Goal: Navigation & Orientation: Find specific page/section

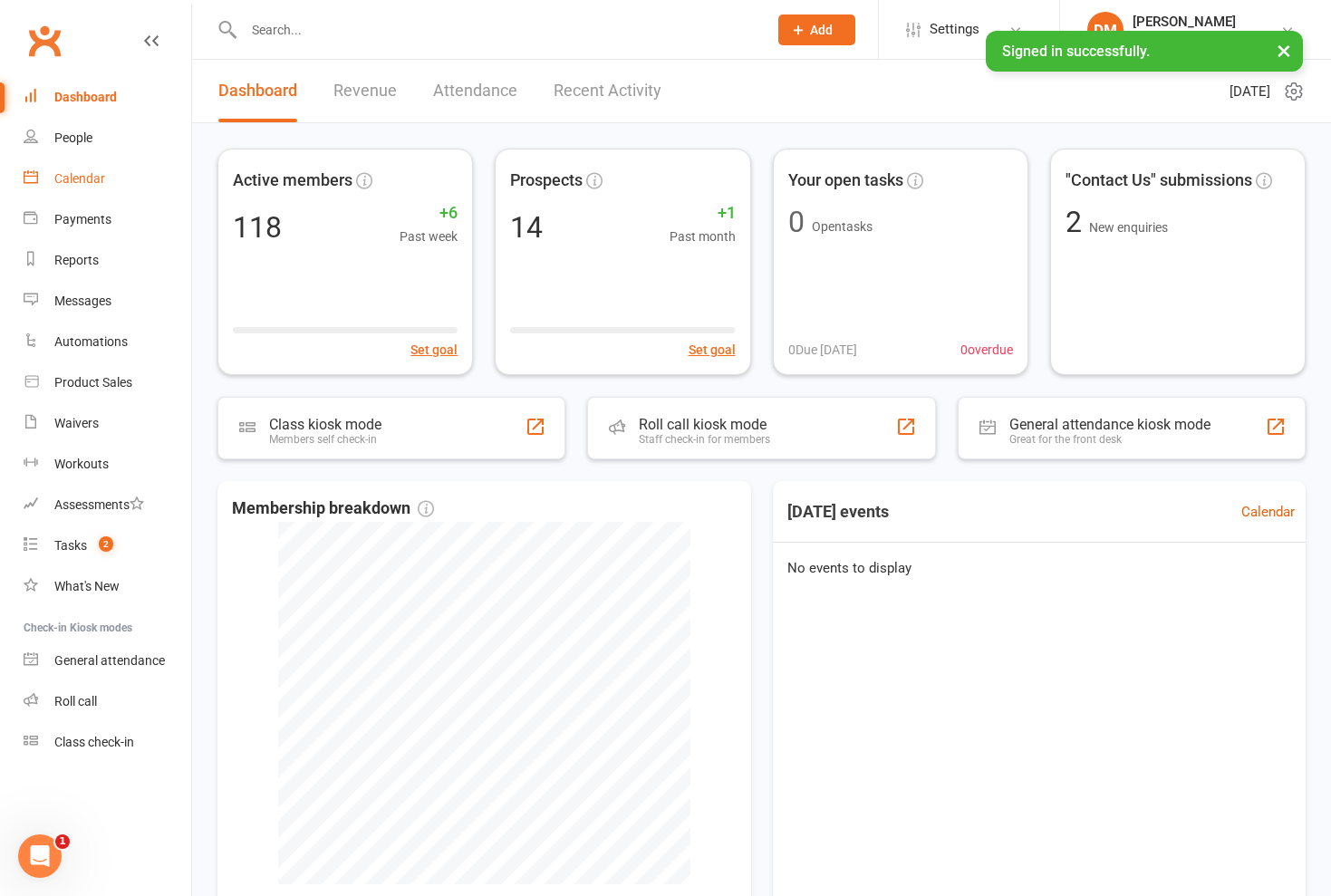
click at [75, 177] on div "Calendar" at bounding box center [79, 178] width 50 height 14
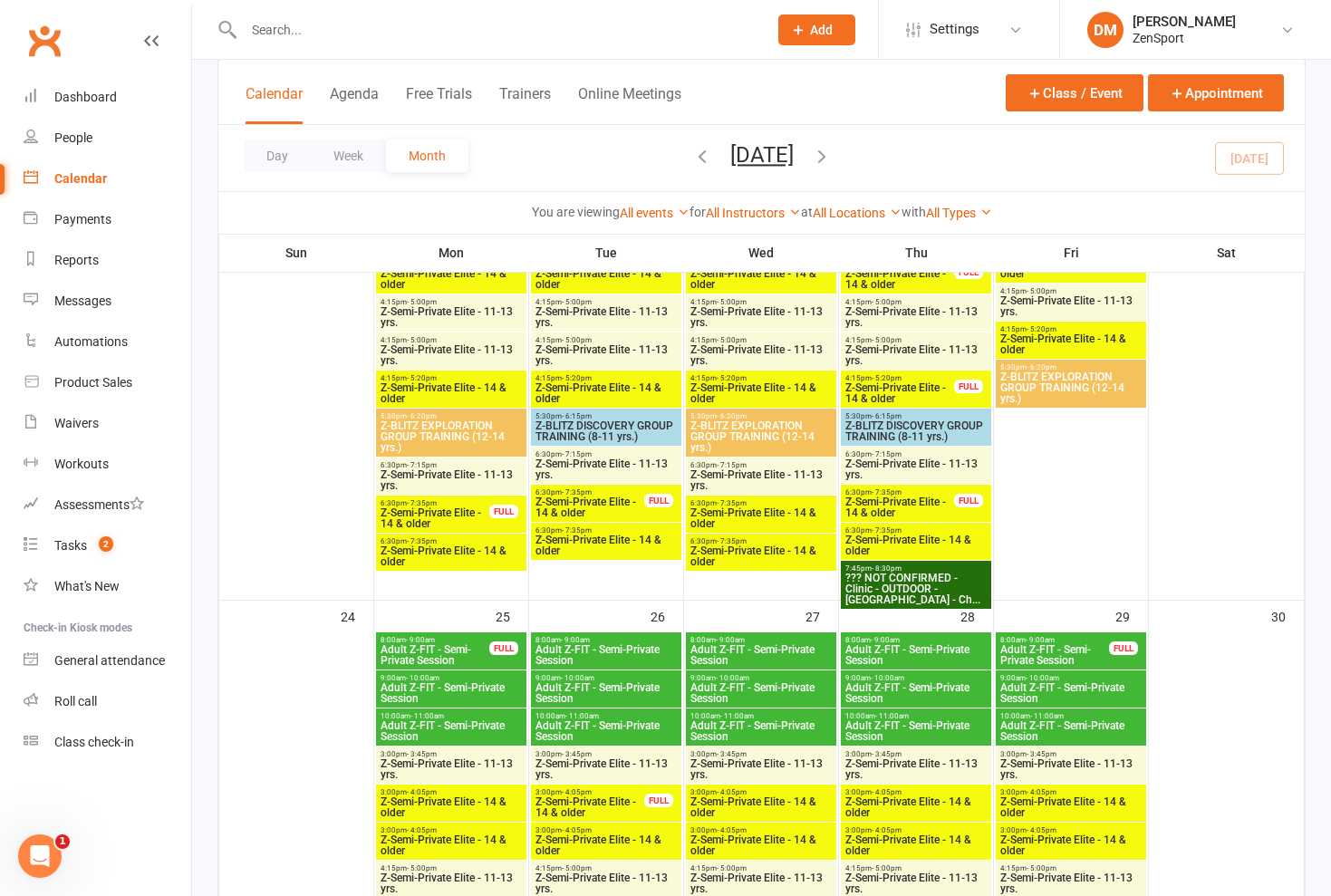
scroll to position [2168, 0]
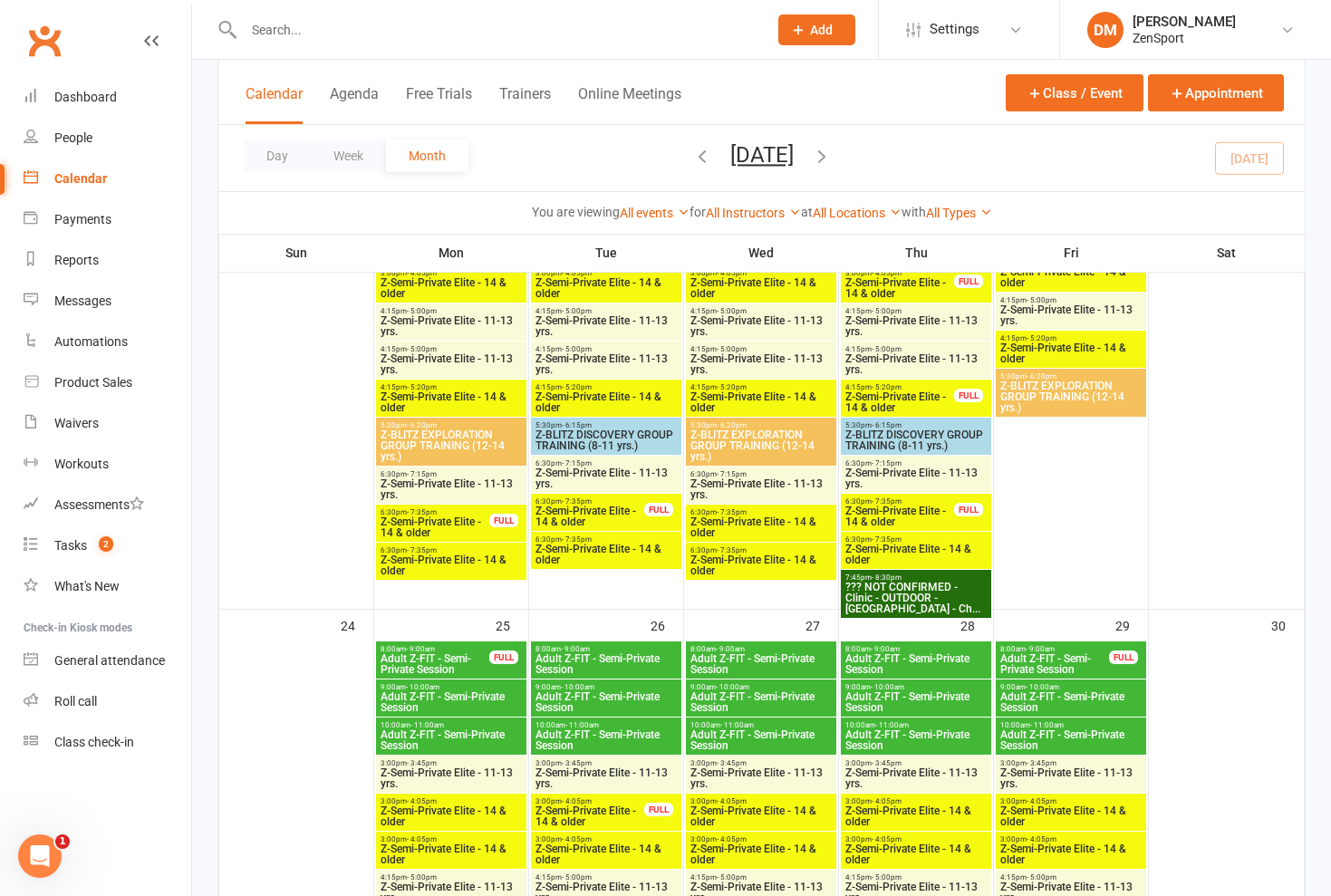
click at [454, 522] on span "Z-Semi-Private Elite - 14 & older" at bounding box center [435, 528] width 110 height 22
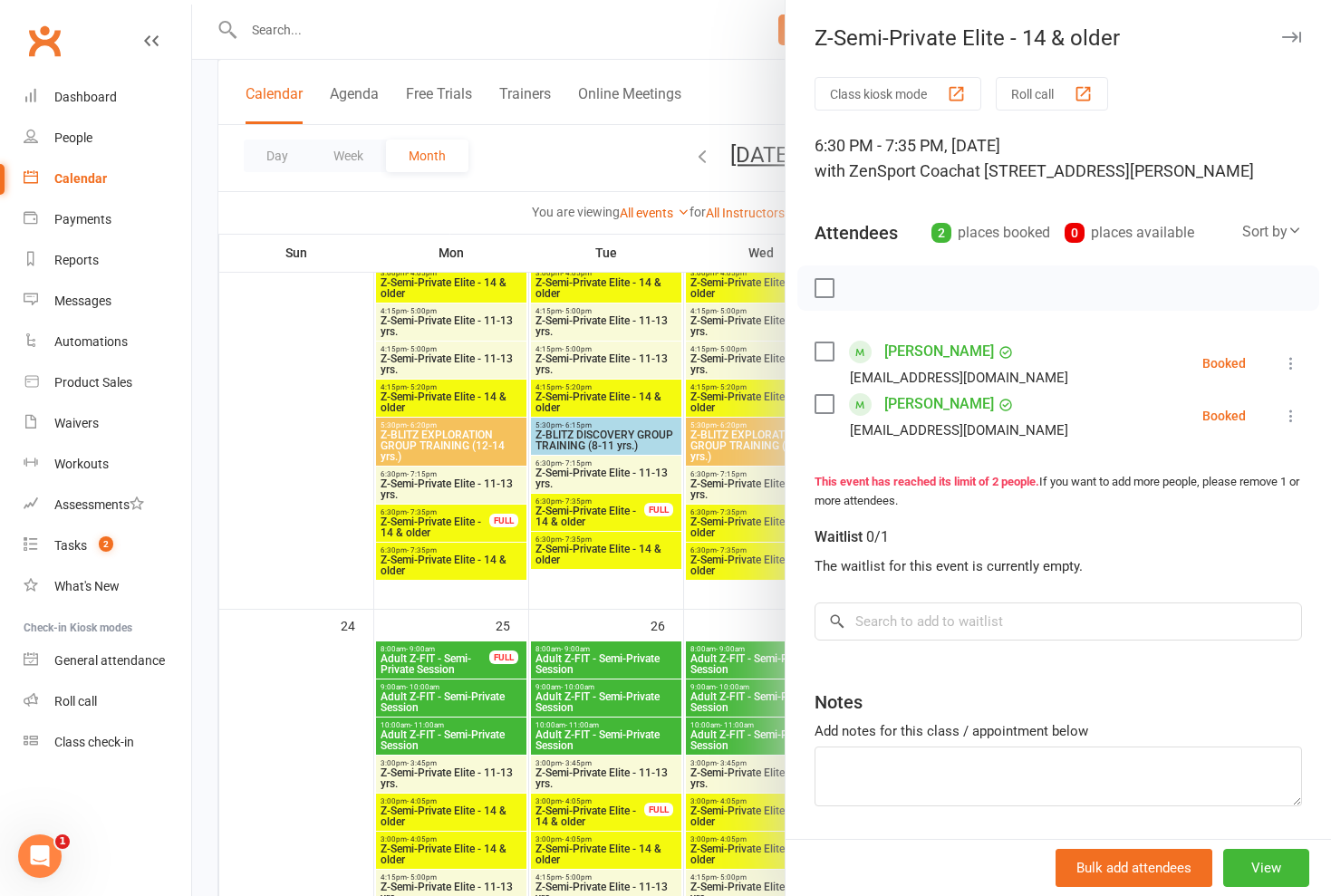
click at [454, 522] on div at bounding box center [762, 448] width 1140 height 896
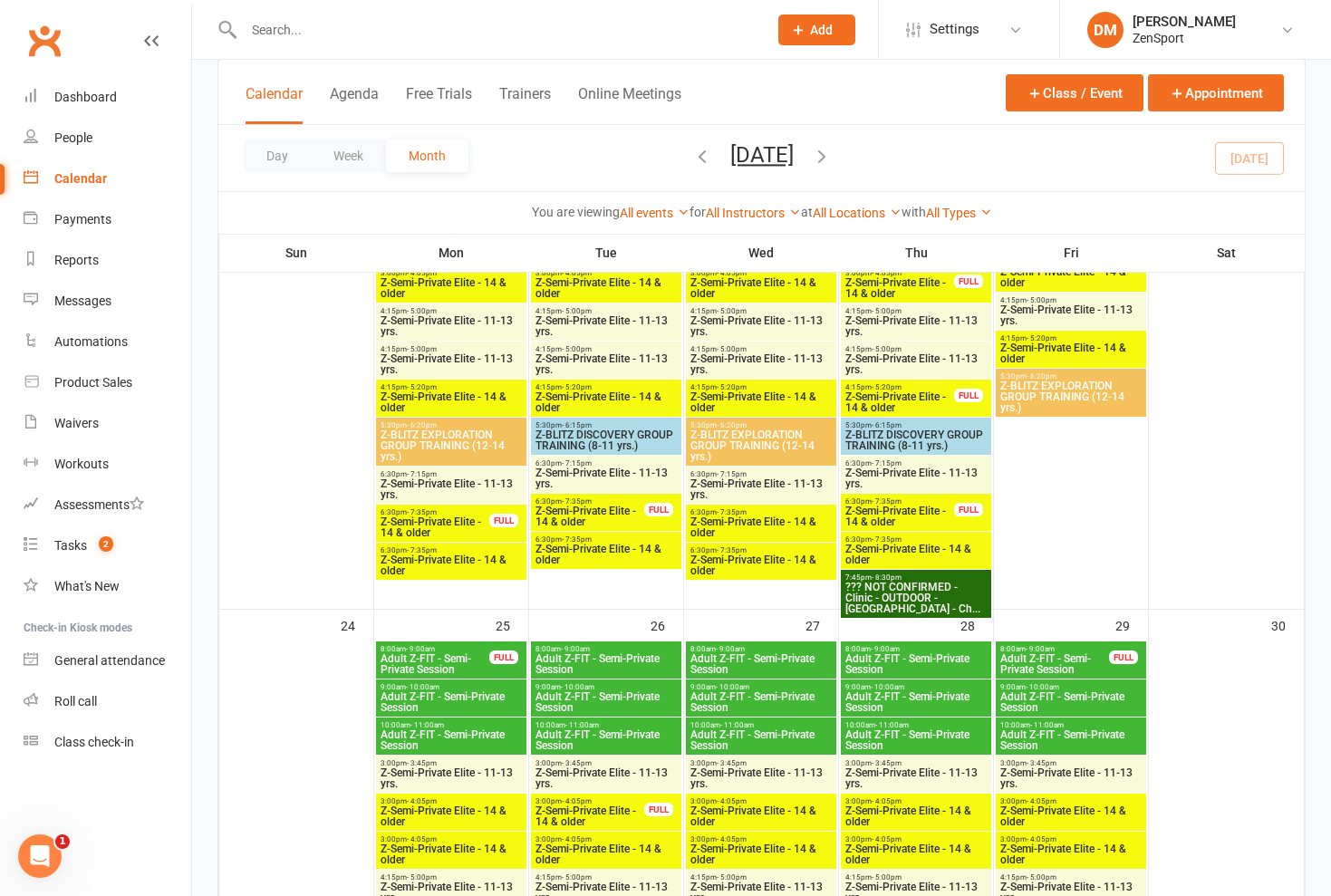
click at [450, 488] on span "Z-Semi-Private Elite - 11-13 yrs." at bounding box center [451, 489] width 143 height 22
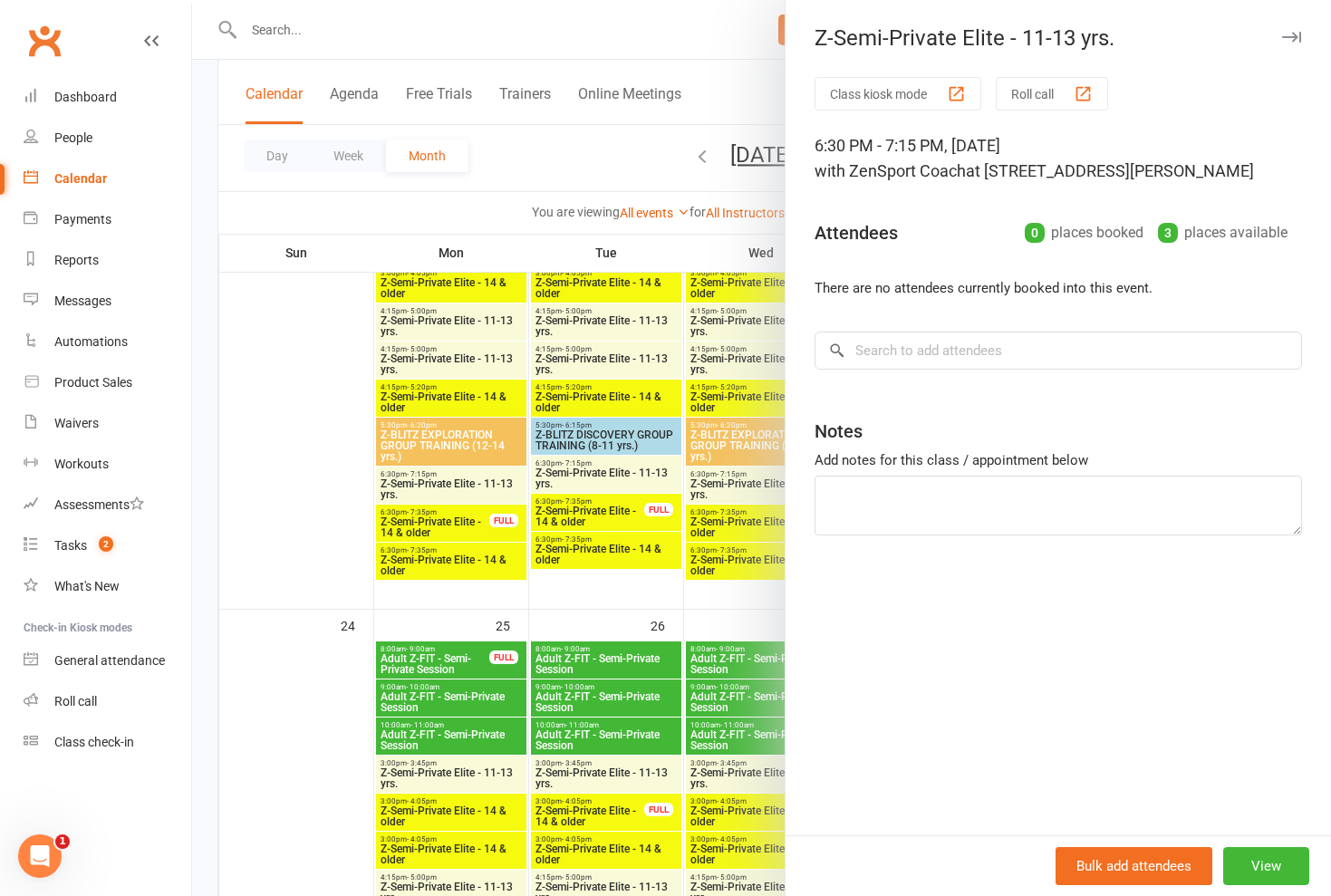
click at [450, 488] on div at bounding box center [762, 448] width 1140 height 896
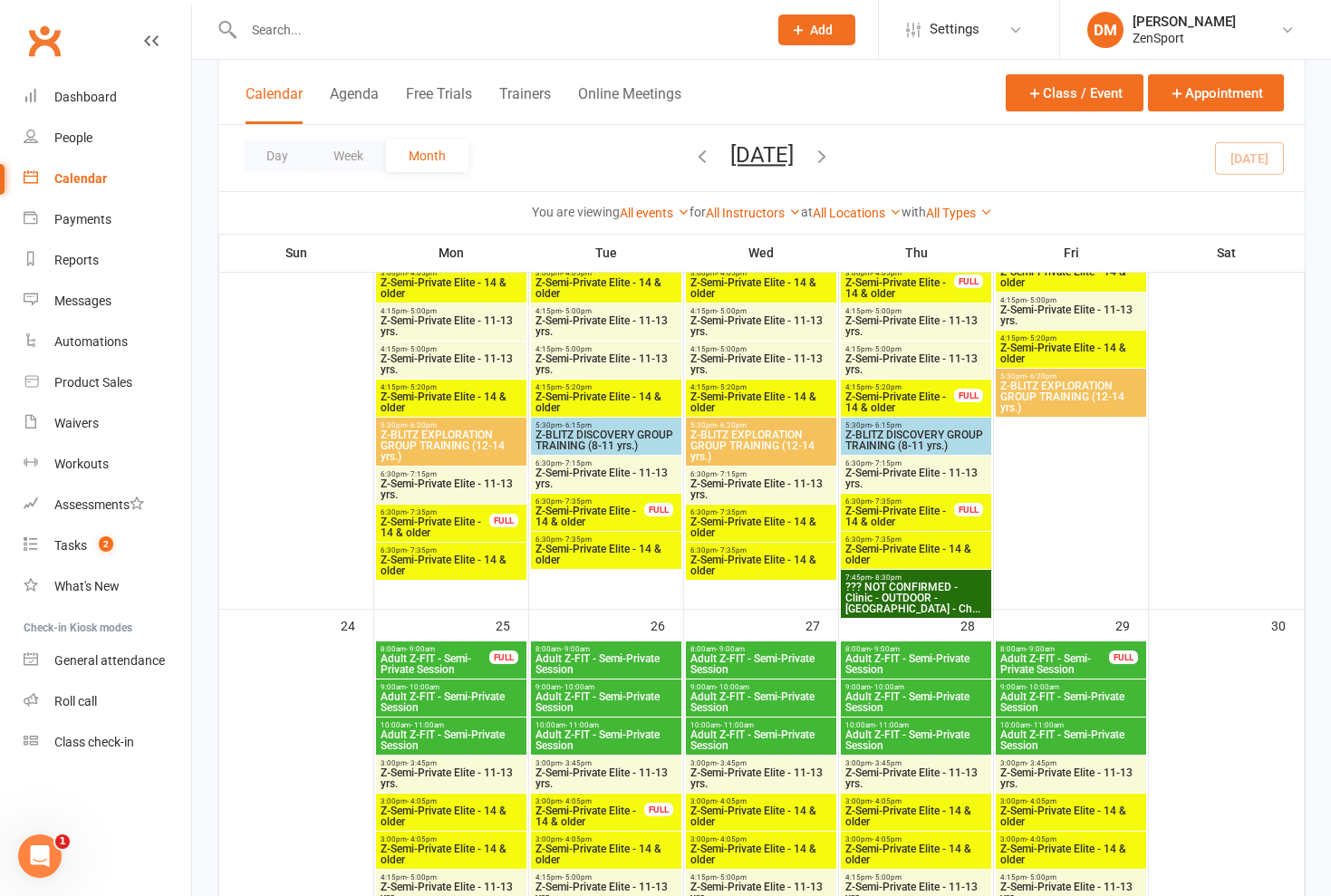
click at [447, 555] on span "Z-Semi-Private Elite - 14 & older" at bounding box center [451, 566] width 143 height 22
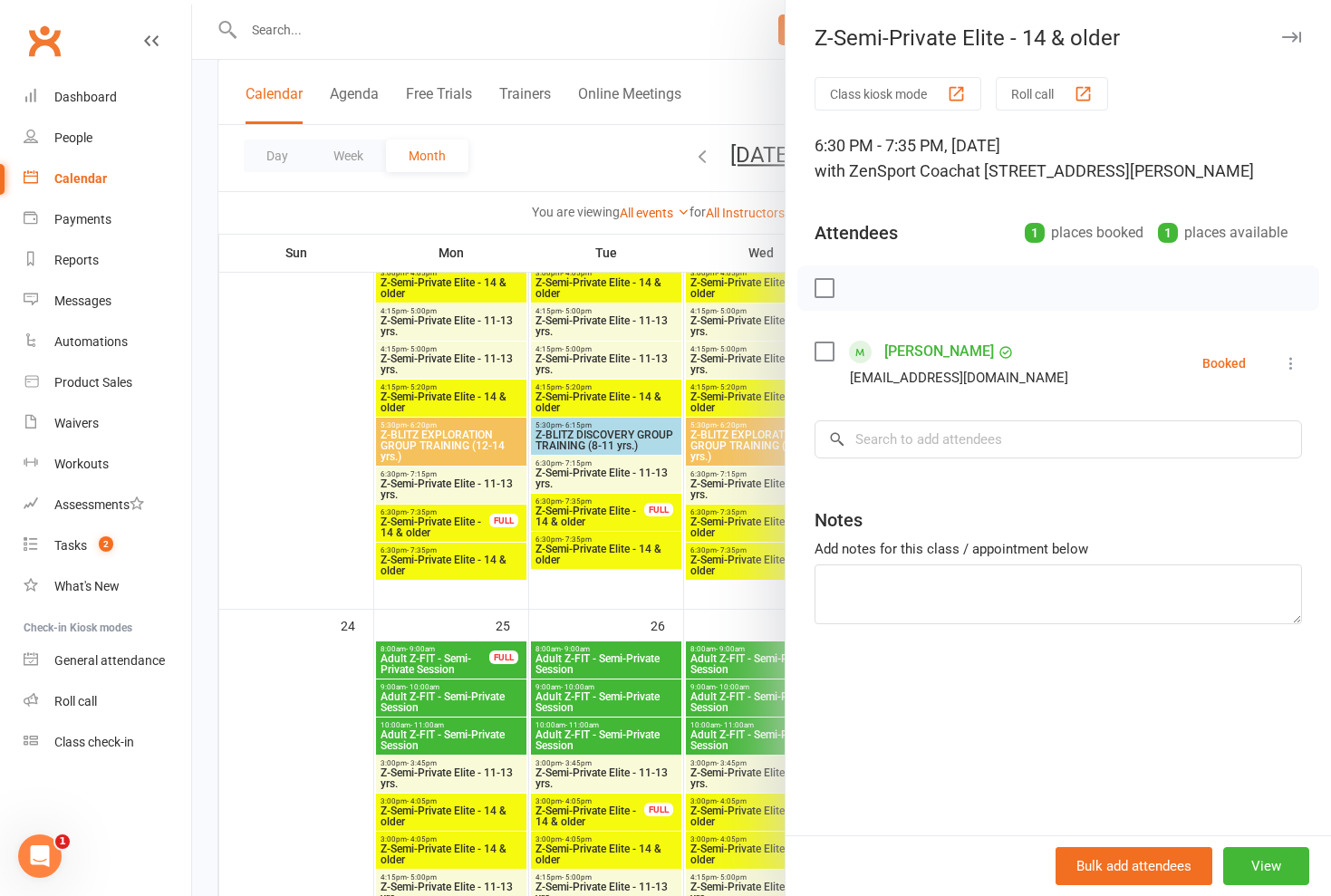
click at [447, 555] on div at bounding box center [762, 448] width 1140 height 896
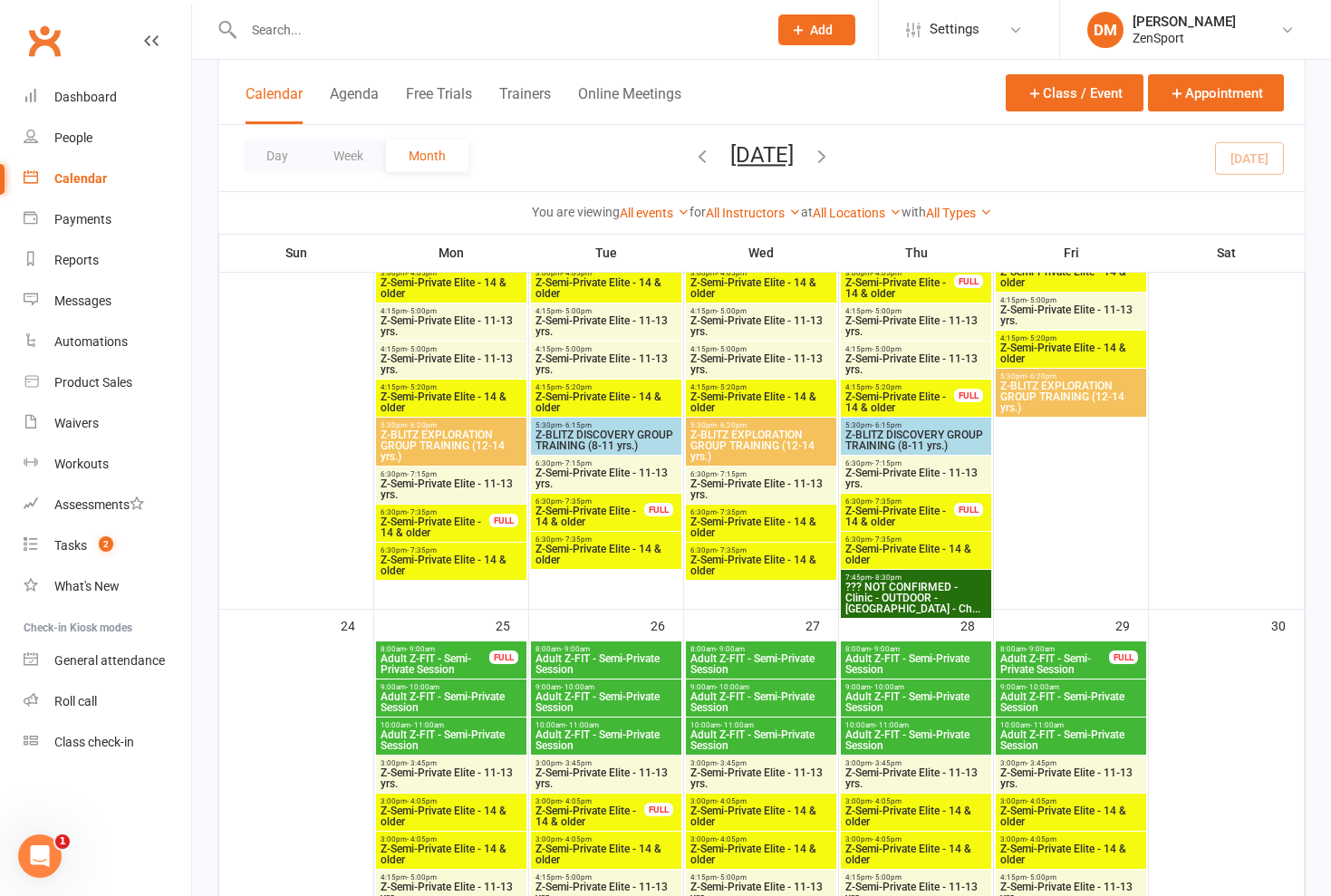
click at [451, 524] on span "Z-Semi-Private Elite - 14 & older" at bounding box center [435, 528] width 110 height 22
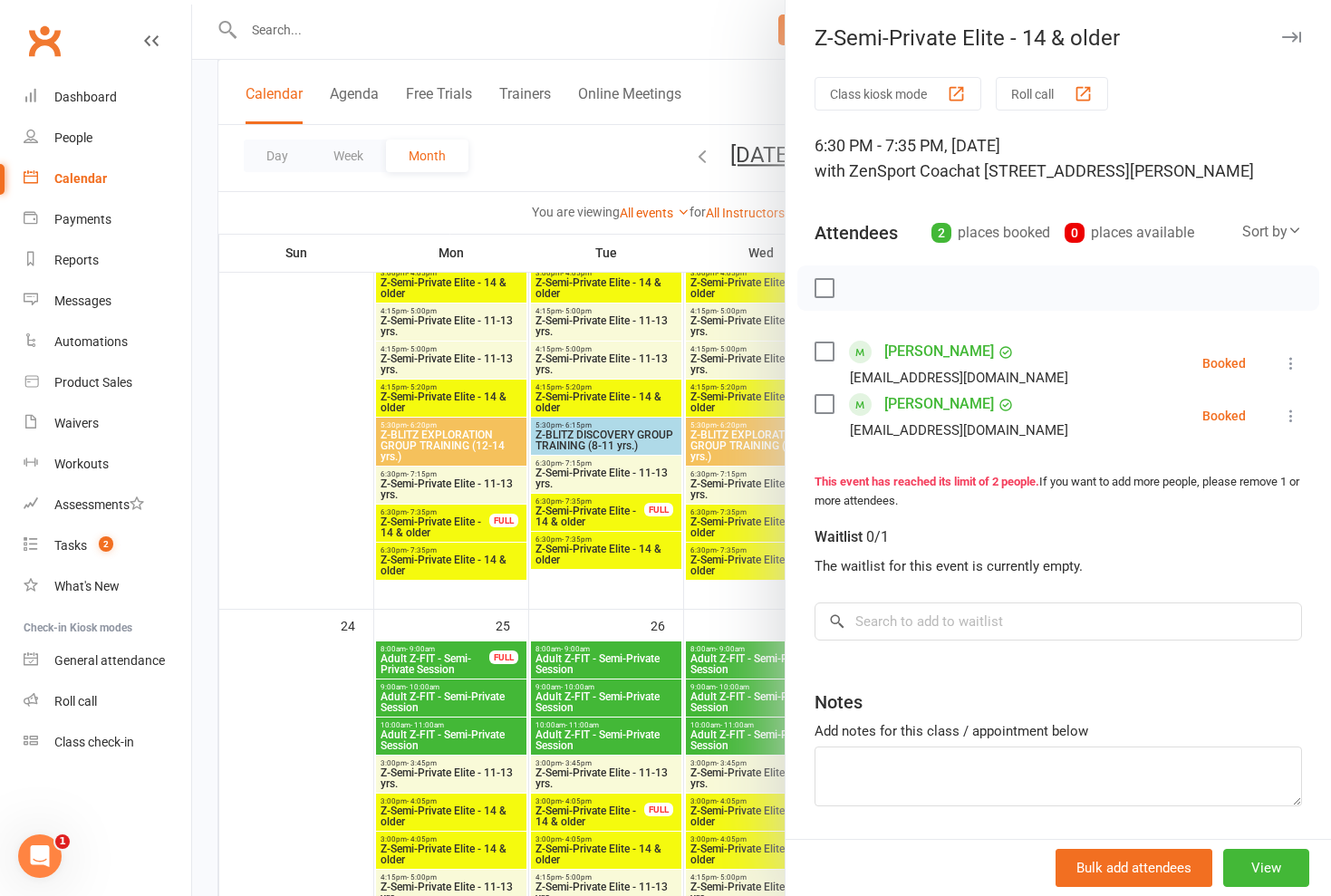
click at [451, 524] on div at bounding box center [762, 448] width 1140 height 896
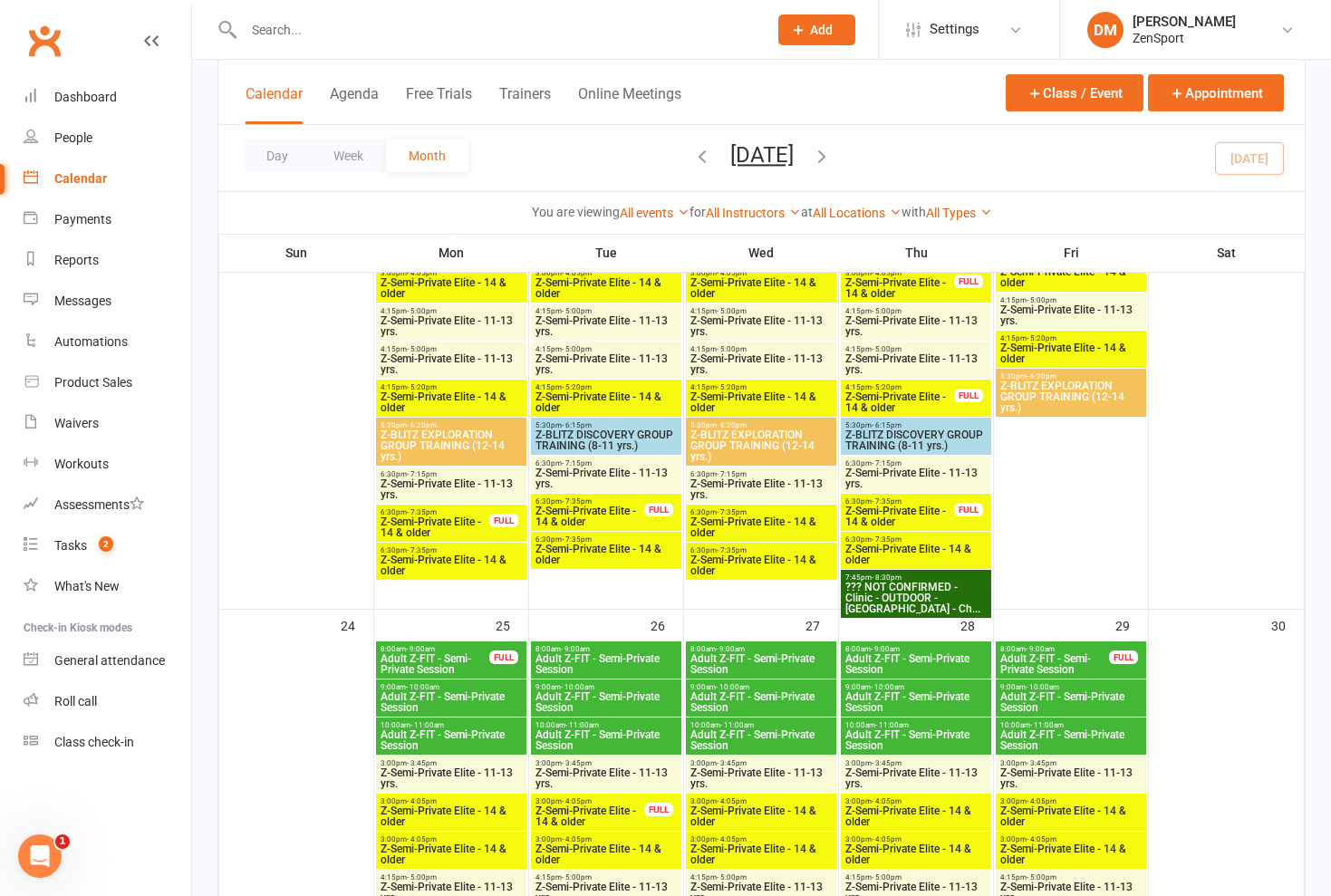
click at [451, 563] on span "Z-Semi-Private Elite - 14 & older" at bounding box center [451, 566] width 143 height 22
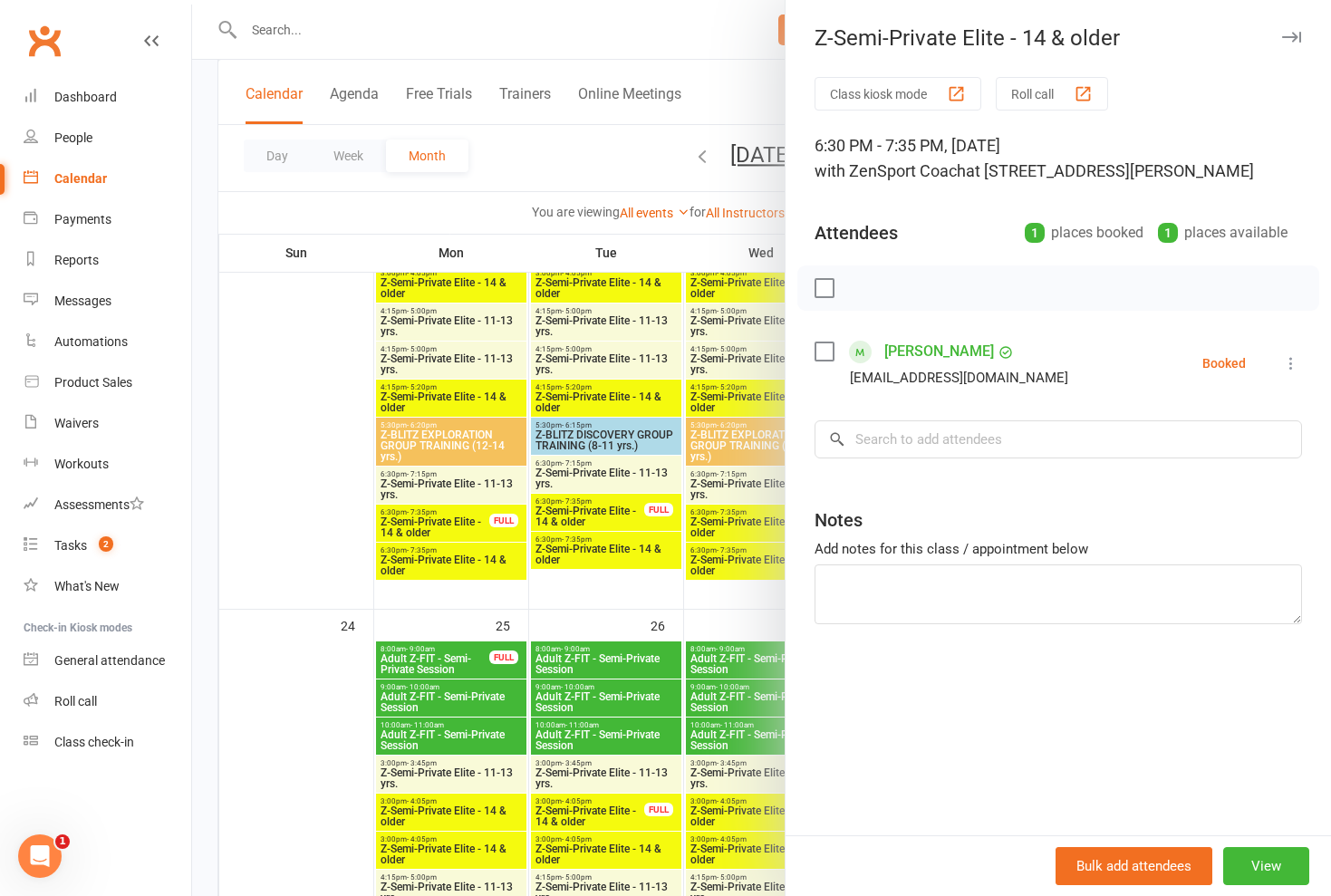
click at [451, 563] on div at bounding box center [762, 448] width 1140 height 896
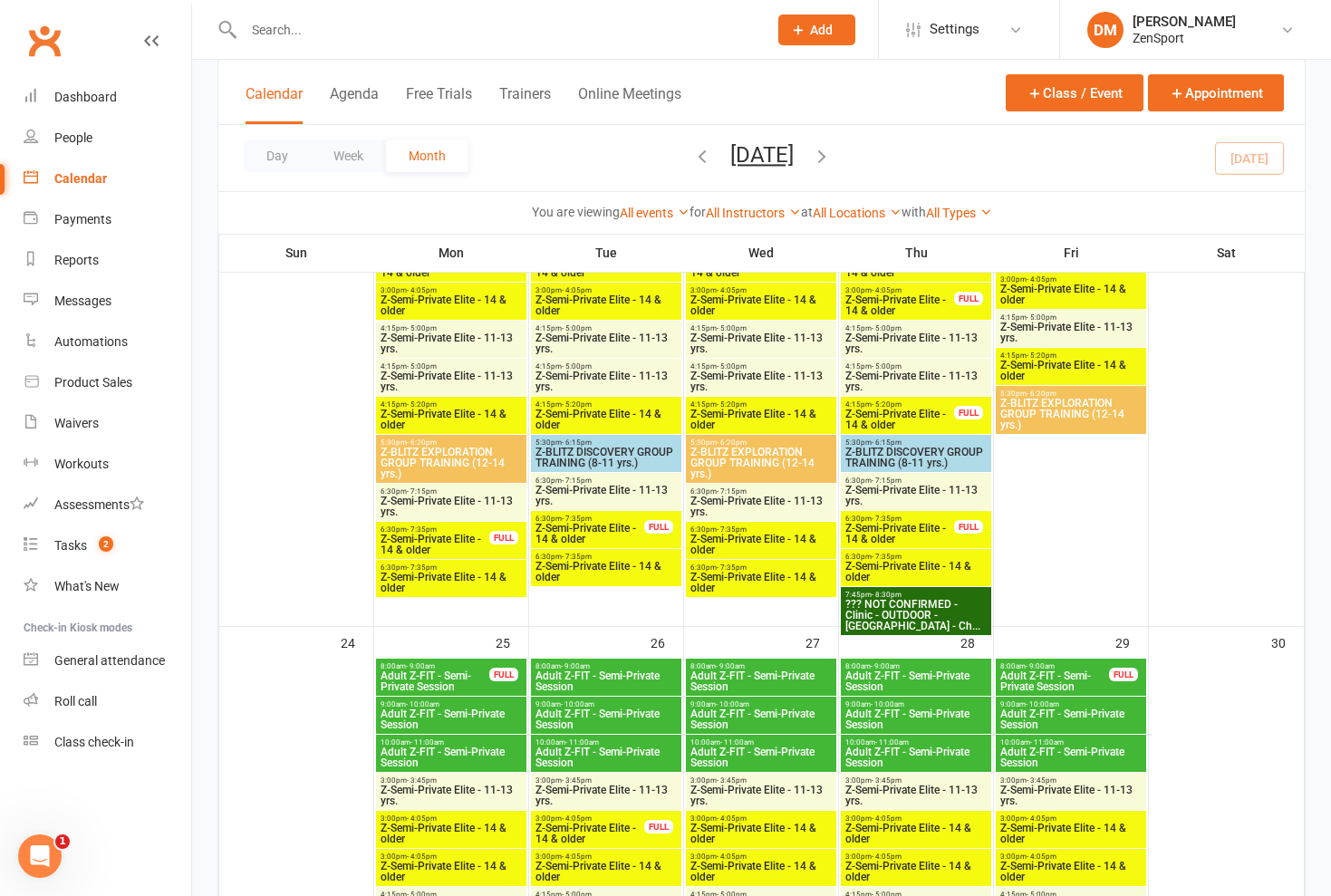
scroll to position [2148, 0]
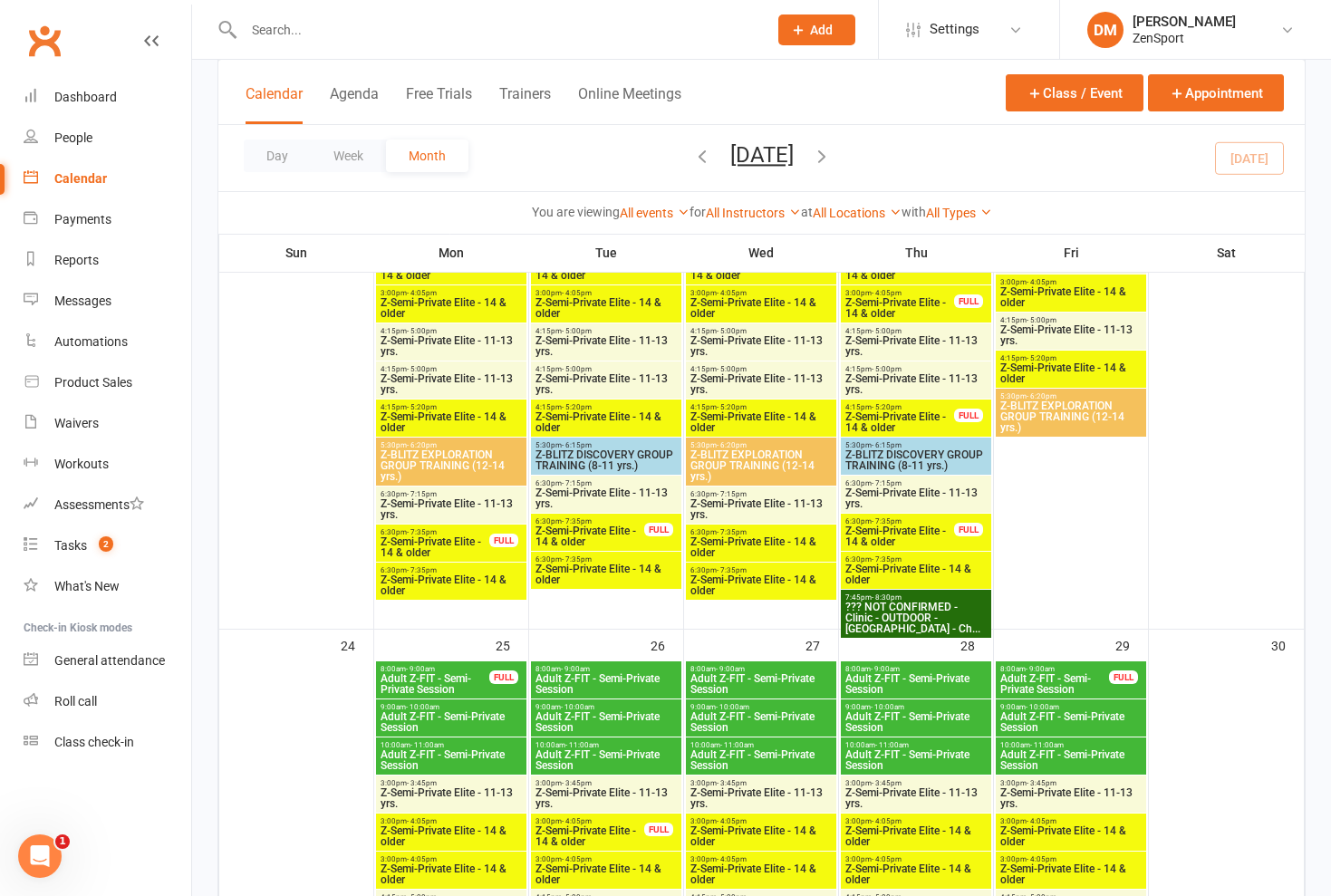
click at [613, 534] on span "Z-Semi-Private Elite - 14 & older" at bounding box center [590, 536] width 110 height 22
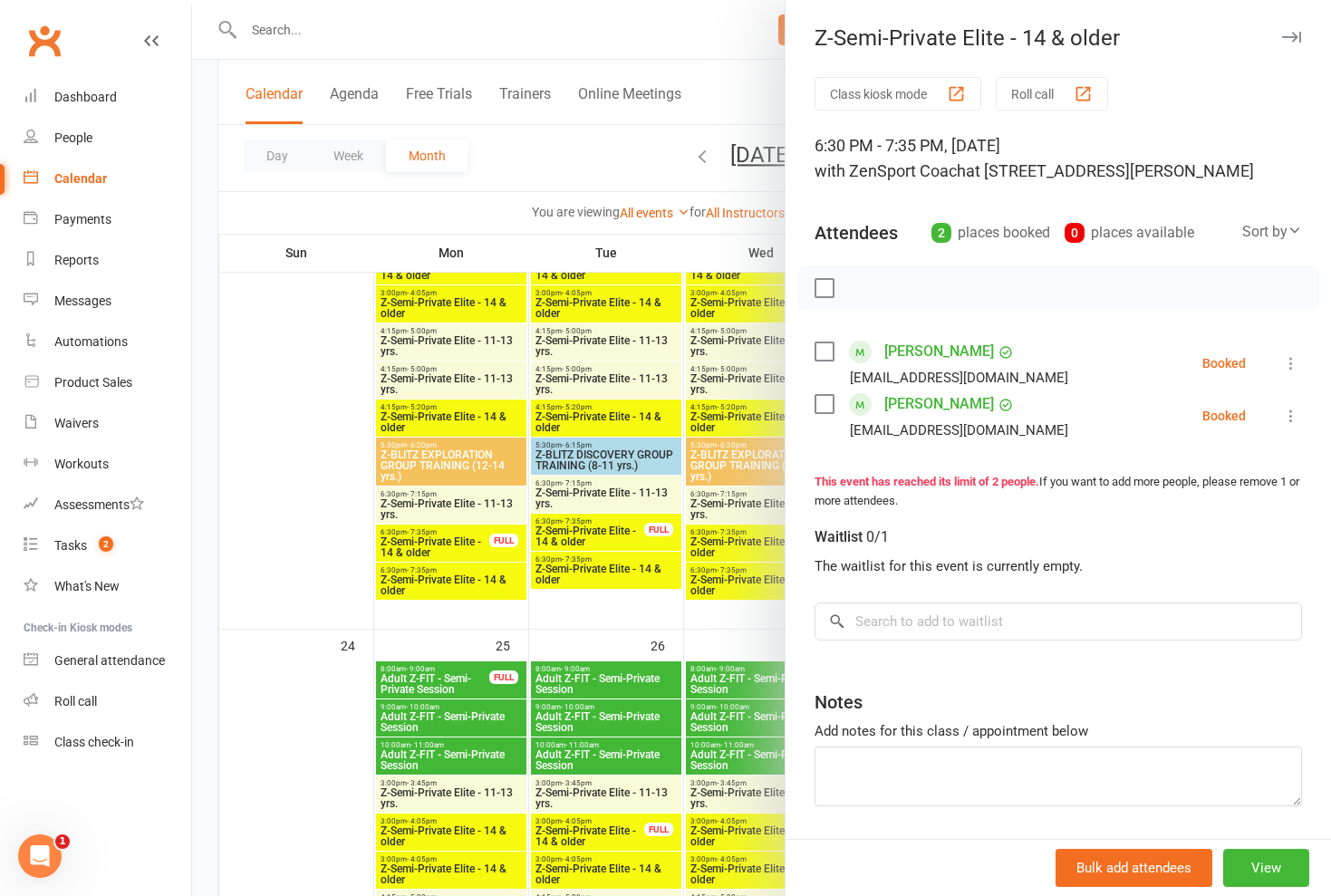
click at [613, 534] on div at bounding box center [762, 448] width 1140 height 896
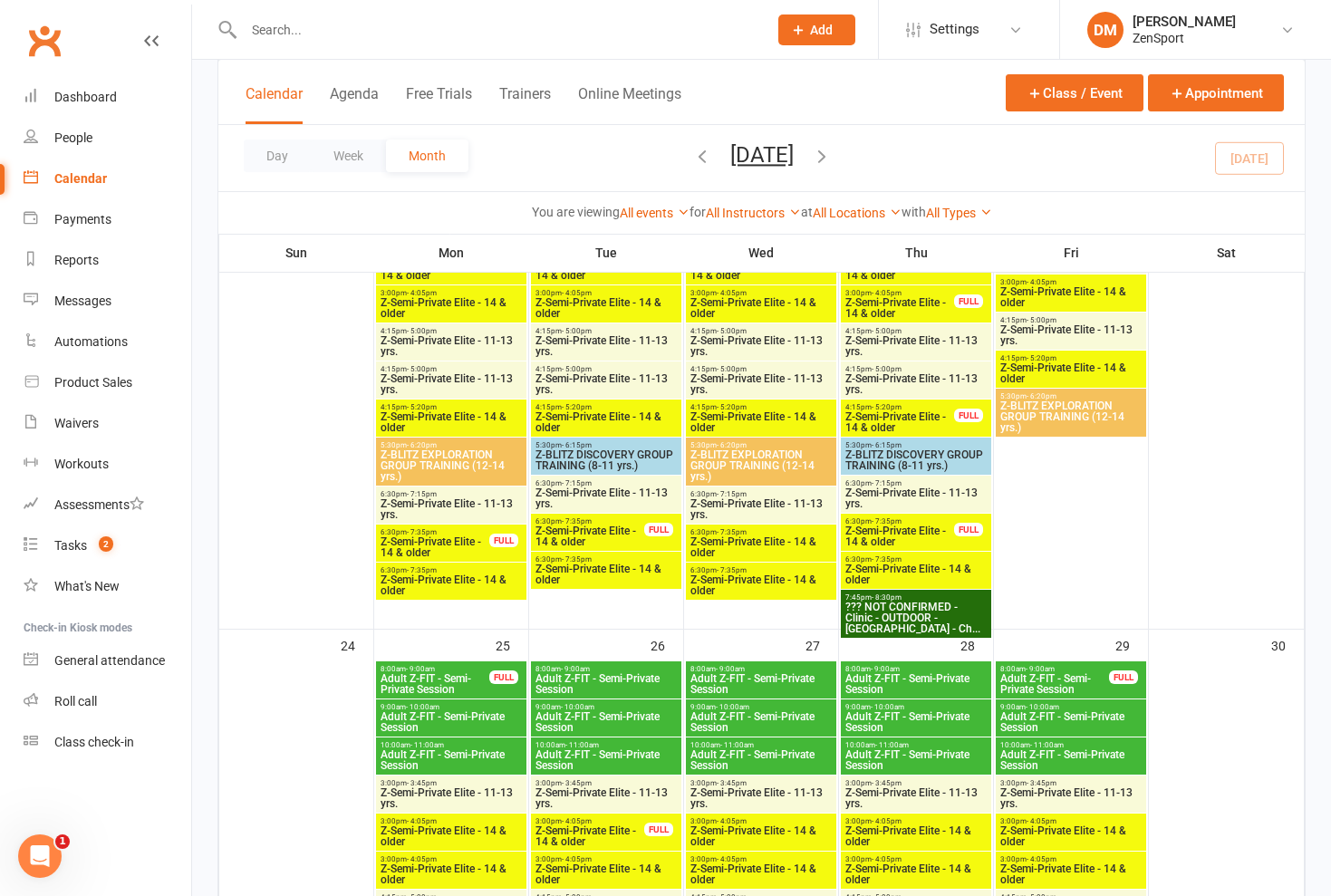
click at [615, 566] on span "Z-Semi-Private Elite - 14 & older" at bounding box center [606, 574] width 143 height 22
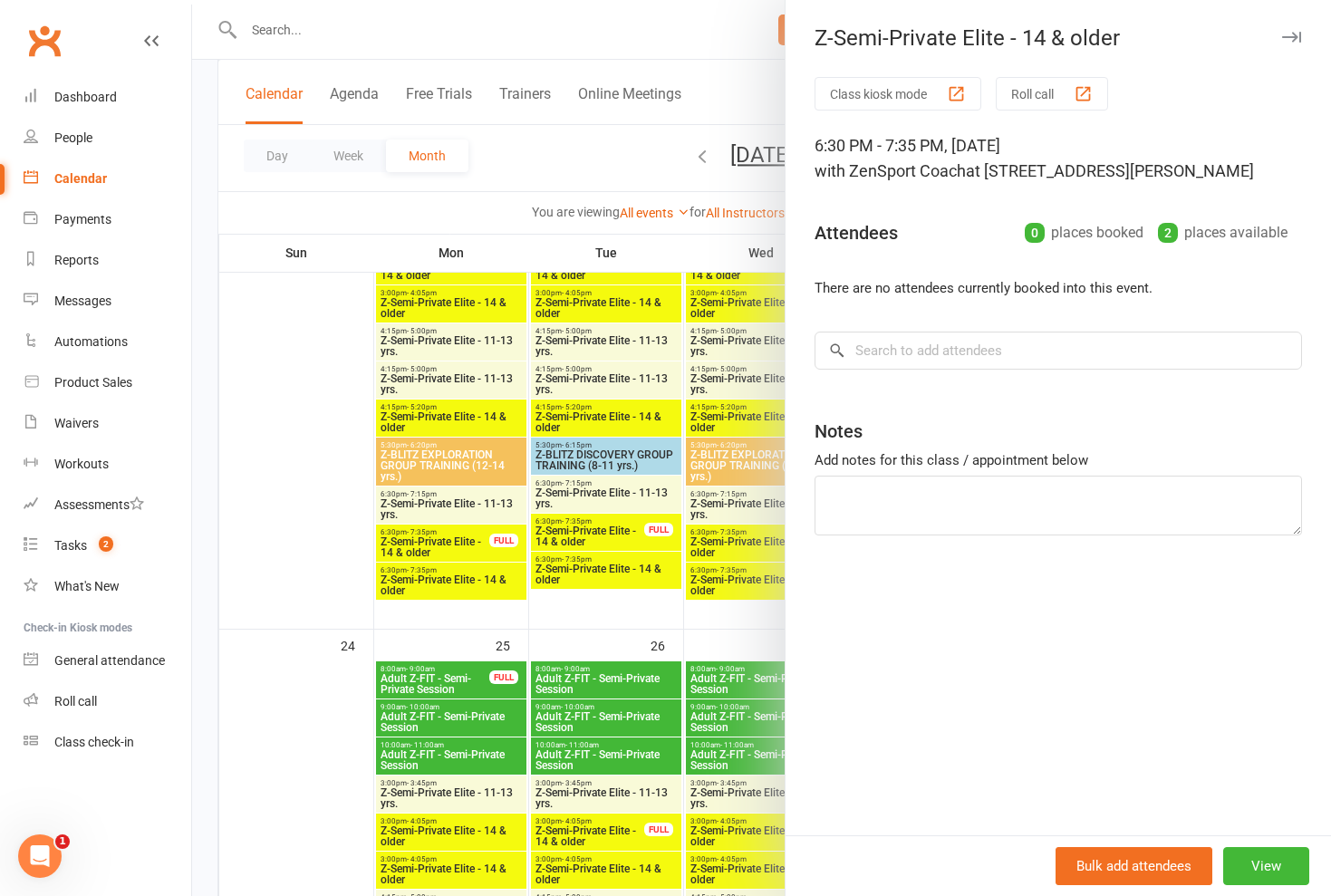
click at [615, 566] on div at bounding box center [762, 448] width 1140 height 896
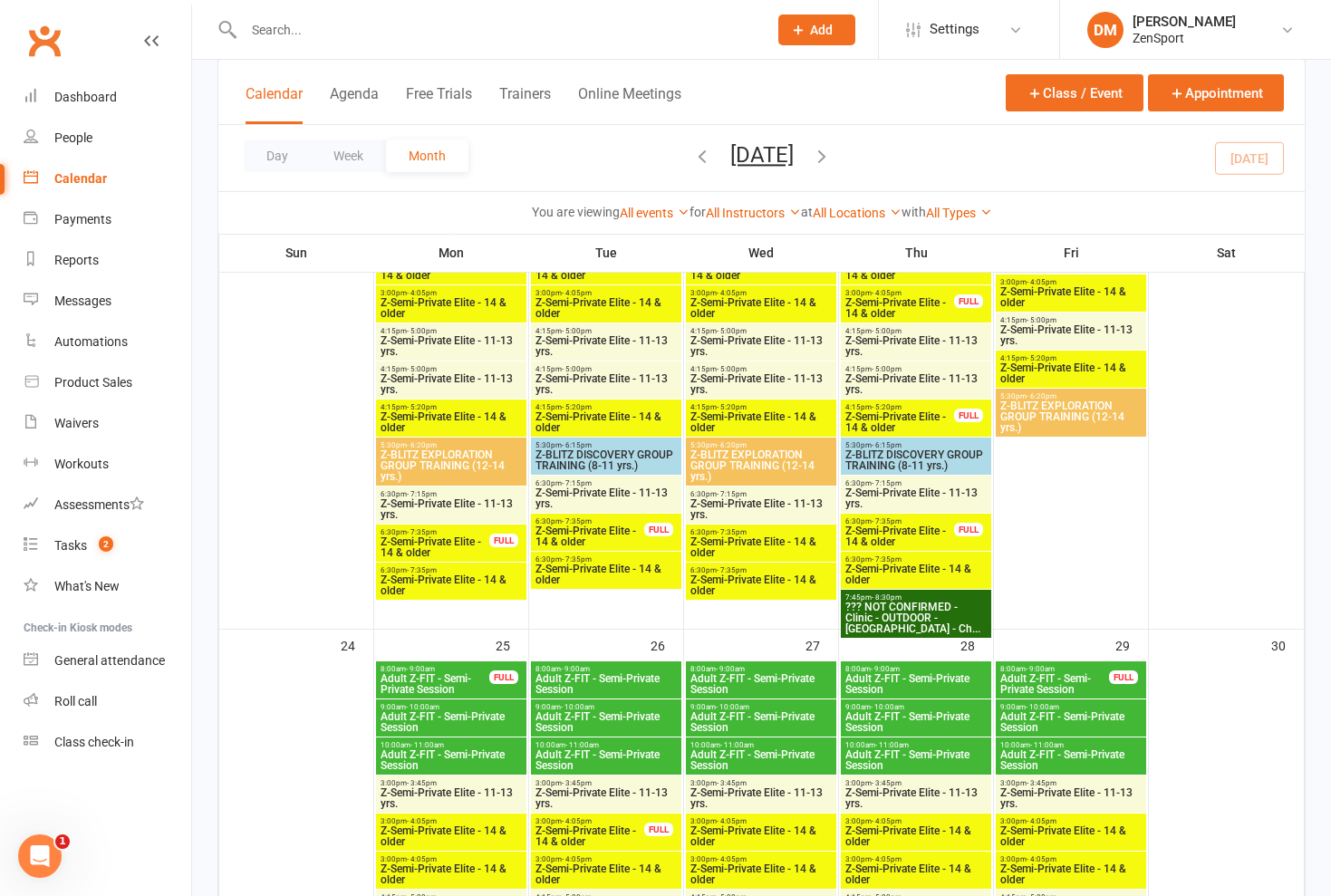
click at [619, 495] on span "Z-Semi-Private Elite - 11-13 yrs." at bounding box center [606, 498] width 143 height 22
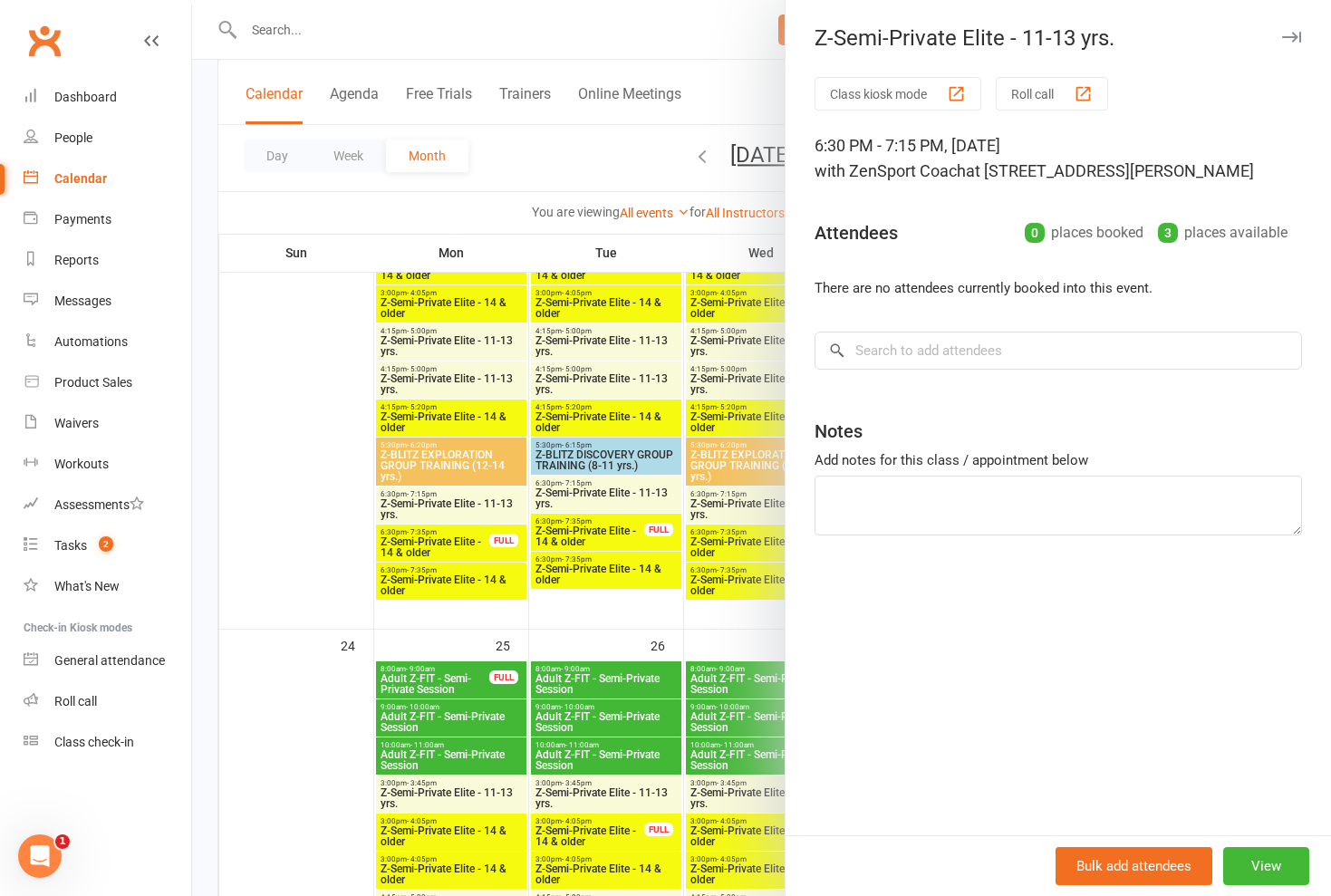
click at [619, 495] on div at bounding box center [762, 448] width 1140 height 896
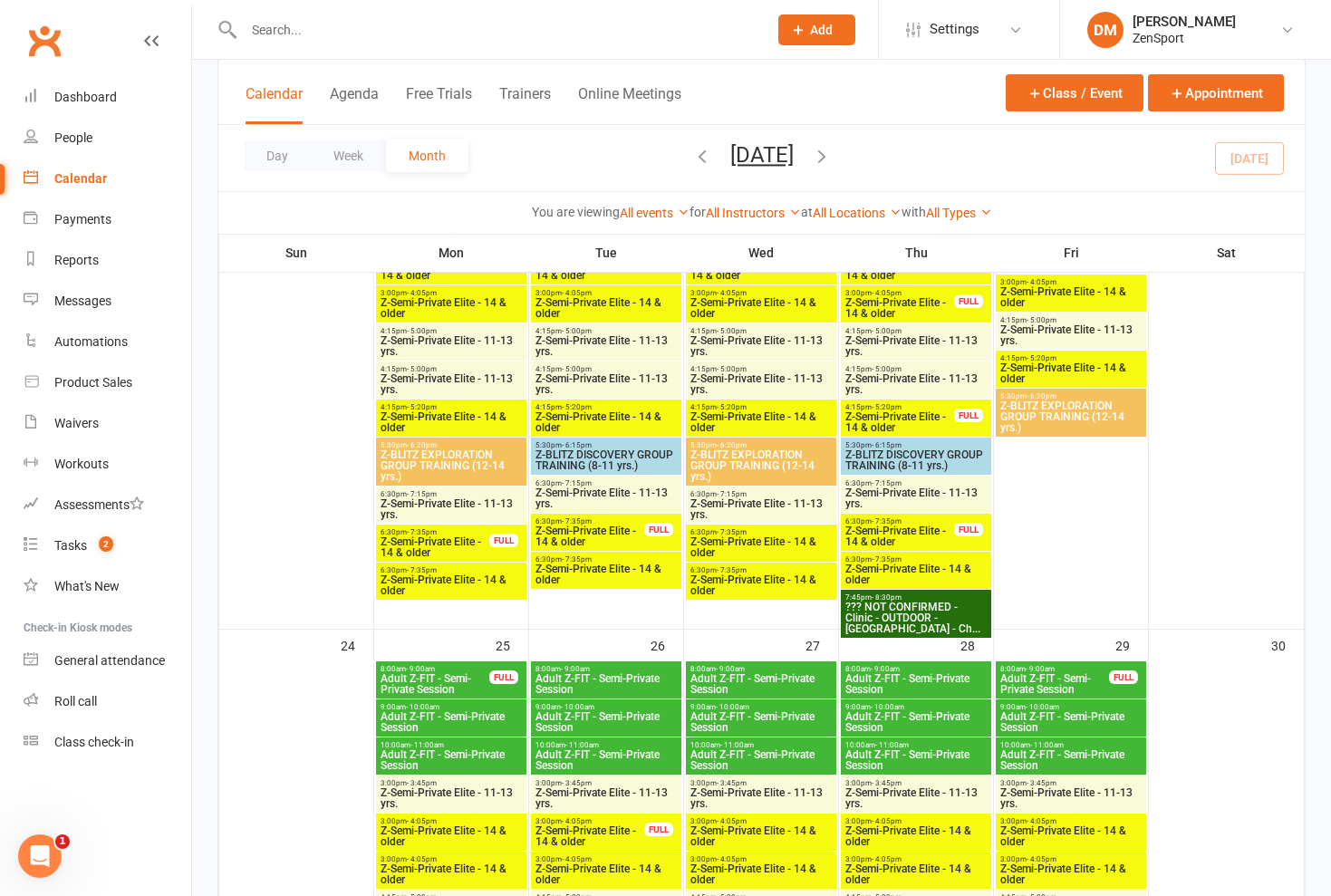
click at [619, 523] on span "6:30pm - 7:35pm" at bounding box center [590, 522] width 110 height 9
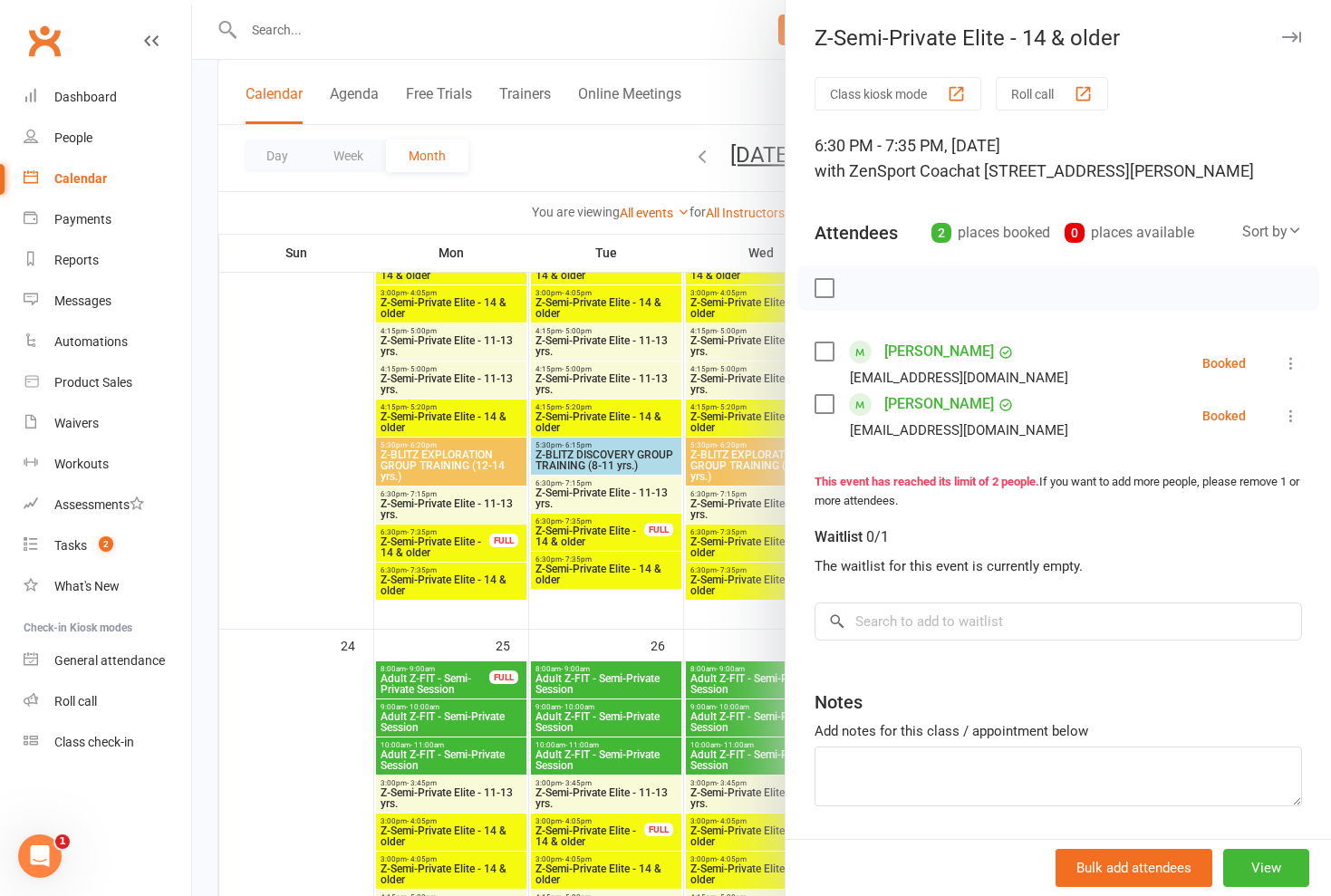
click at [619, 523] on div at bounding box center [762, 448] width 1140 height 896
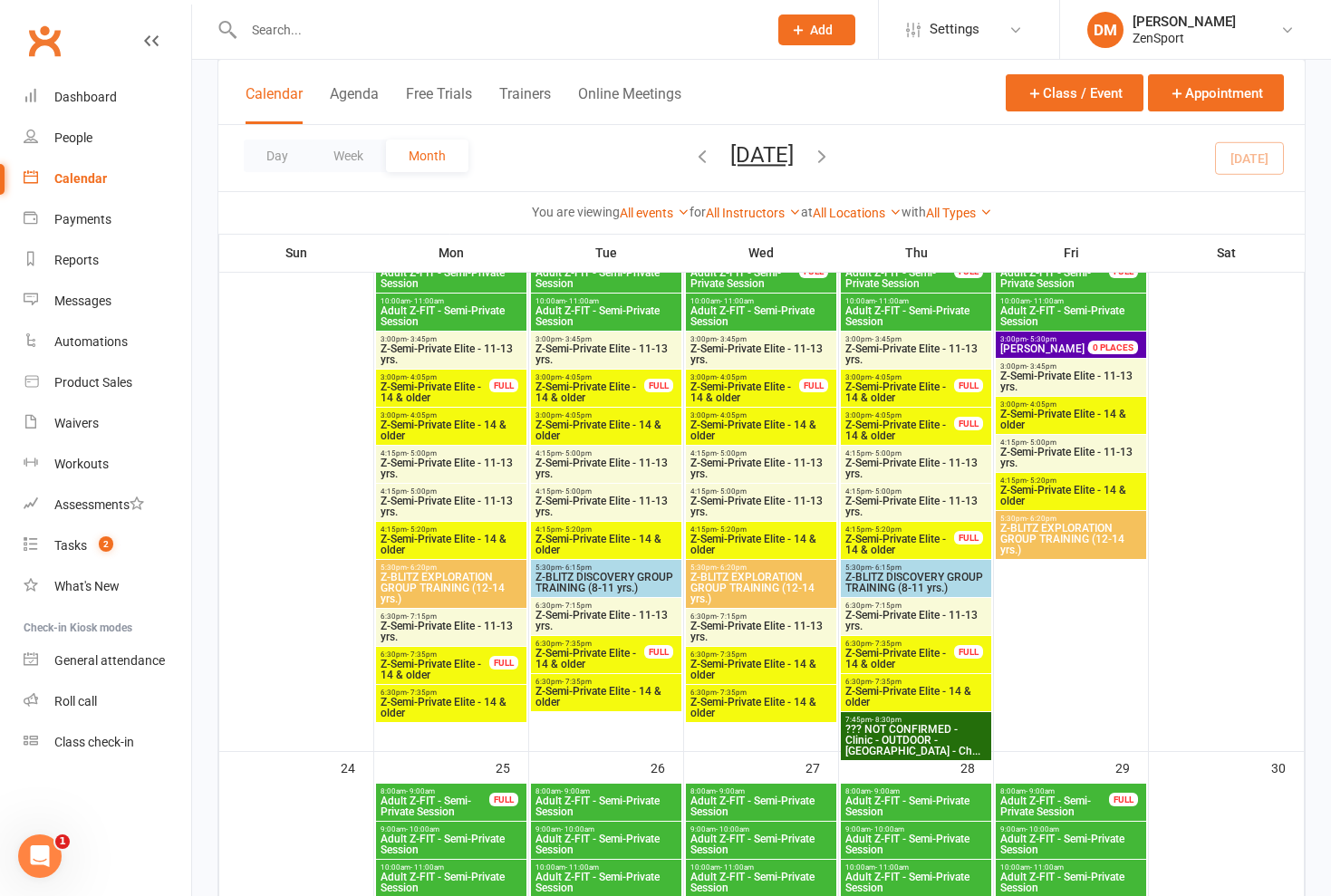
scroll to position [2015, 0]
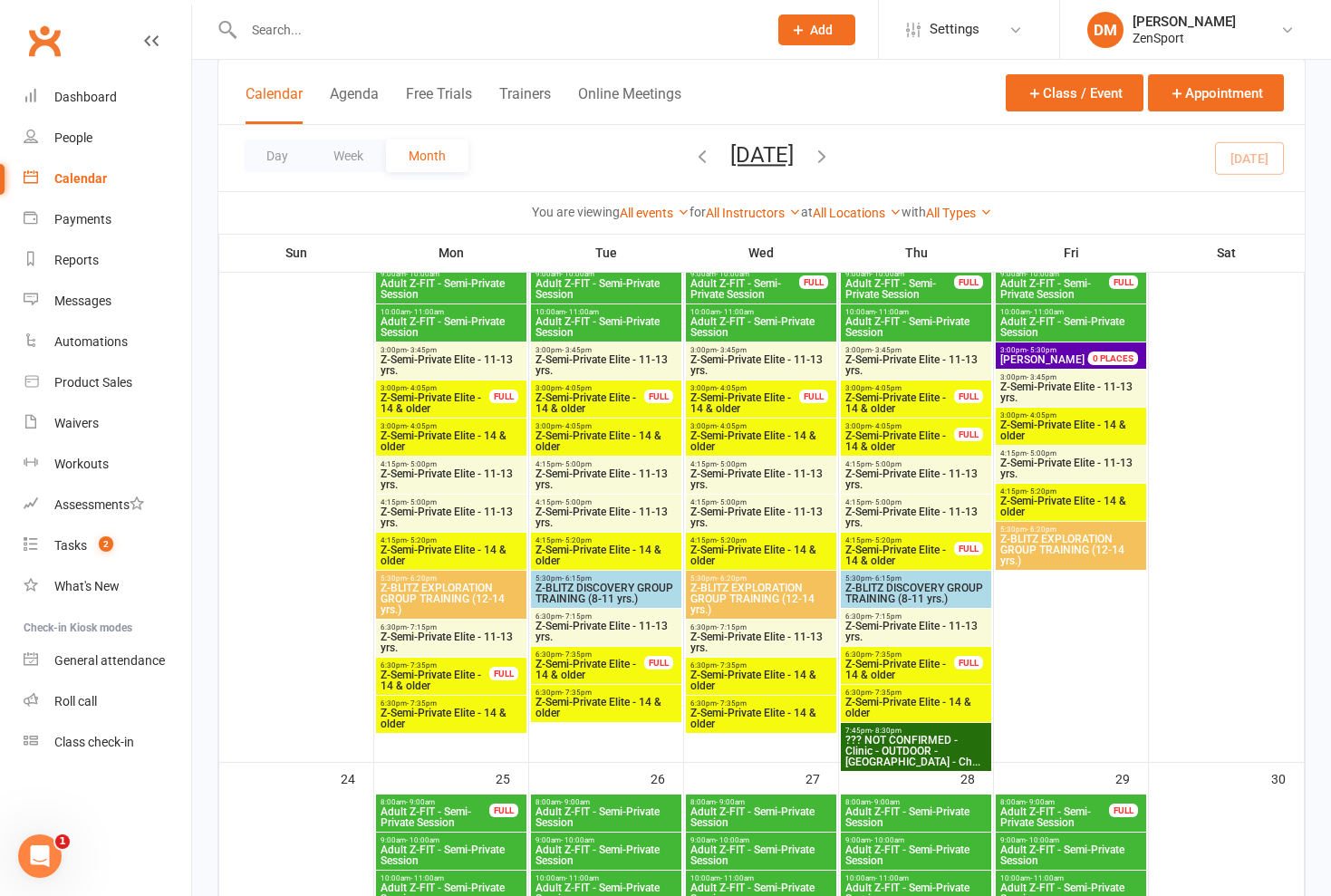
click at [761, 706] on span "6:30pm - 7:35pm" at bounding box center [761, 704] width 143 height 9
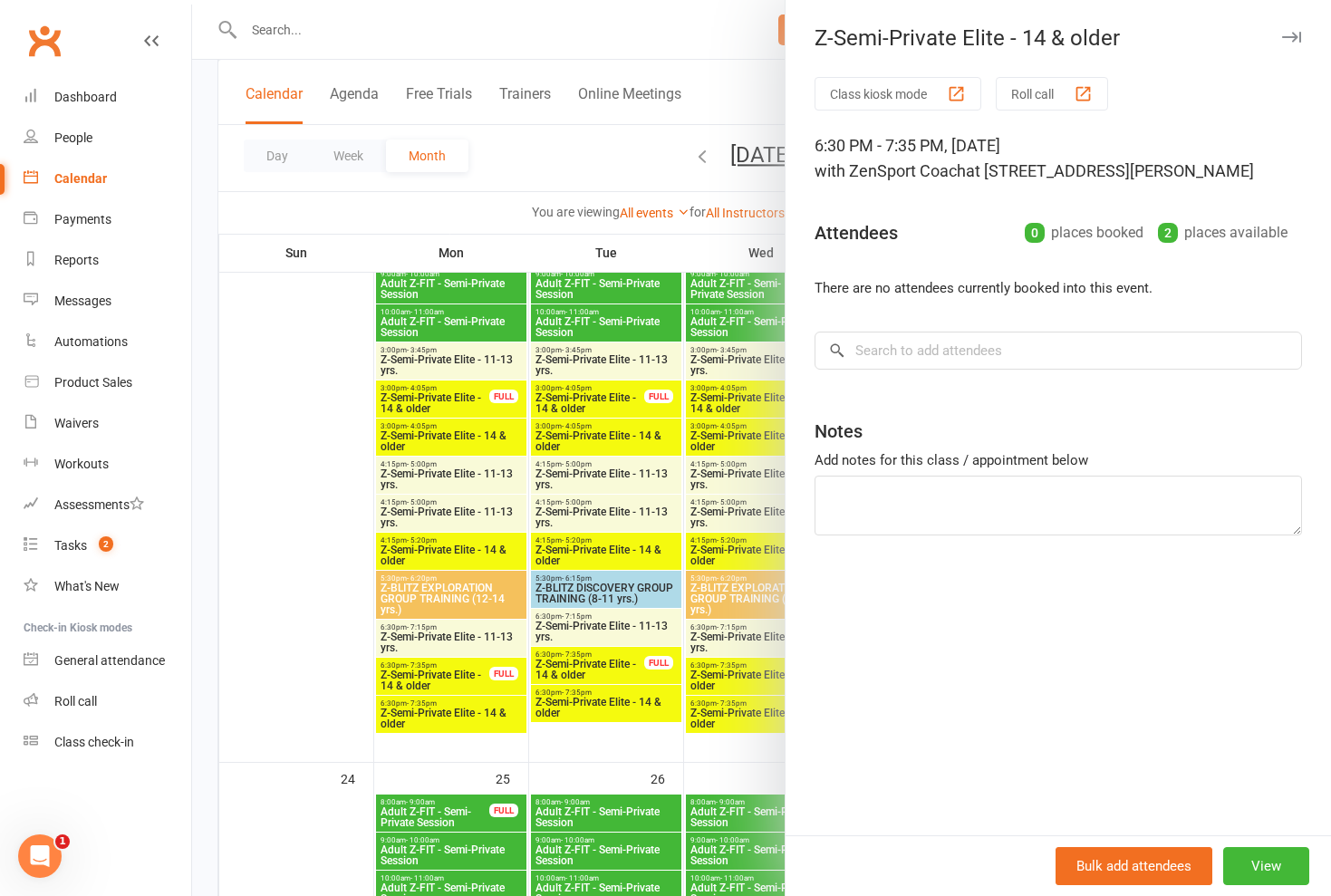
click at [761, 706] on div at bounding box center [762, 448] width 1140 height 896
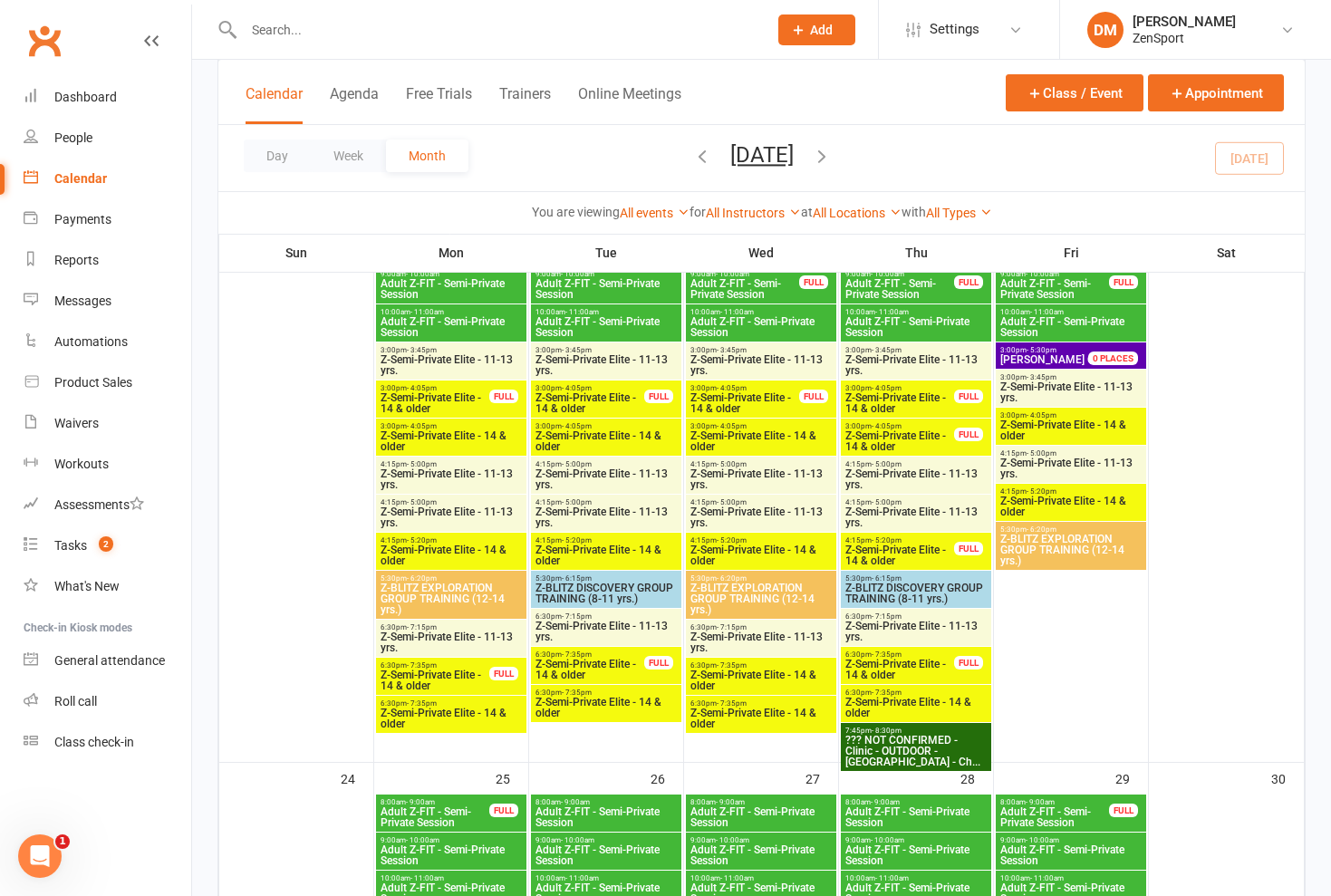
click at [759, 674] on span "Z-Semi-Private Elite - 14 & older" at bounding box center [761, 680] width 143 height 22
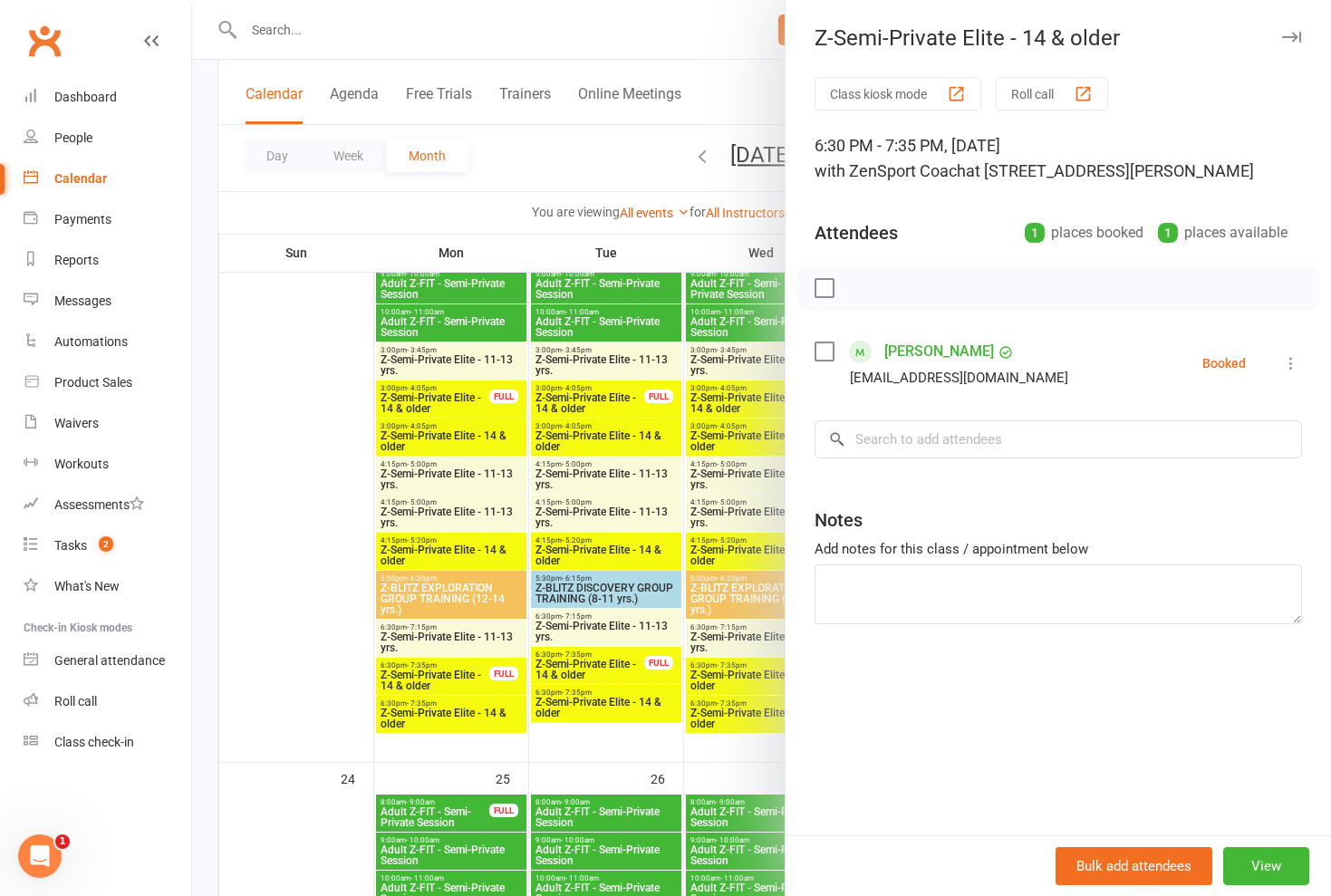
click at [759, 674] on div at bounding box center [762, 448] width 1140 height 896
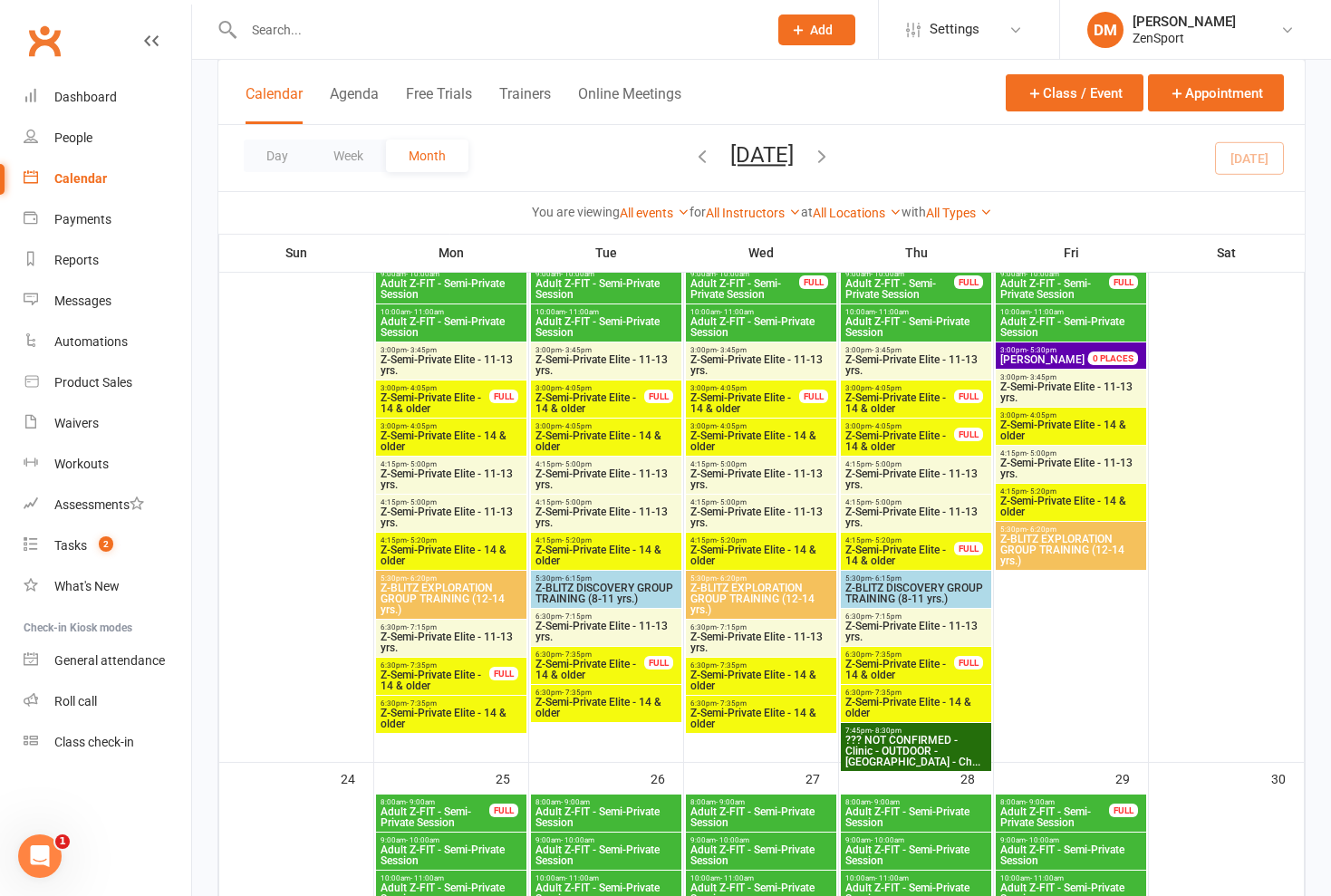
click at [761, 643] on span "Z-Semi-Private Elite - 11-13 yrs." at bounding box center [761, 643] width 143 height 22
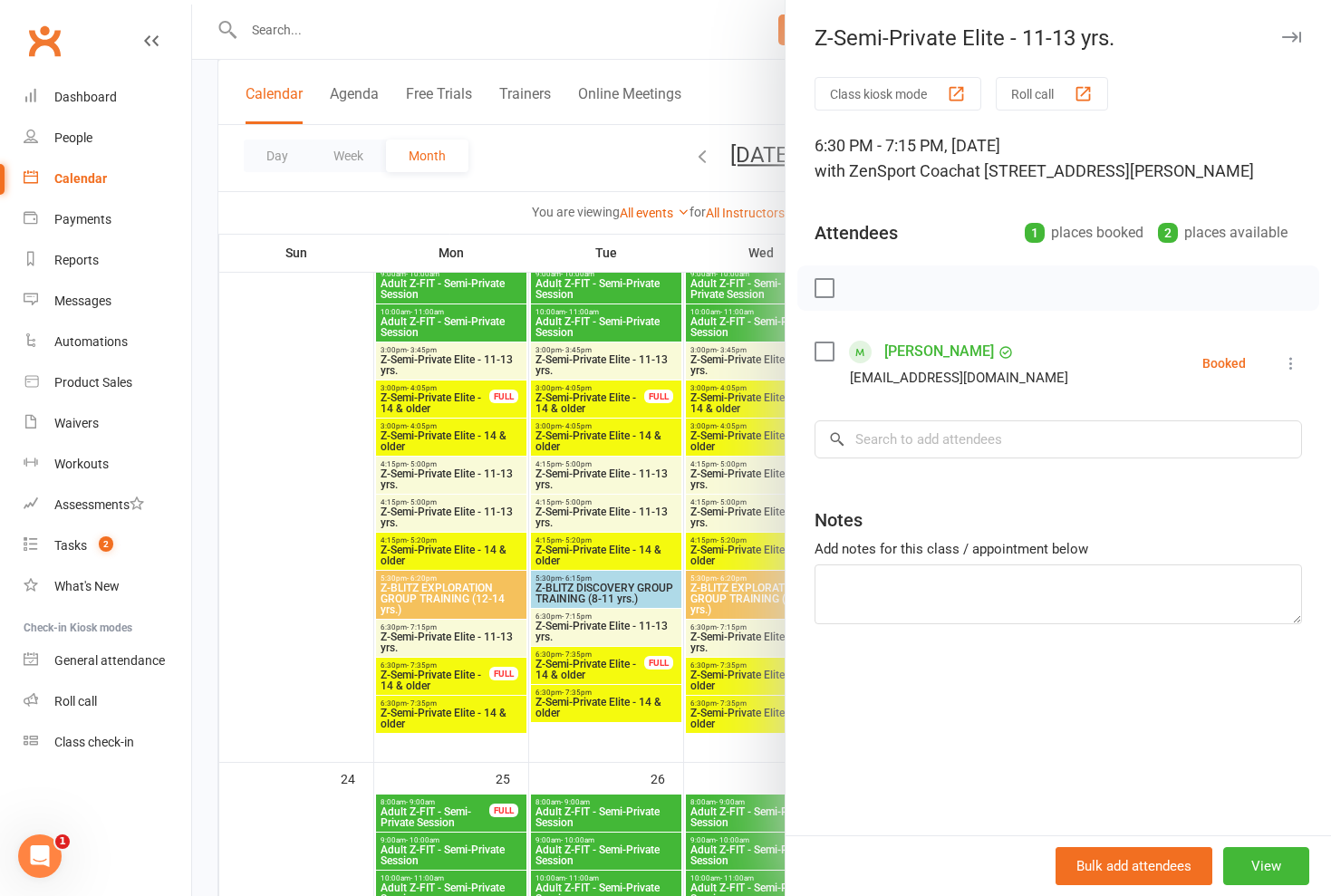
click at [761, 643] on div at bounding box center [762, 448] width 1140 height 896
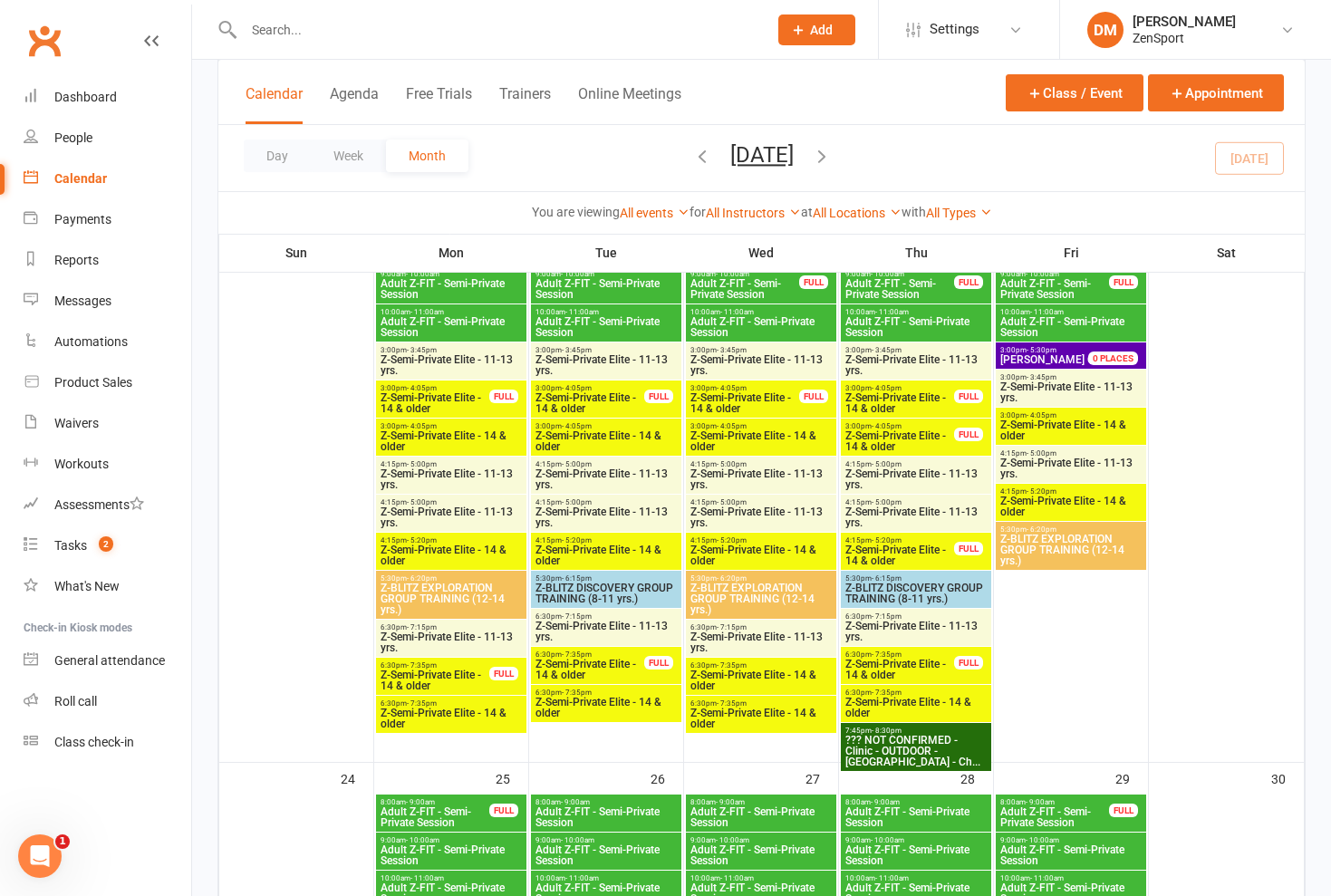
click at [876, 631] on span "Z-Semi-Private Elite - 11-13 yrs." at bounding box center [916, 631] width 143 height 22
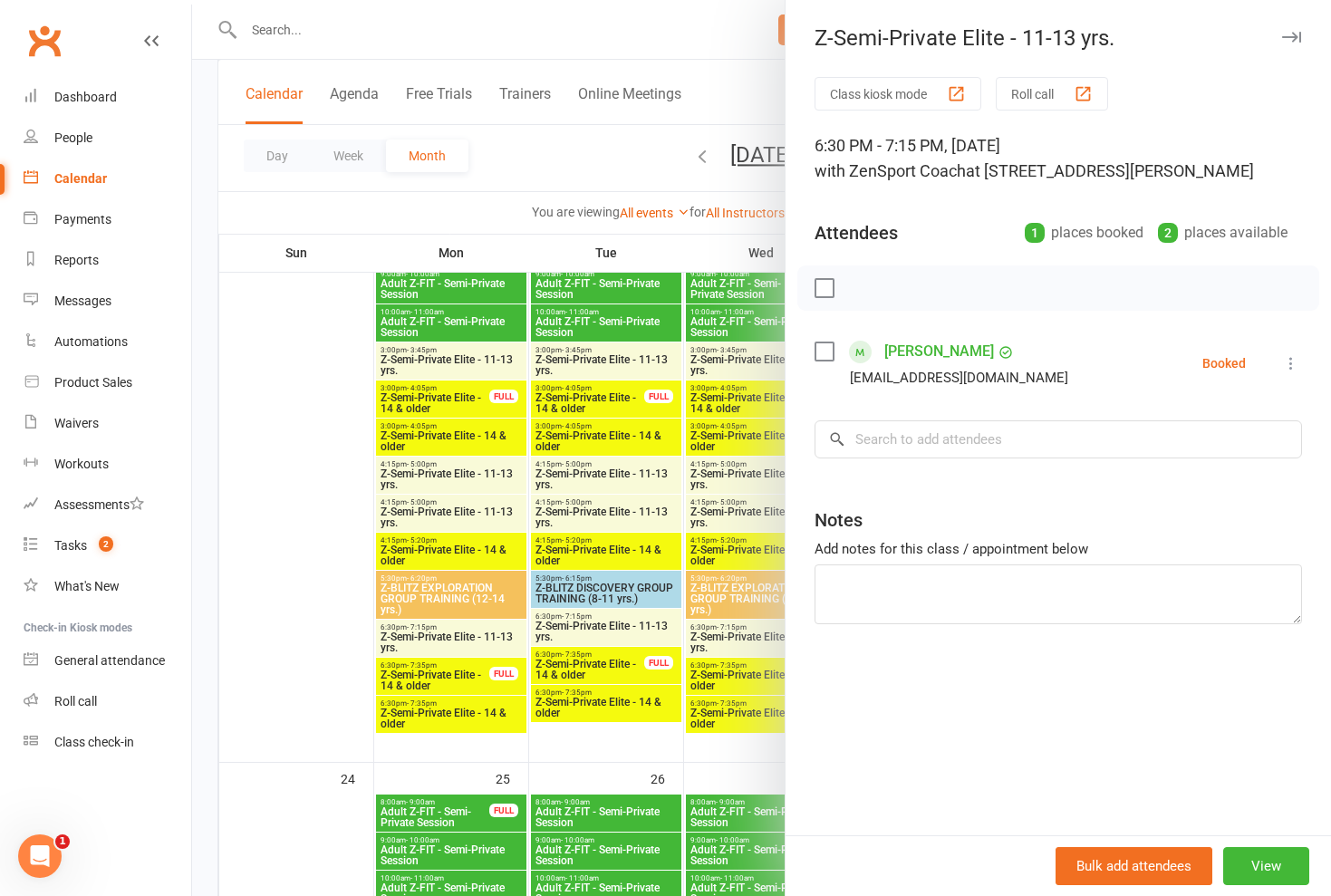
click at [739, 641] on div at bounding box center [762, 448] width 1140 height 896
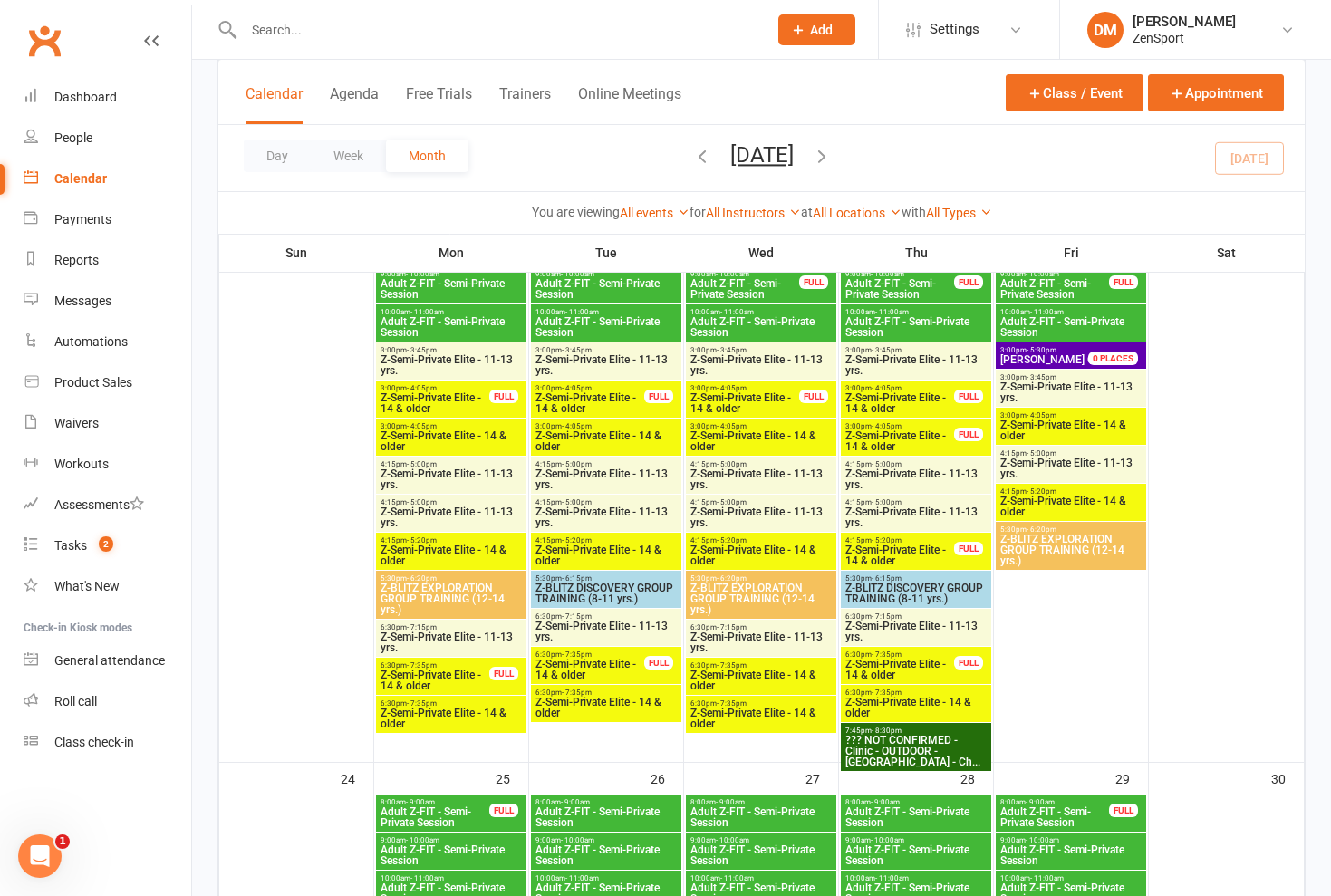
click at [872, 656] on span "- 7:35pm" at bounding box center [886, 654] width 30 height 9
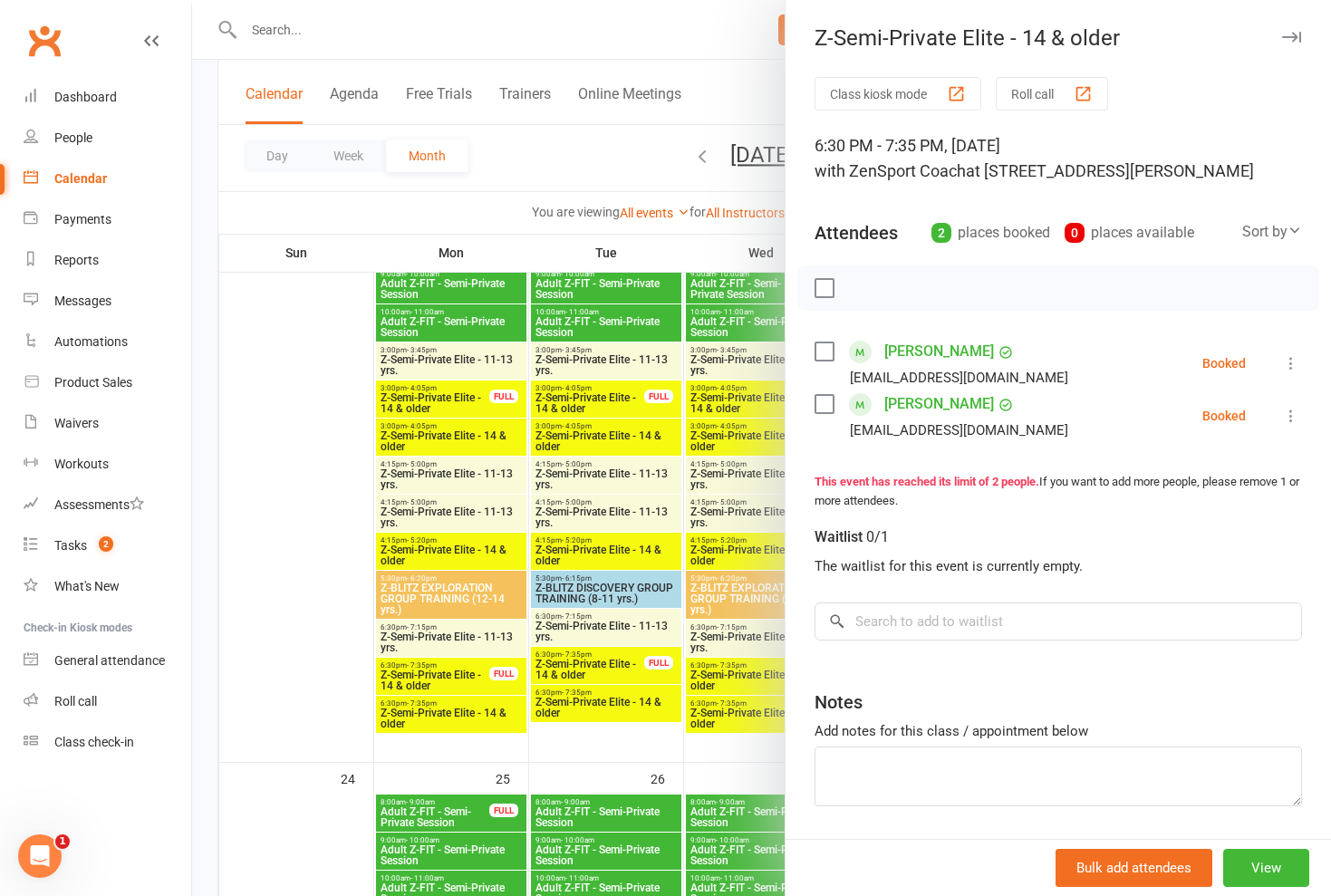
click at [734, 652] on div at bounding box center [762, 448] width 1140 height 896
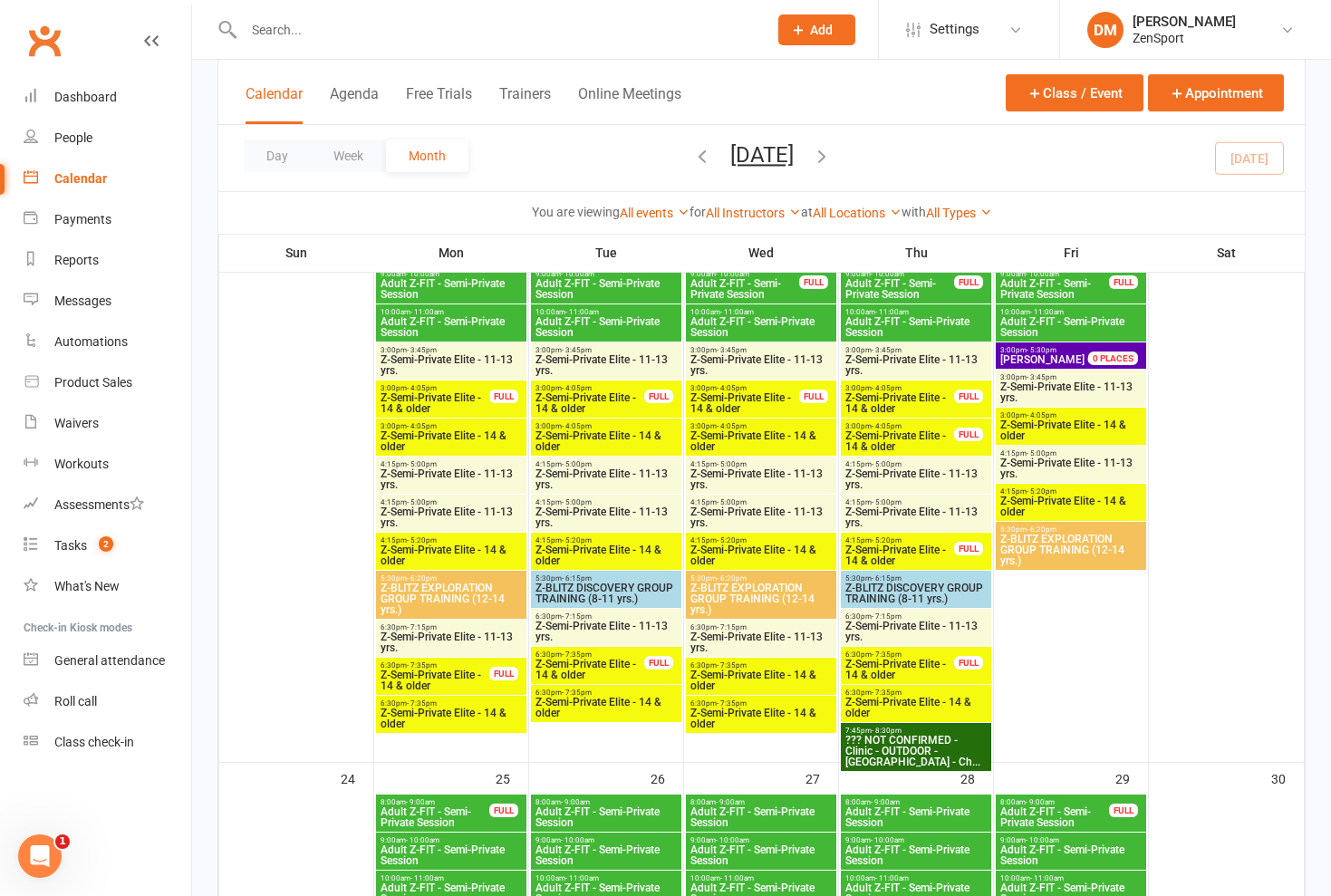
click at [894, 707] on span "Z-Semi-Private Elite - 14 & older" at bounding box center [916, 707] width 143 height 22
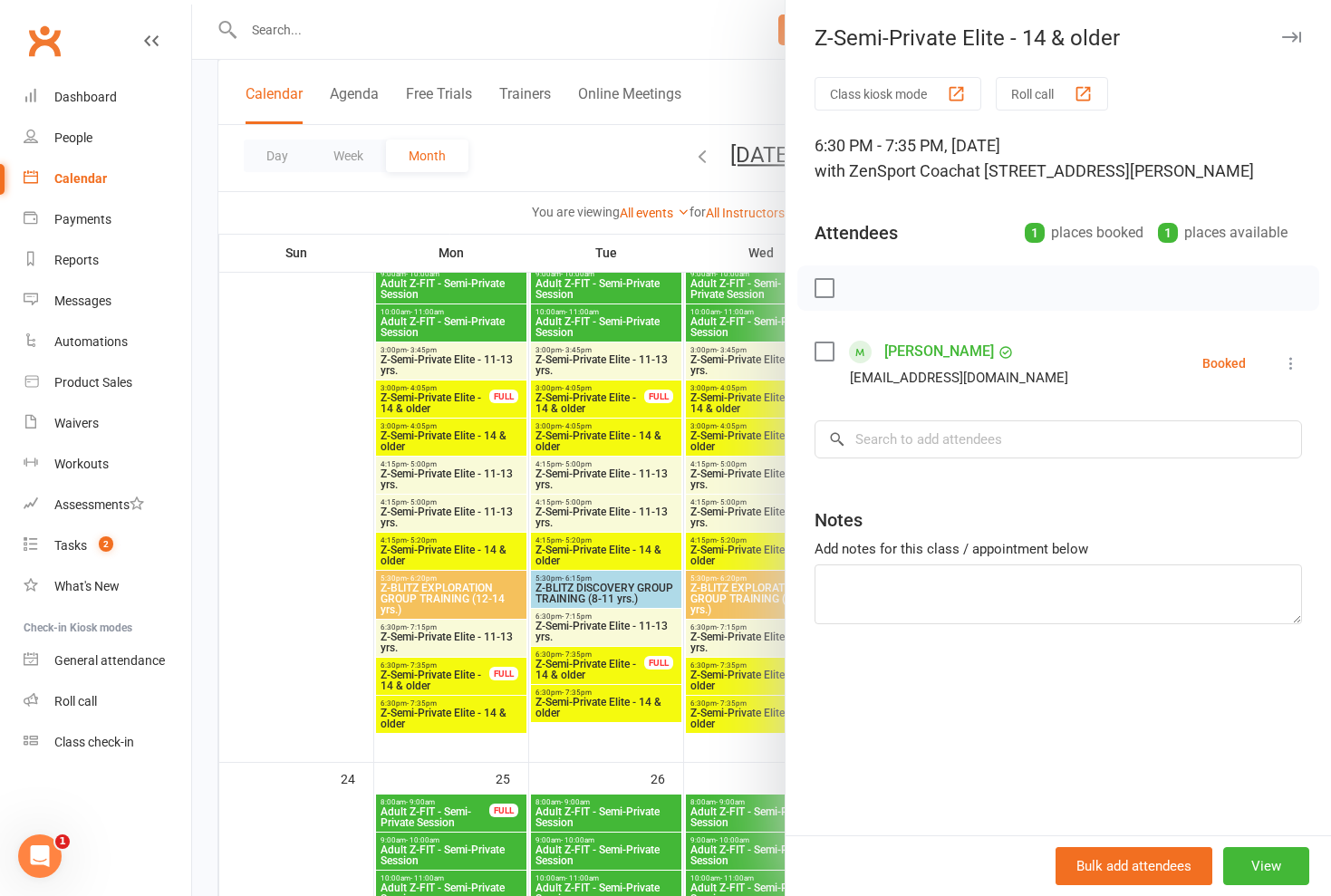
click at [730, 658] on div at bounding box center [762, 448] width 1140 height 896
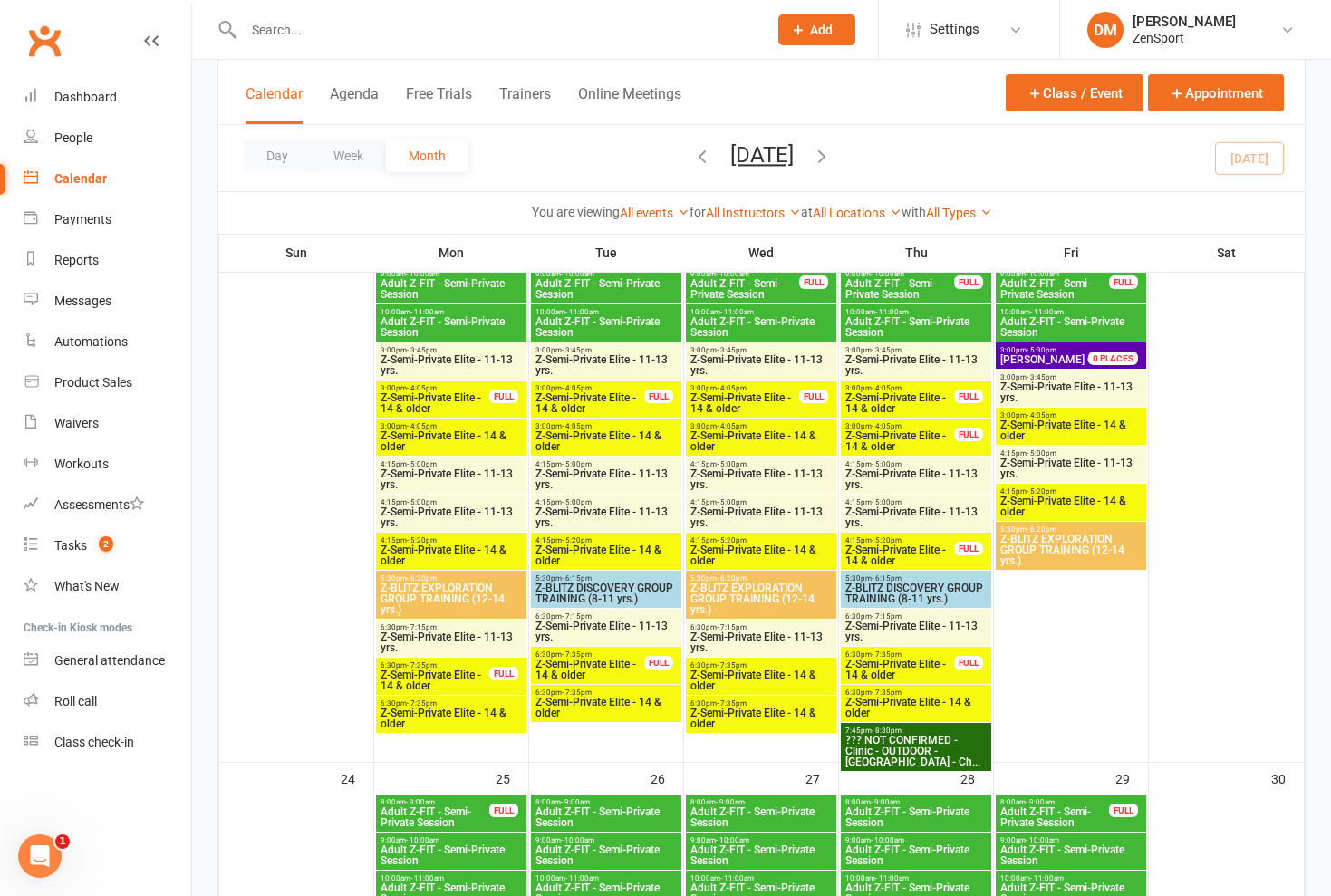
click at [883, 629] on span "Z-Semi-Private Elite - 11-13 yrs." at bounding box center [916, 631] width 143 height 22
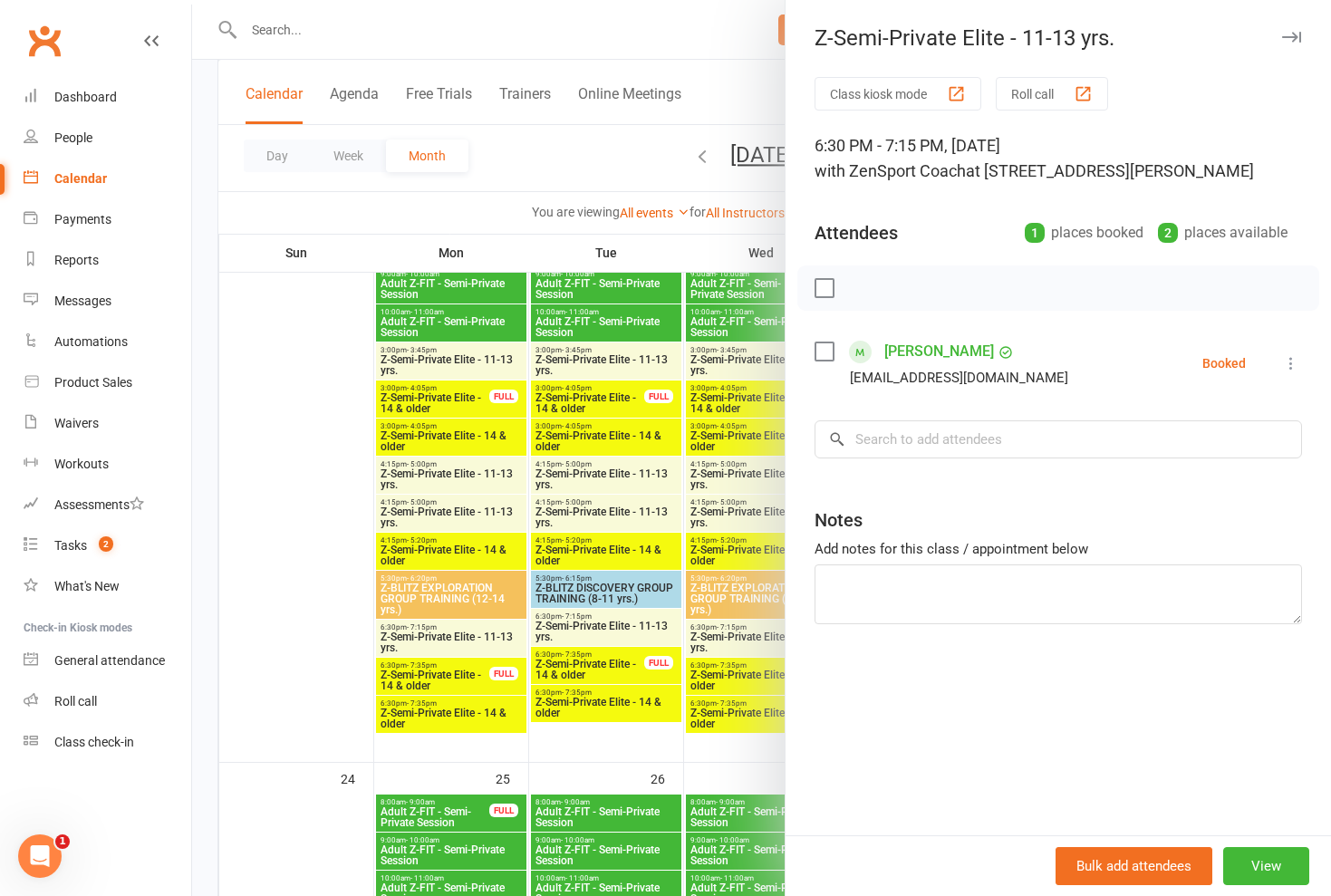
click at [745, 648] on div at bounding box center [762, 448] width 1140 height 896
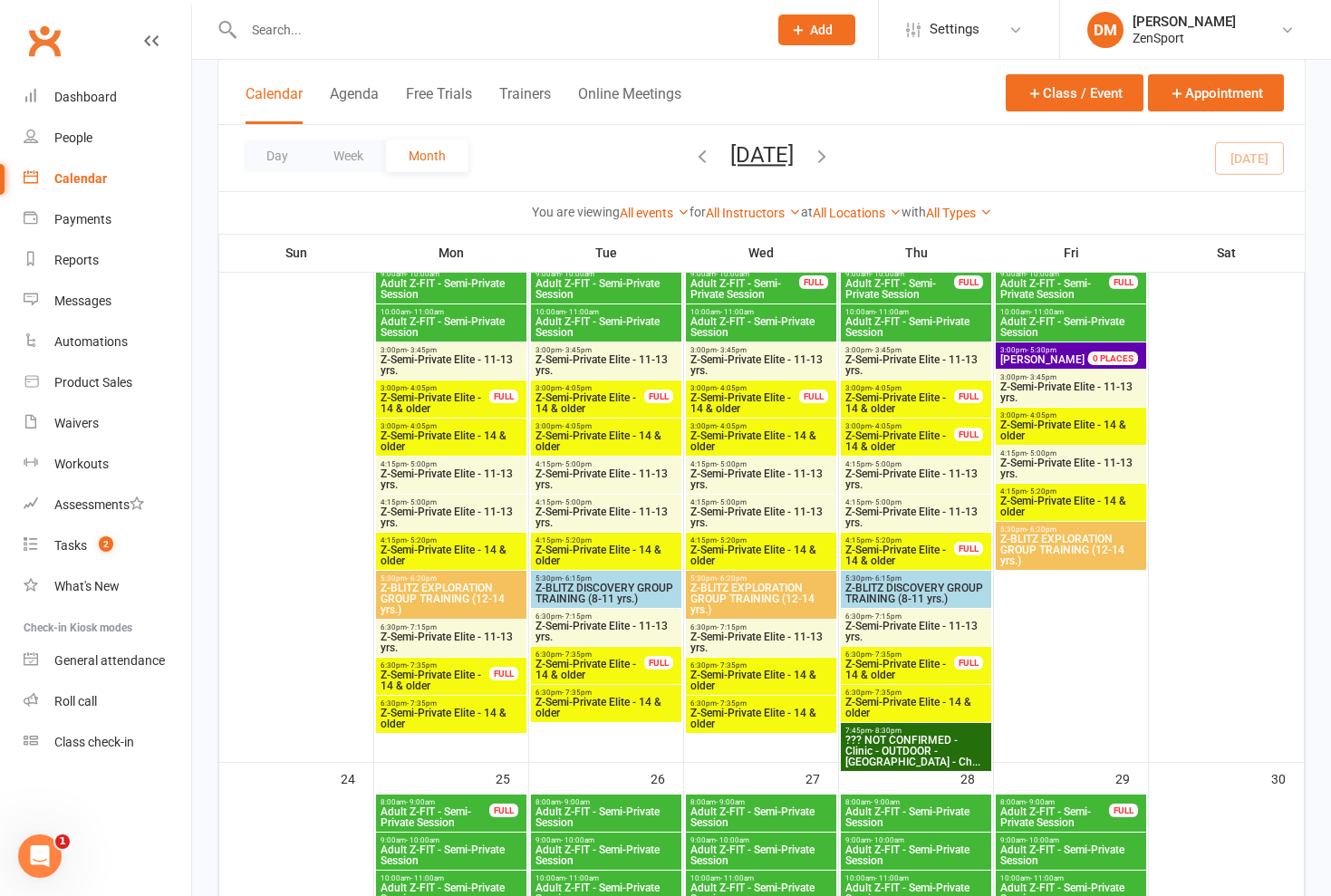
click at [874, 662] on span "Z-Semi-Private Elite - 14 & older" at bounding box center [900, 669] width 110 height 22
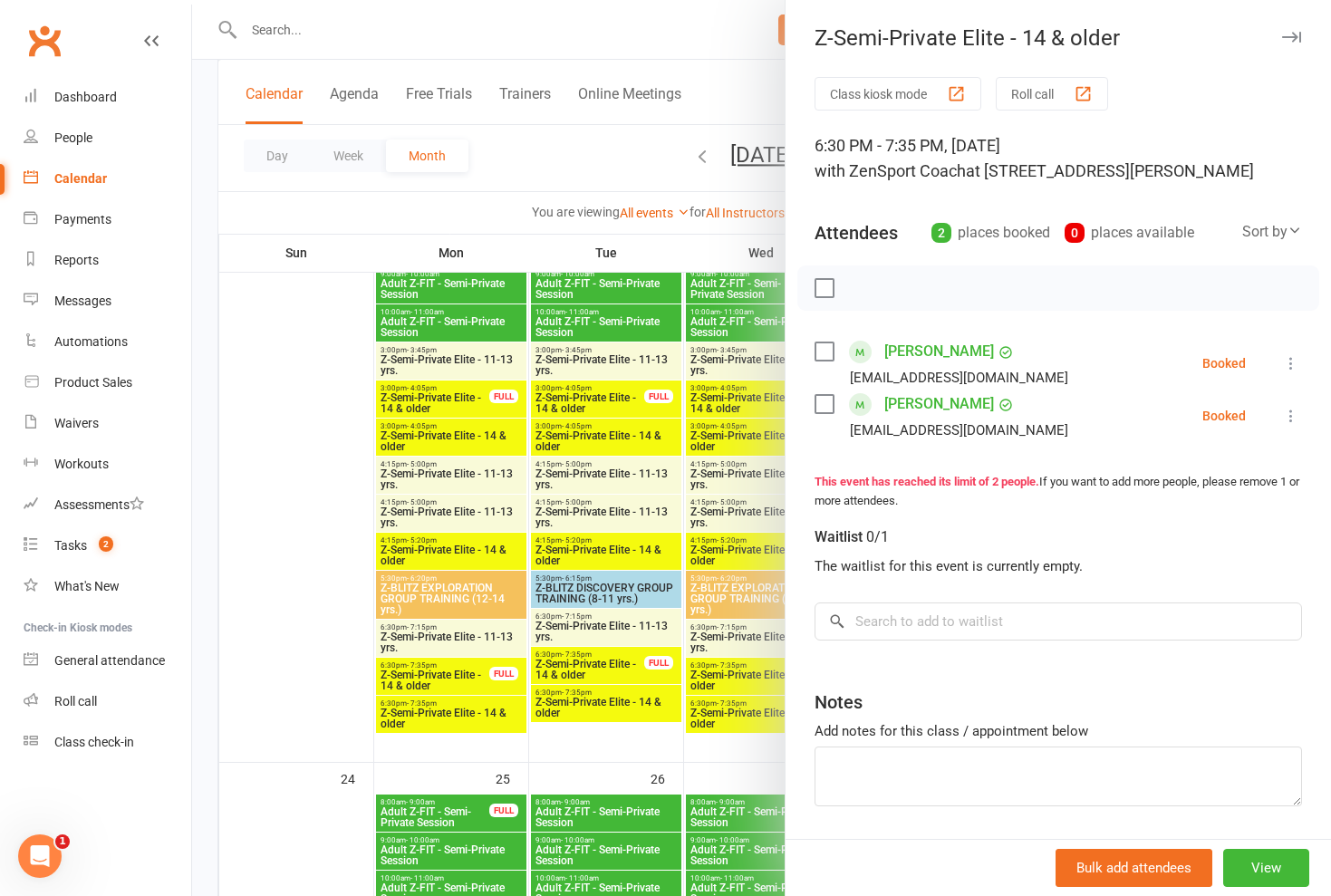
click at [782, 667] on div at bounding box center [762, 448] width 1140 height 896
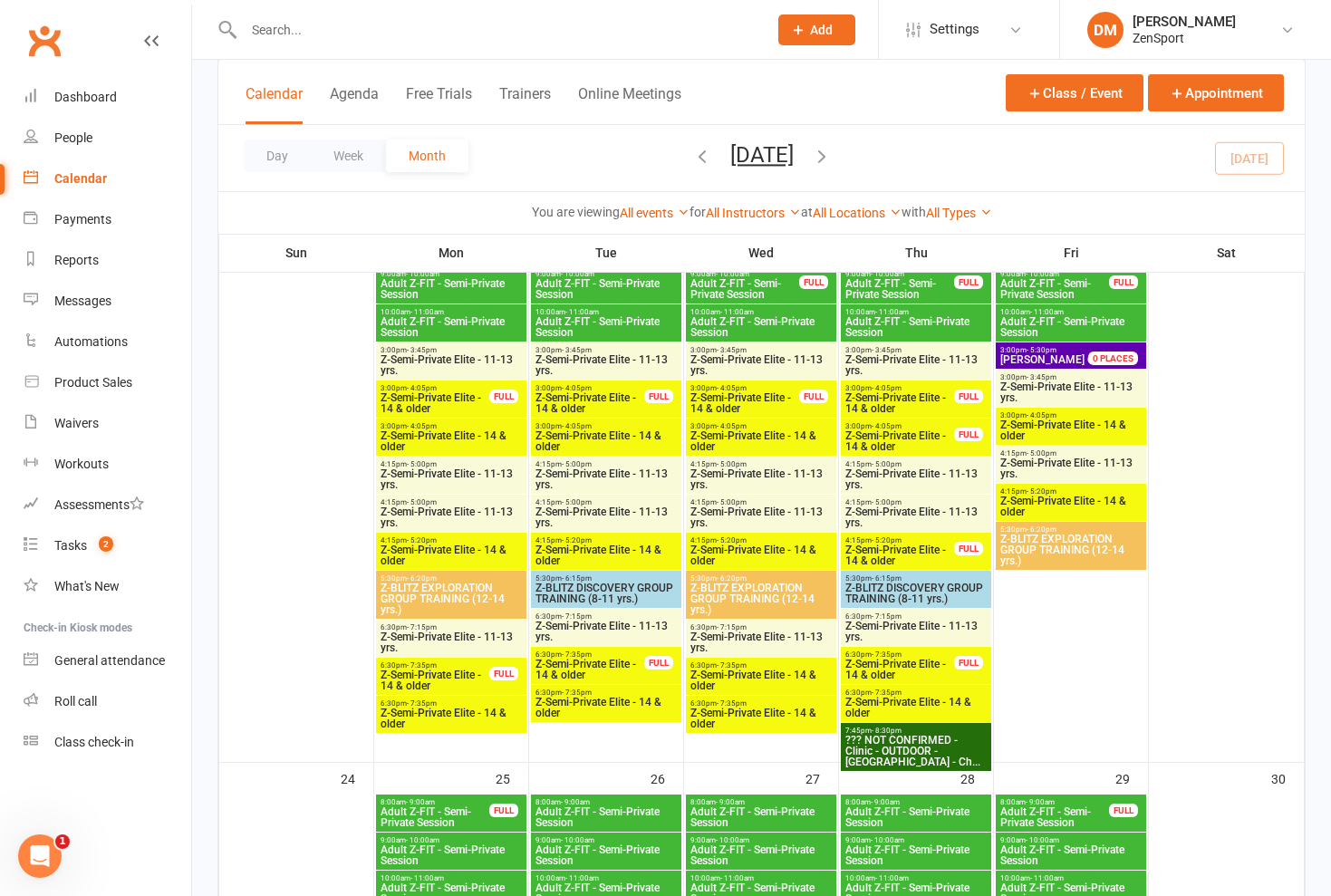
click at [885, 700] on span "Z-Semi-Private Elite - 14 & older" at bounding box center [916, 707] width 143 height 22
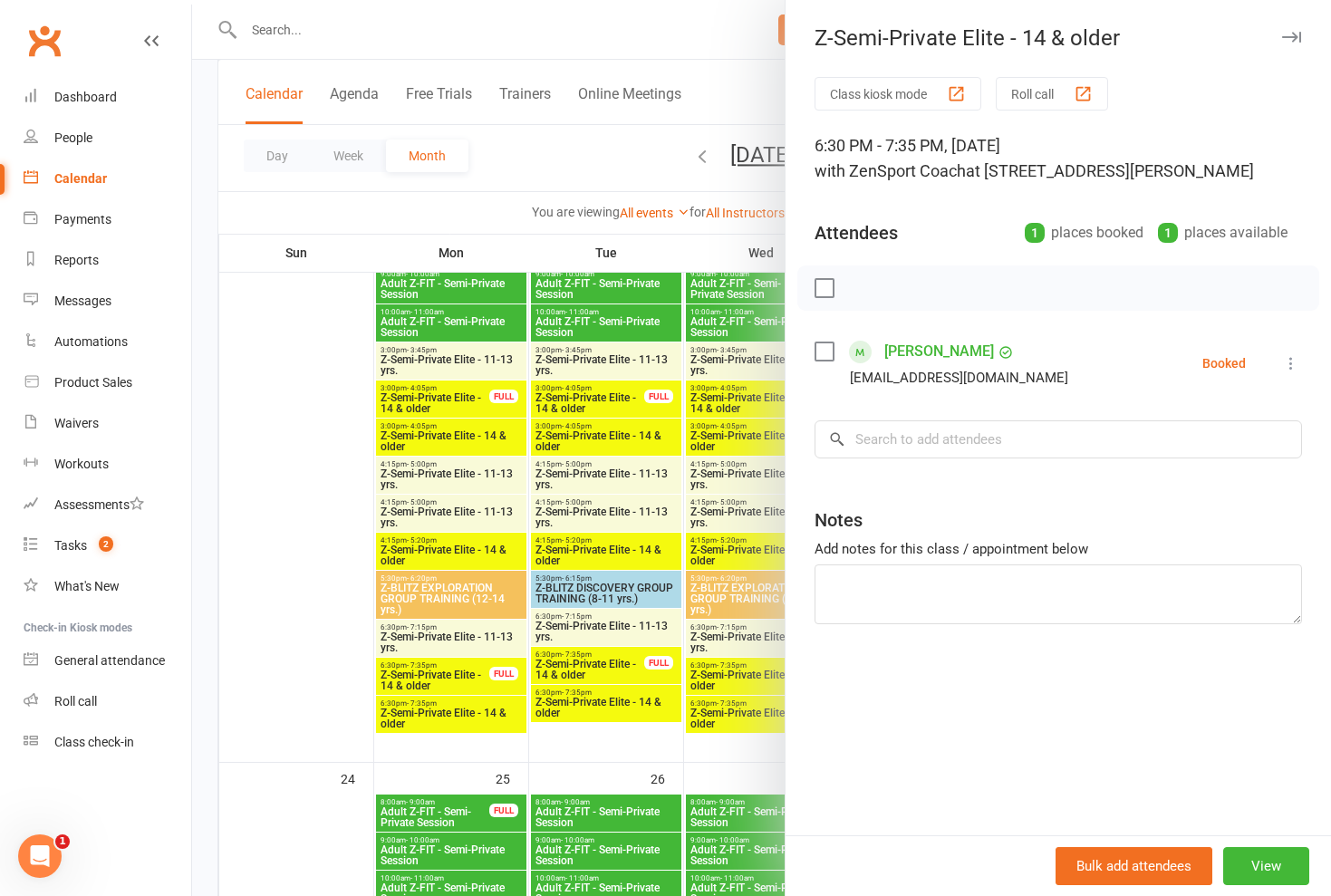
click at [750, 699] on div at bounding box center [762, 448] width 1140 height 896
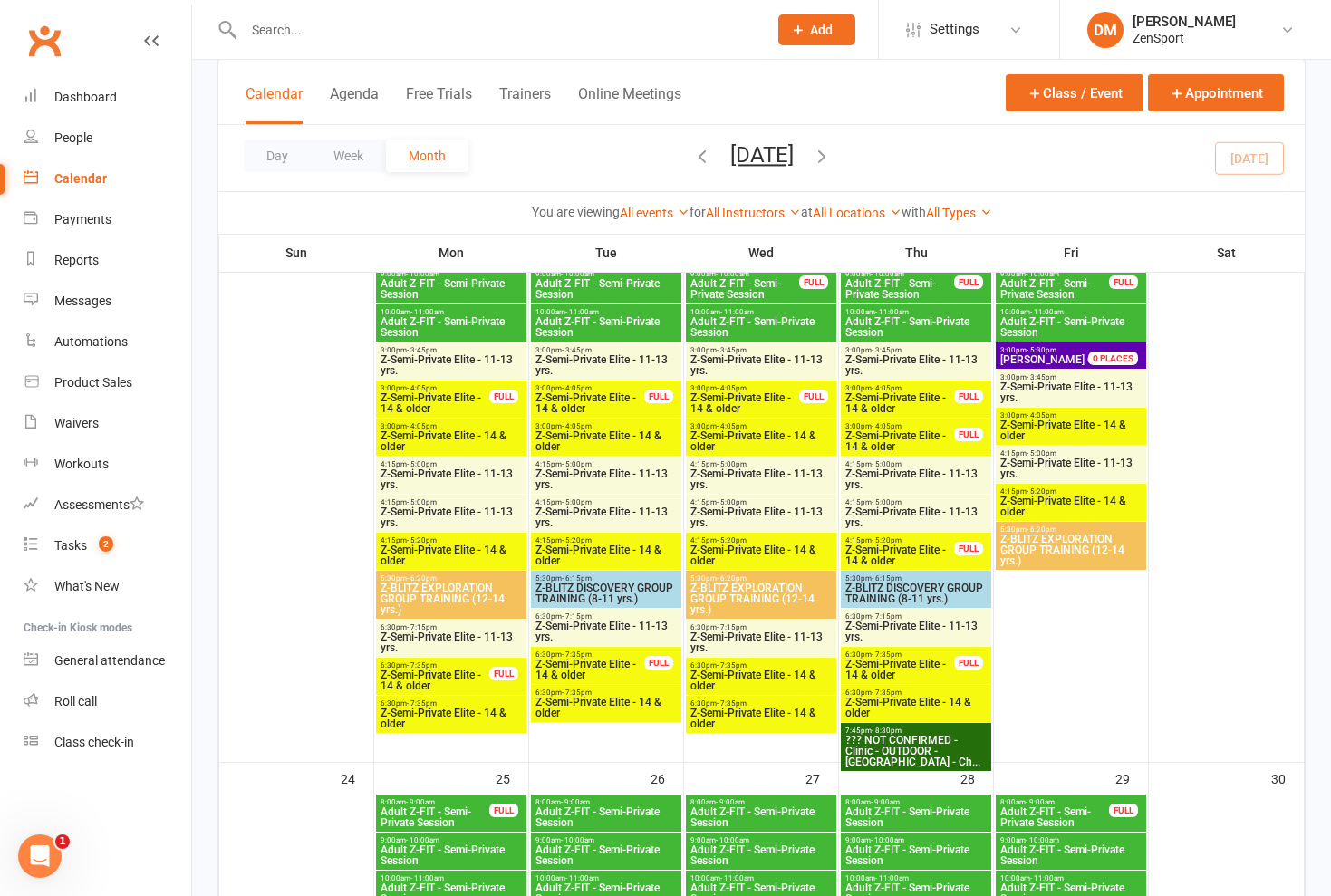
click at [872, 628] on span "Z-Semi-Private Elite - 11-13 yrs." at bounding box center [916, 631] width 143 height 22
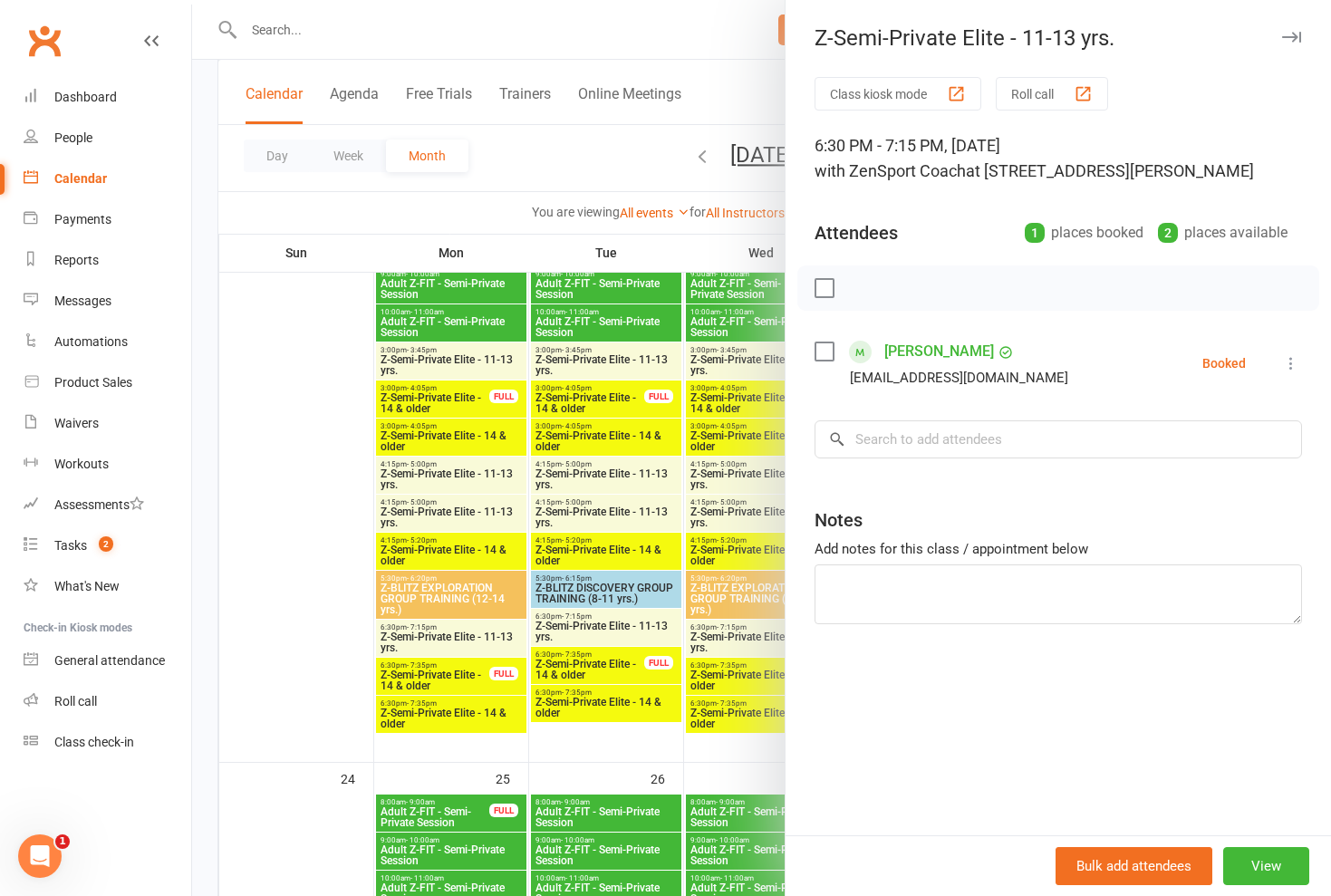
click at [731, 696] on div at bounding box center [762, 448] width 1140 height 896
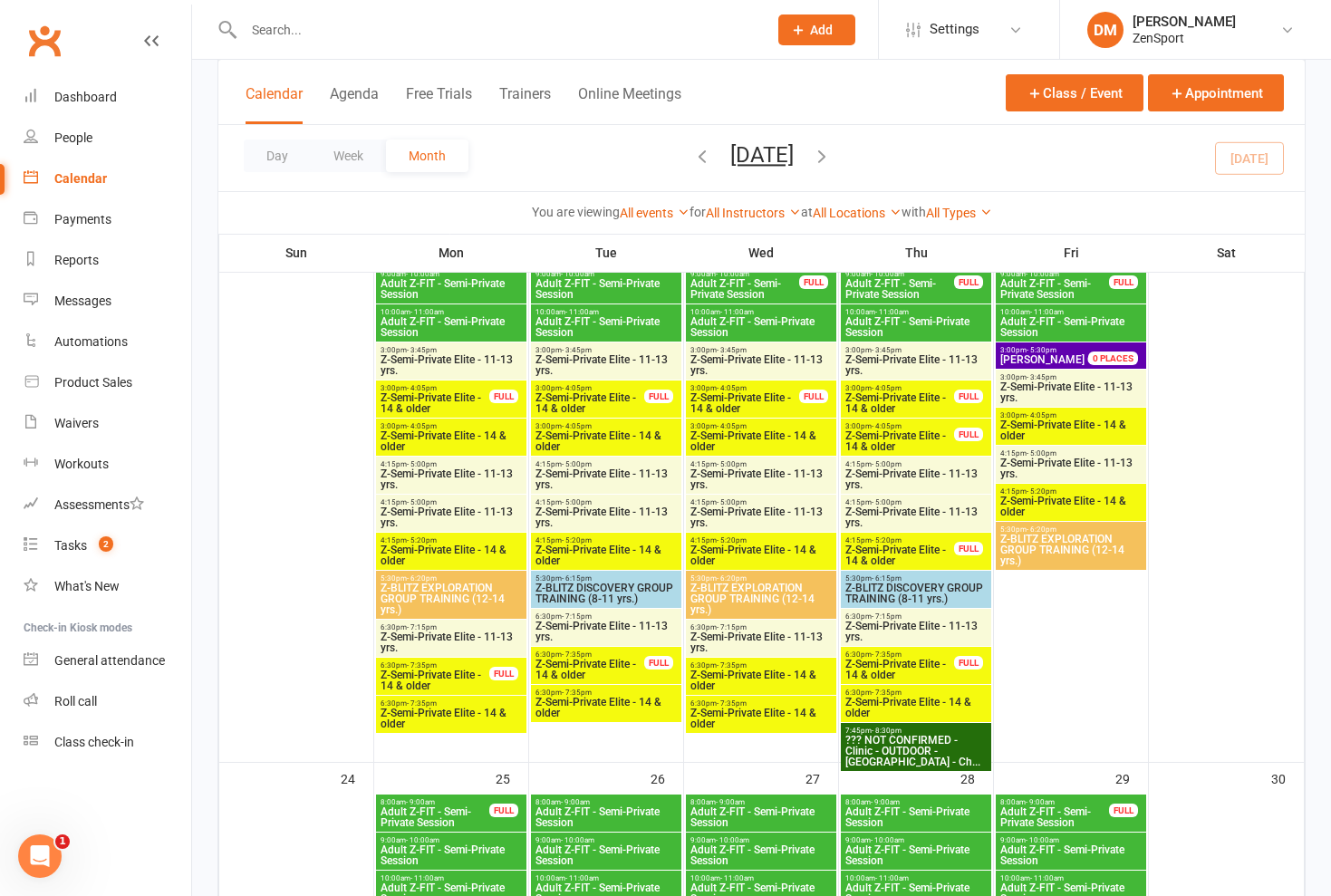
click at [868, 670] on span "Z-Semi-Private Elite - 14 & older" at bounding box center [900, 669] width 110 height 22
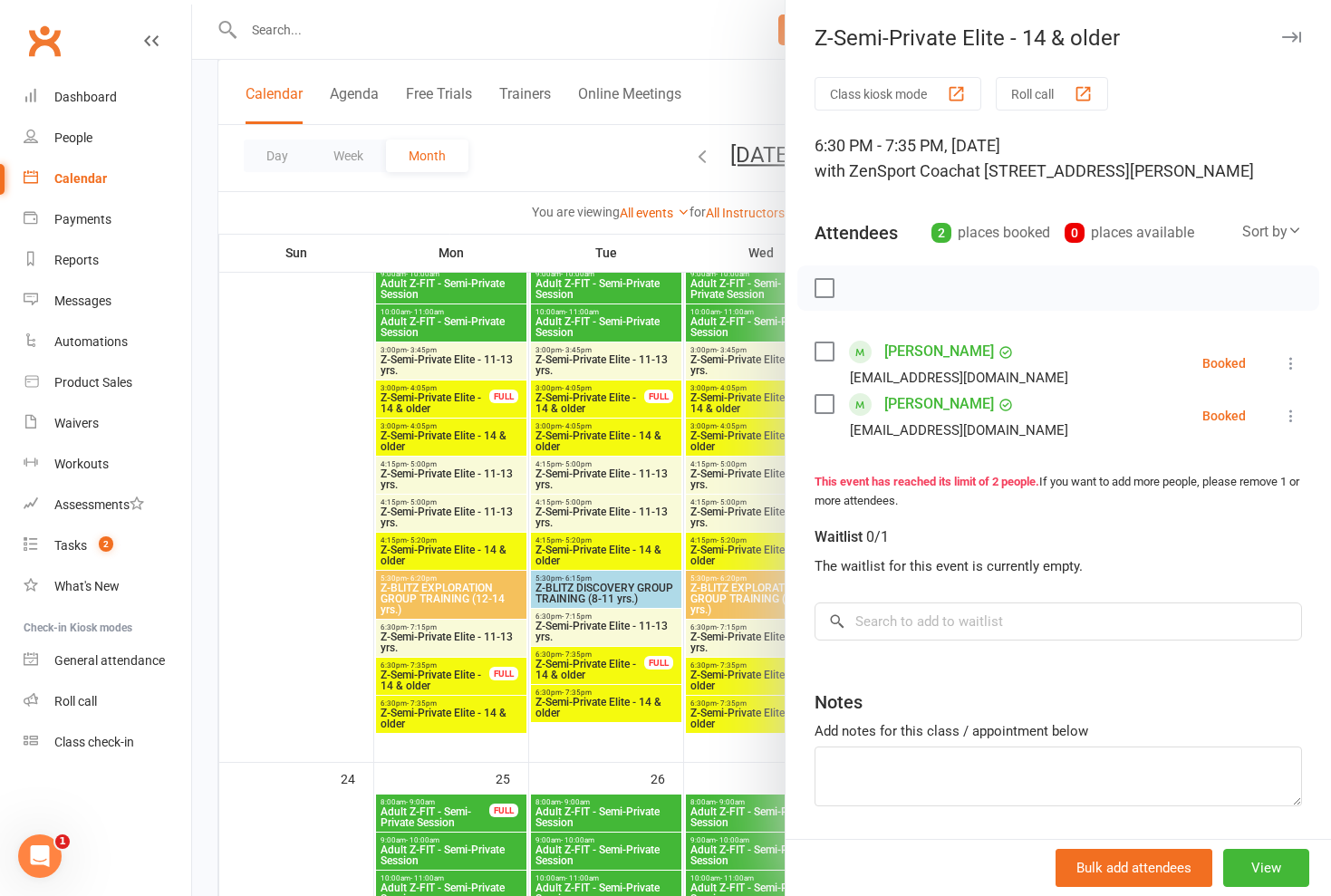
click at [793, 691] on div "Class kiosk mode Roll call 6:30 PM - 7:35 PM, [DATE] with ZenSport Coach at [ST…" at bounding box center [1058, 488] width 546 height 821
click at [729, 694] on div at bounding box center [762, 448] width 1140 height 896
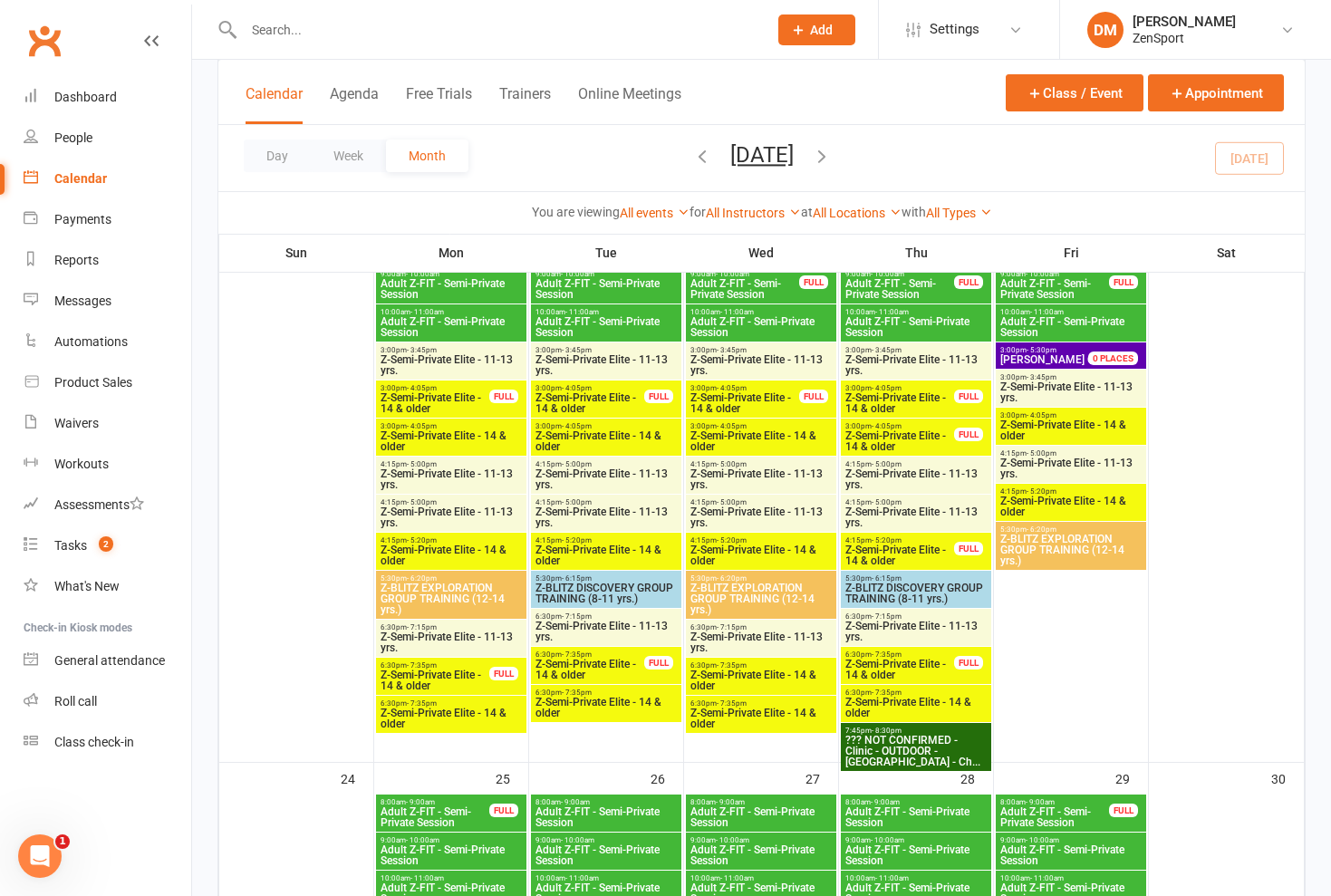
click at [880, 704] on span "Z-Semi-Private Elite - 14 & older" at bounding box center [916, 707] width 143 height 22
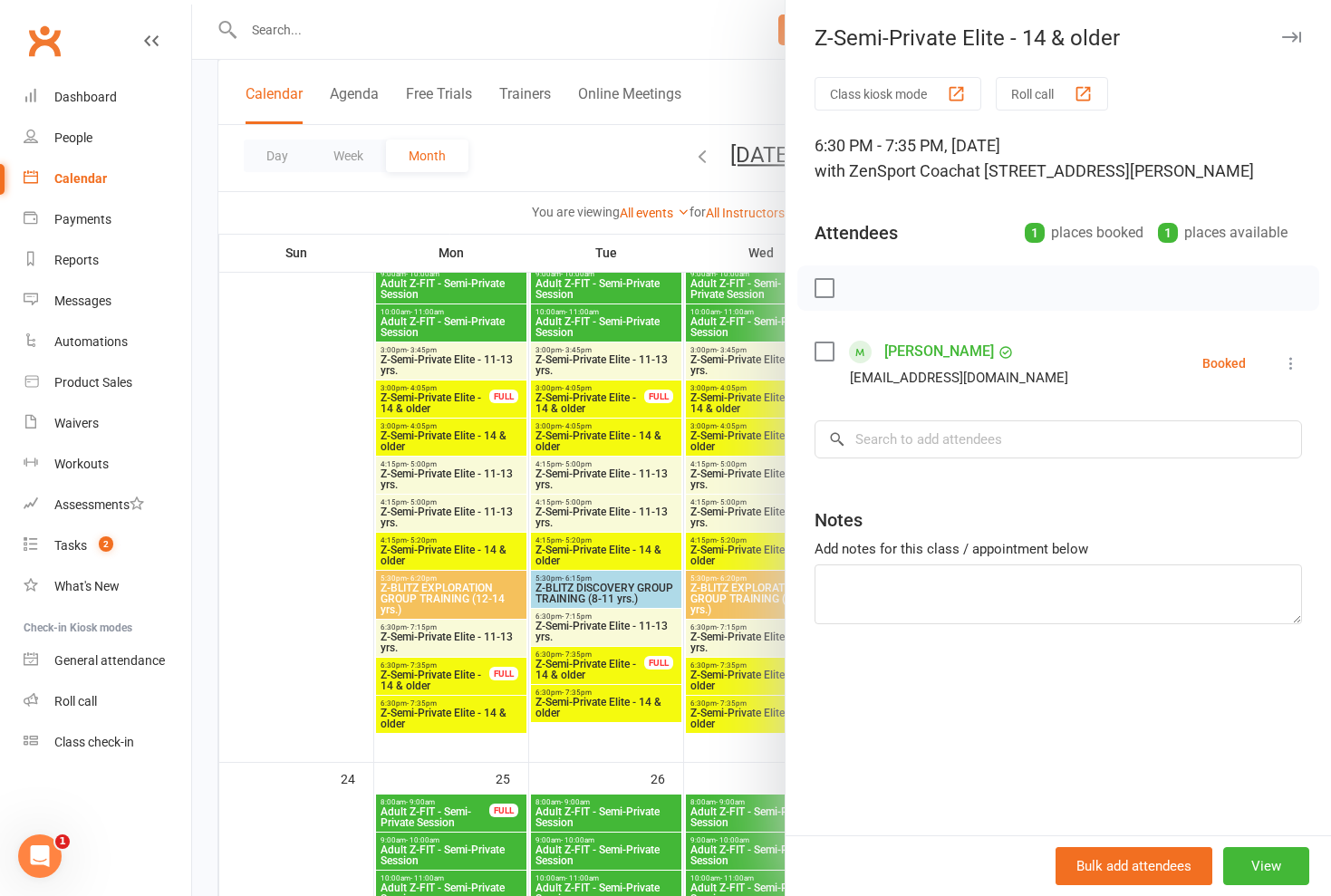
click at [726, 673] on div at bounding box center [762, 448] width 1140 height 896
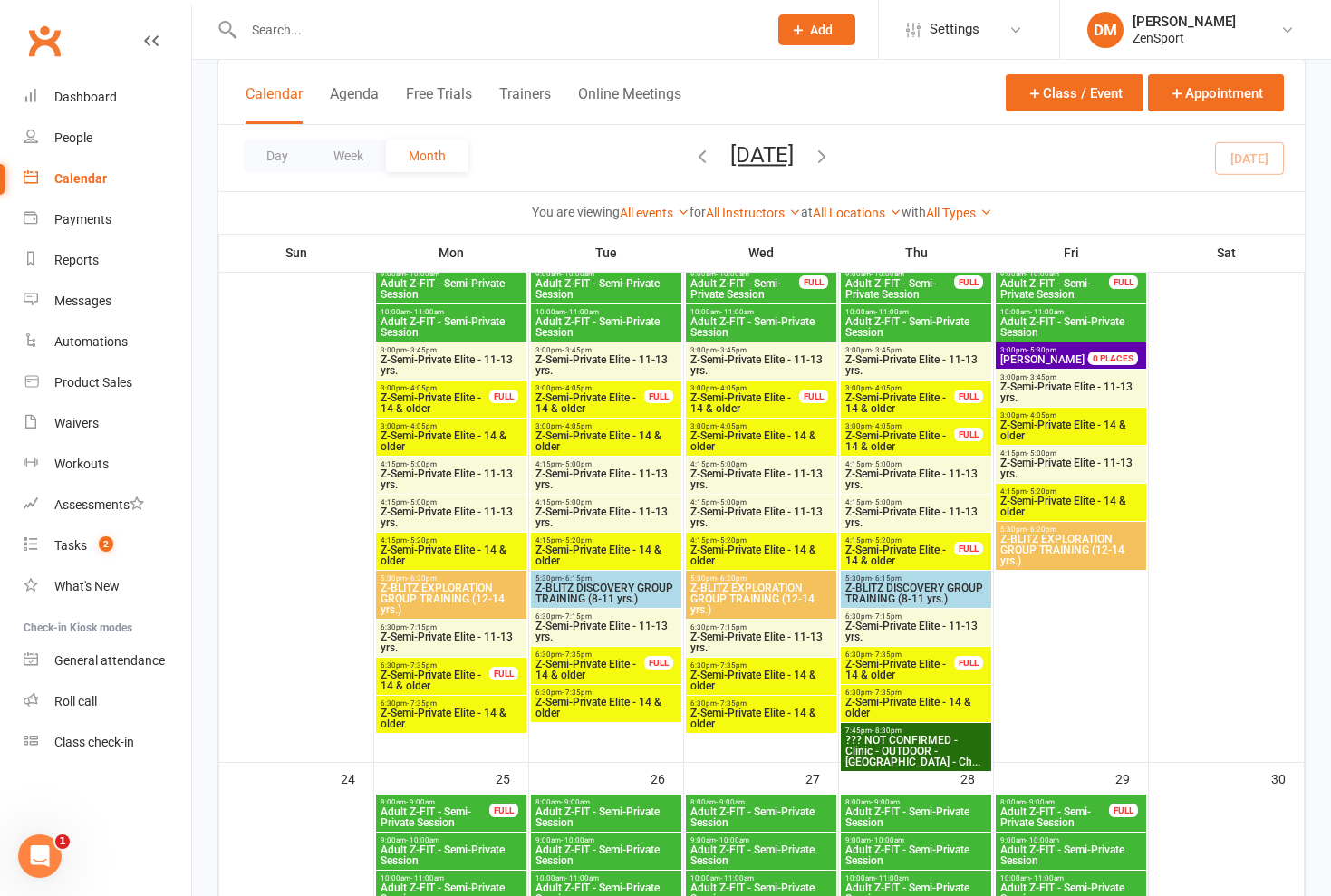
click at [896, 668] on span "Z-Semi-Private Elite - 14 & older" at bounding box center [900, 669] width 110 height 22
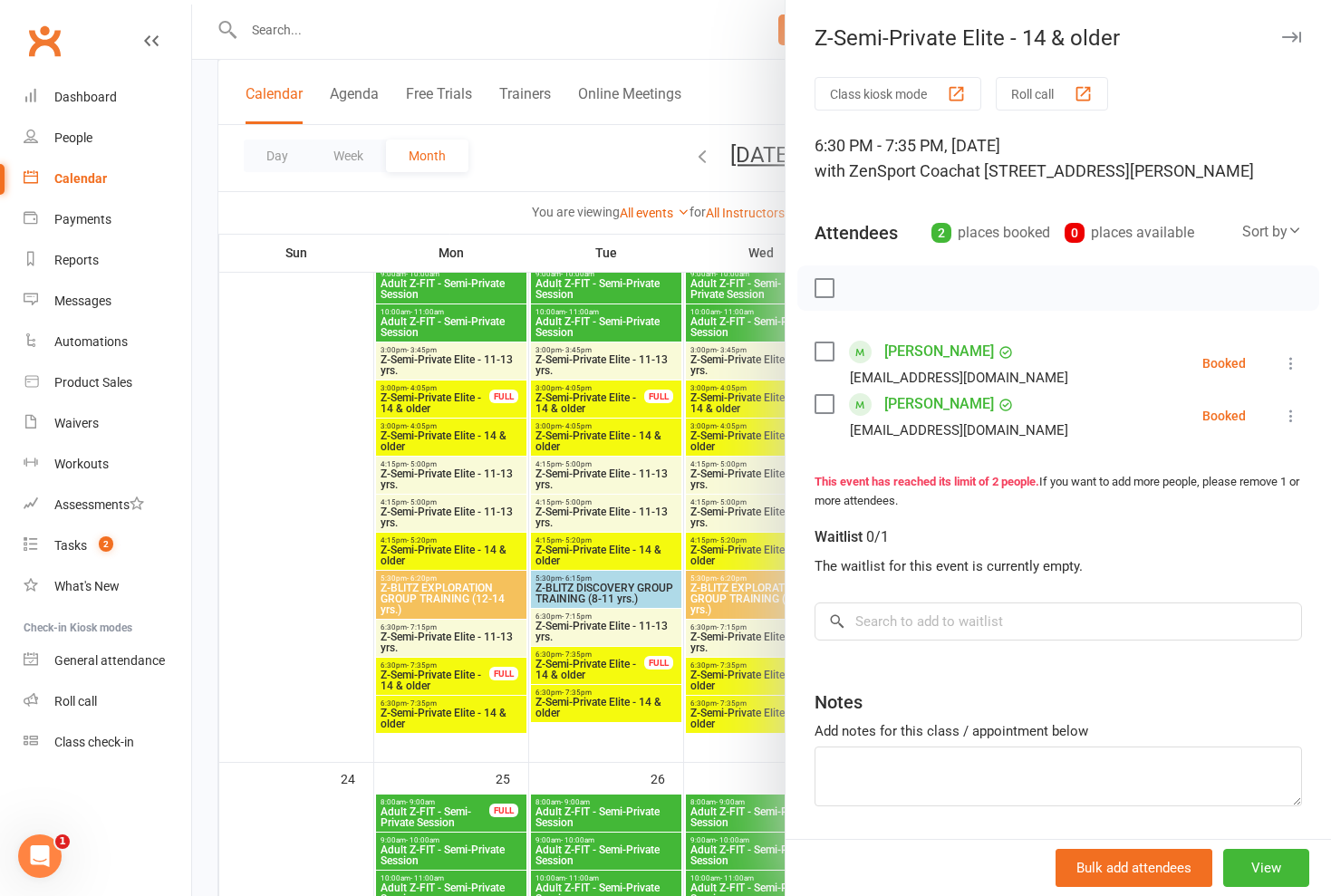
click at [735, 680] on div at bounding box center [762, 448] width 1140 height 896
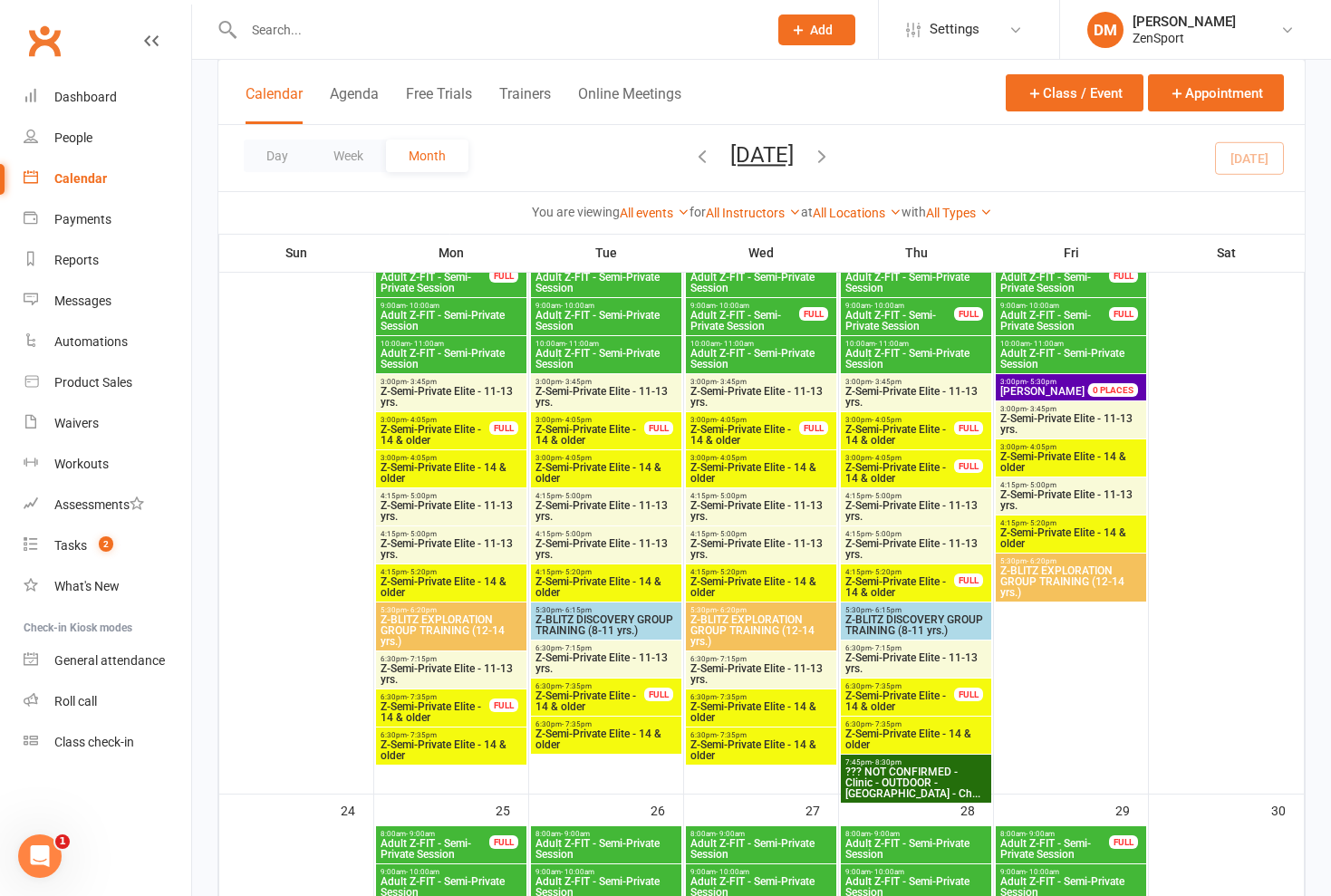
scroll to position [1938, 0]
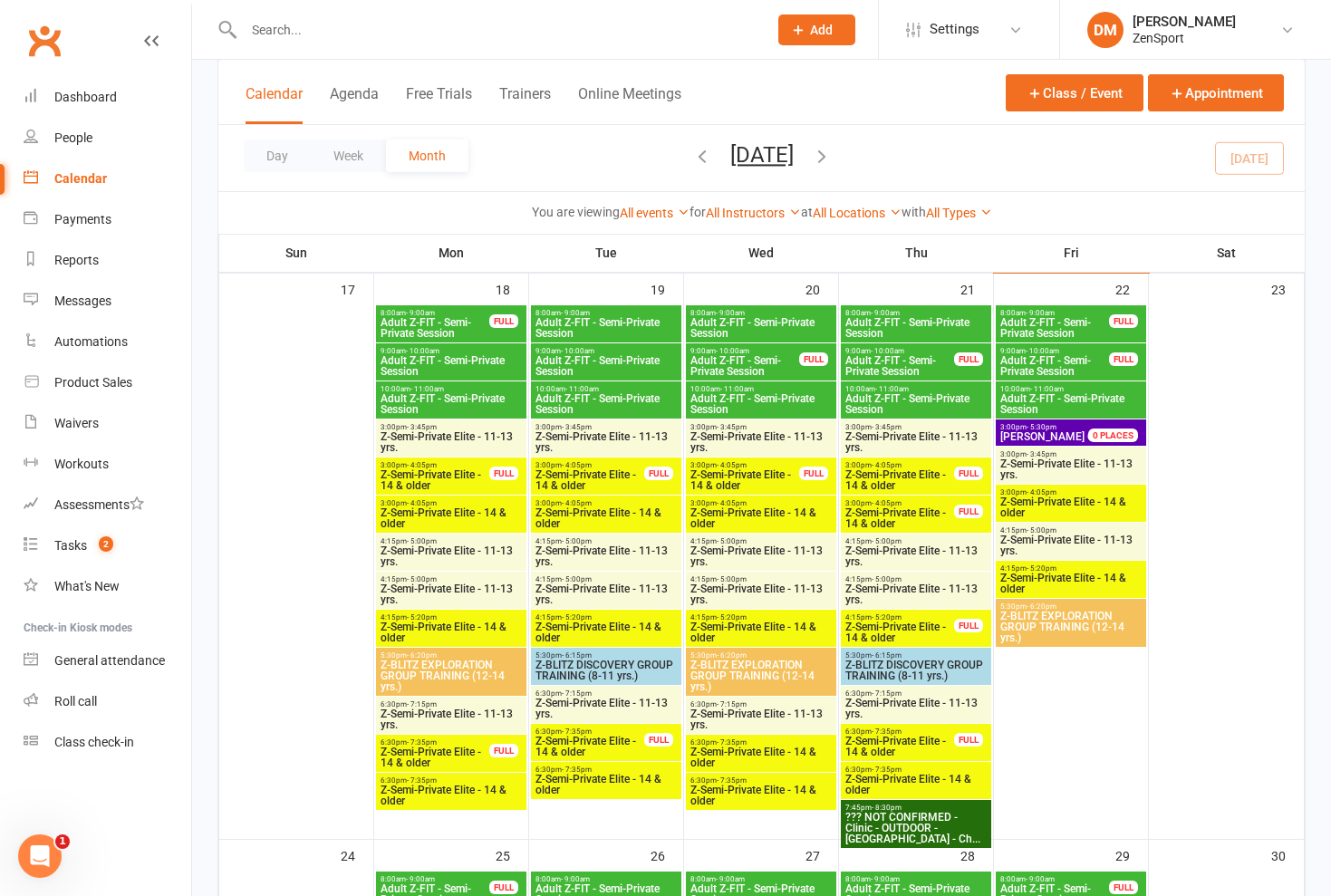
click at [1046, 471] on span "Z-Semi-Private Elite - 11-13 yrs." at bounding box center [1071, 469] width 143 height 22
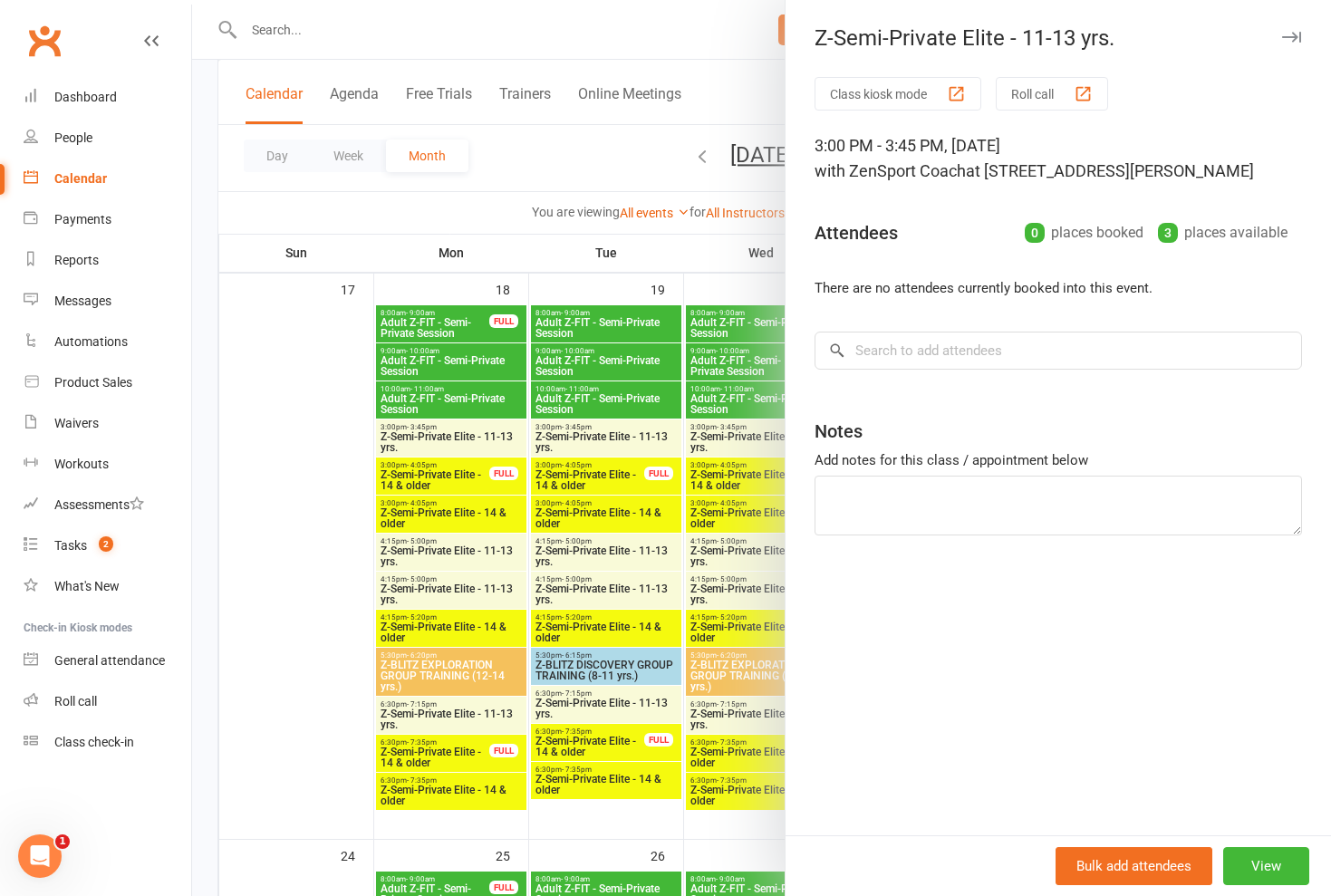
click at [814, 569] on div "Class kiosk mode Roll call 3:00 PM - 3:45 PM, [DATE] with ZenSport Coach at [ST…" at bounding box center [1058, 456] width 546 height 759
click at [732, 571] on div at bounding box center [762, 448] width 1140 height 896
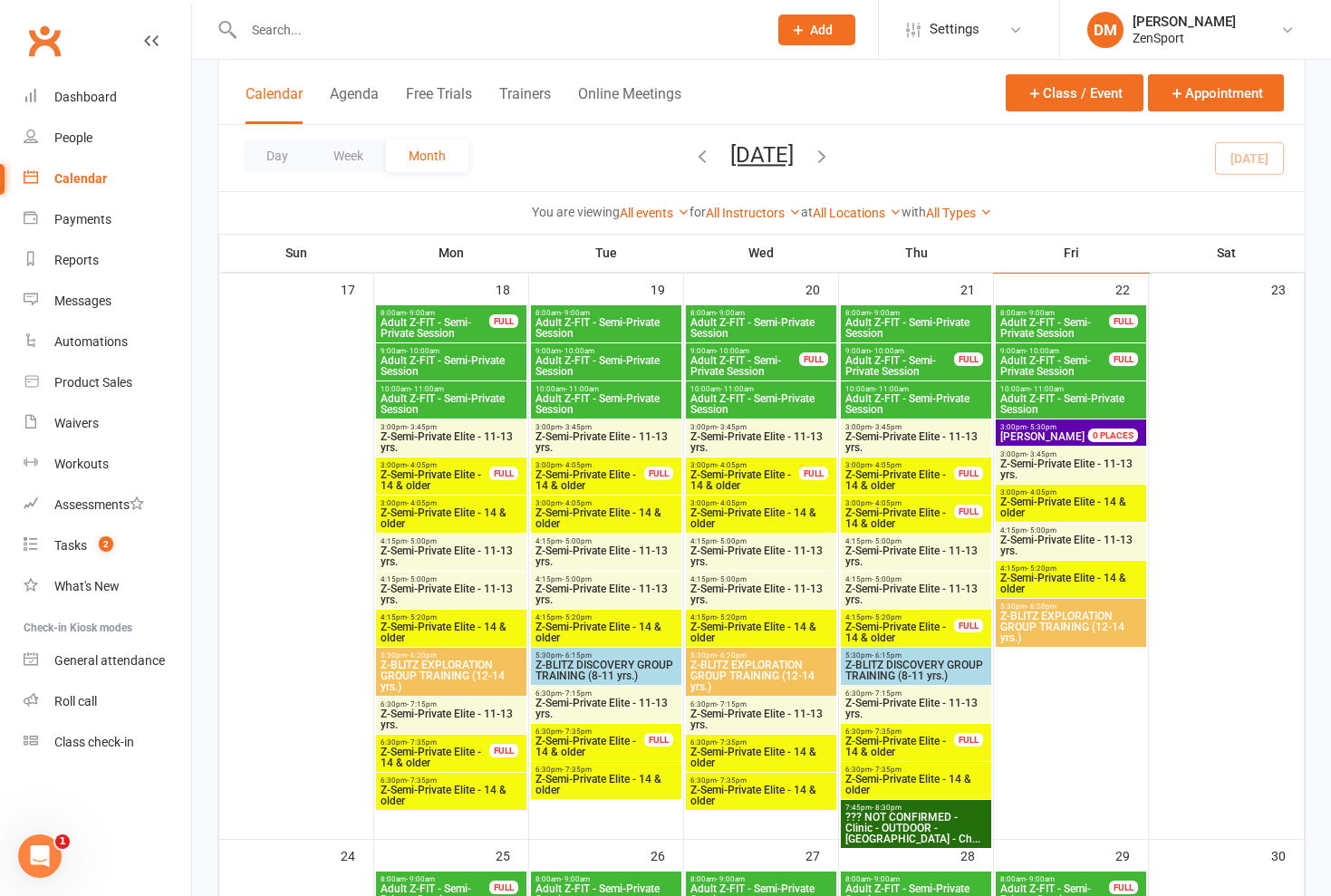
click at [1058, 503] on span "Z-Semi-Private Elite - 14 & older" at bounding box center [1071, 508] width 143 height 22
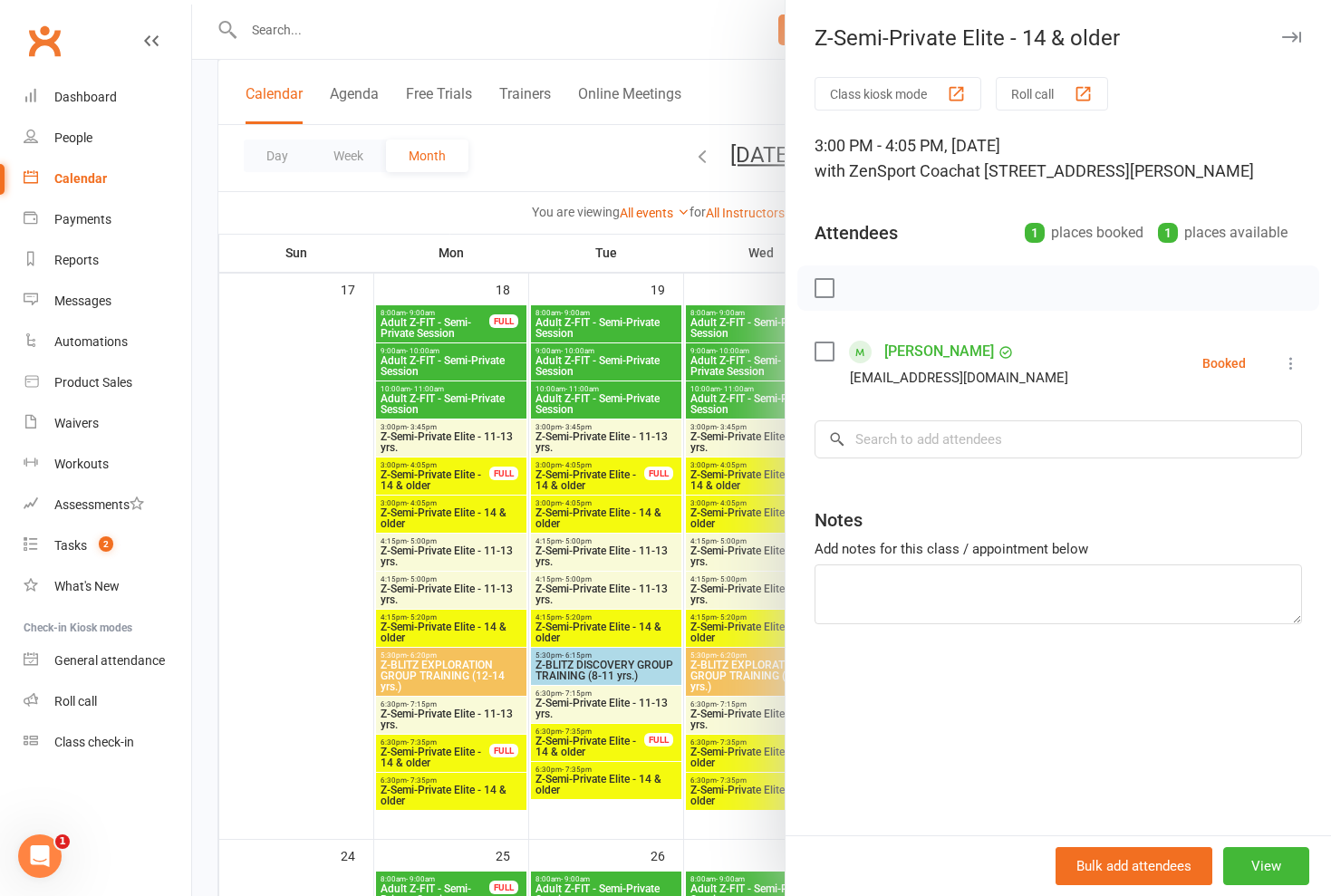
click at [710, 596] on div at bounding box center [762, 448] width 1140 height 896
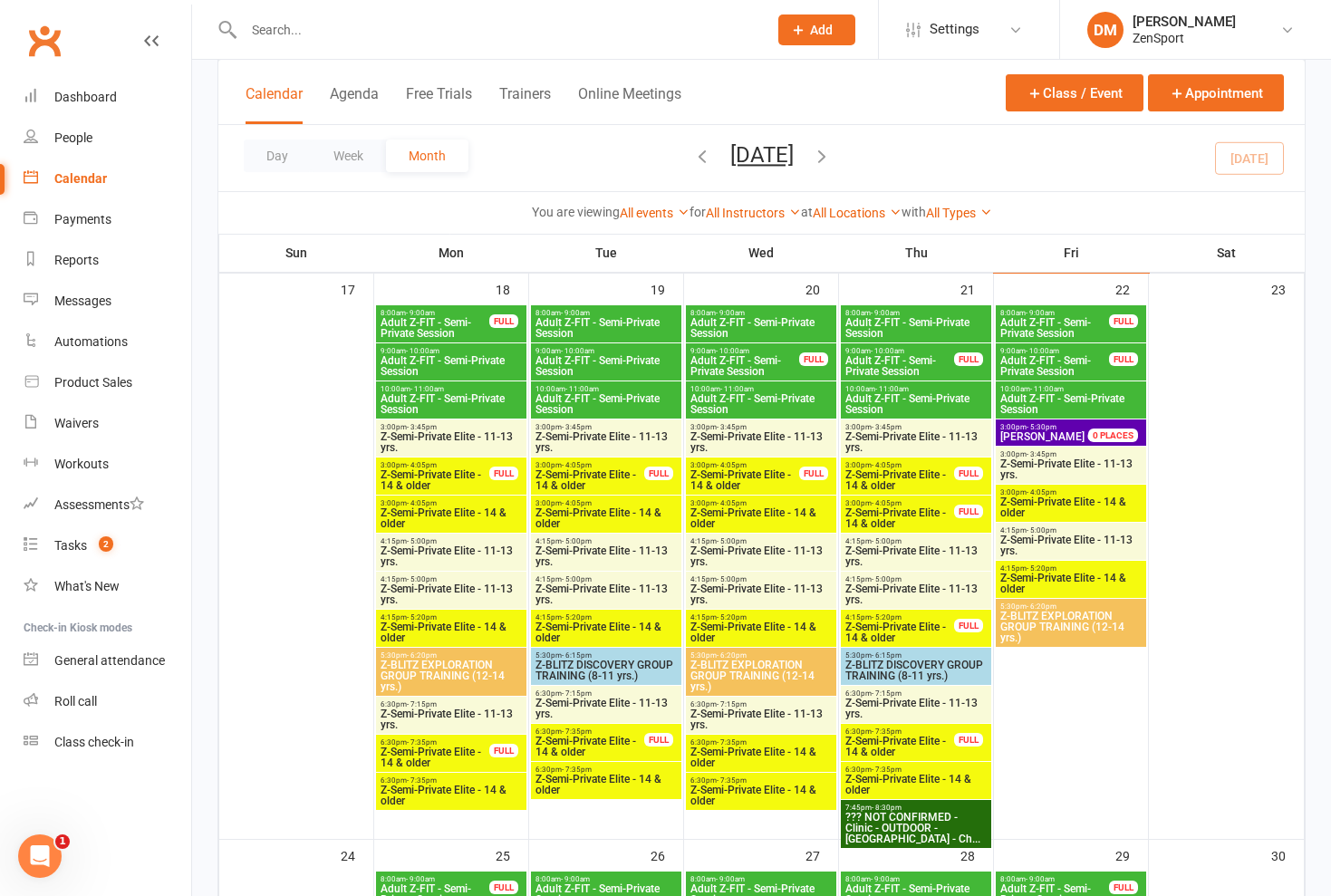
click at [1041, 552] on span "Z-Semi-Private Elite - 11-13 yrs." at bounding box center [1071, 546] width 143 height 22
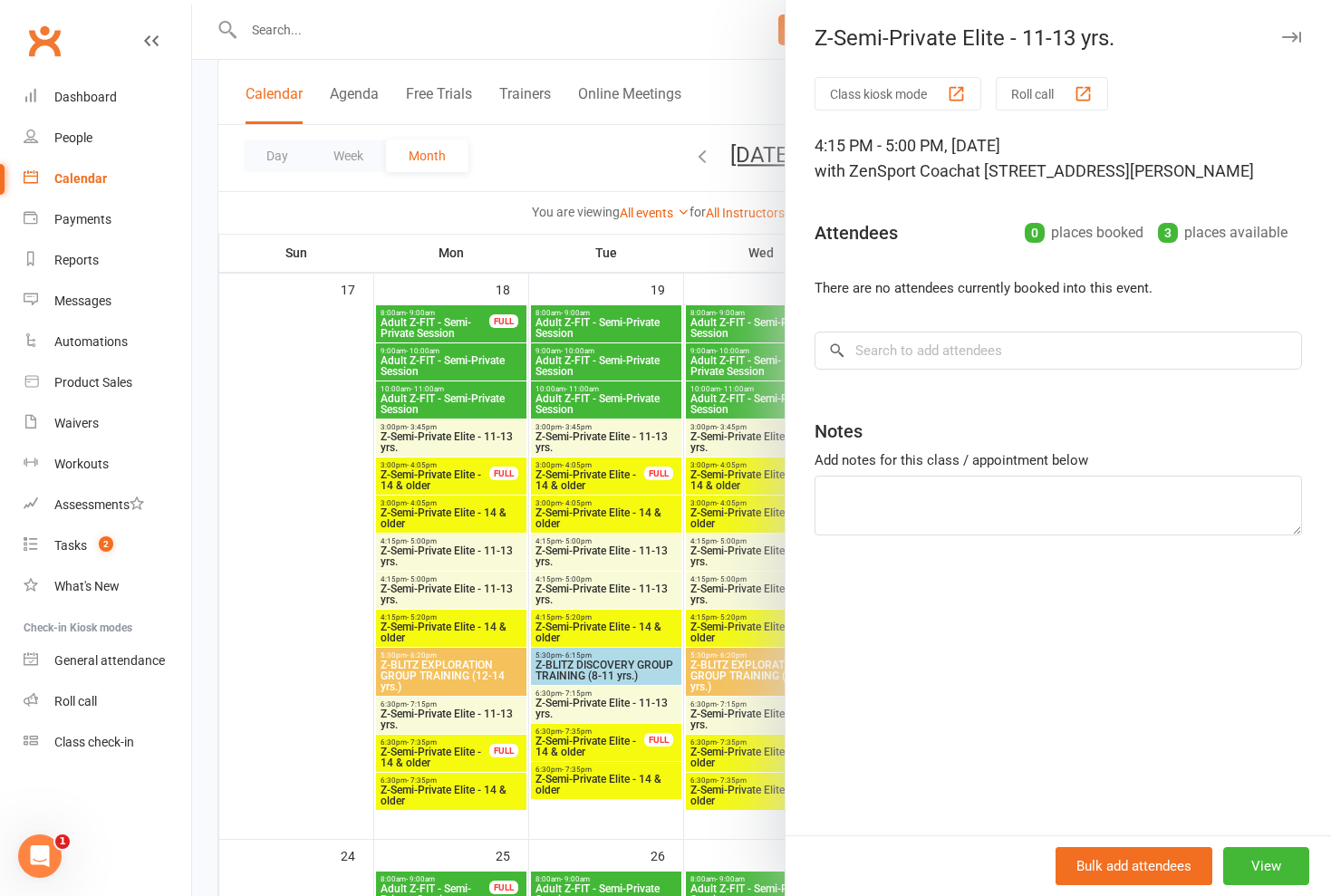
click at [737, 600] on div at bounding box center [762, 448] width 1140 height 896
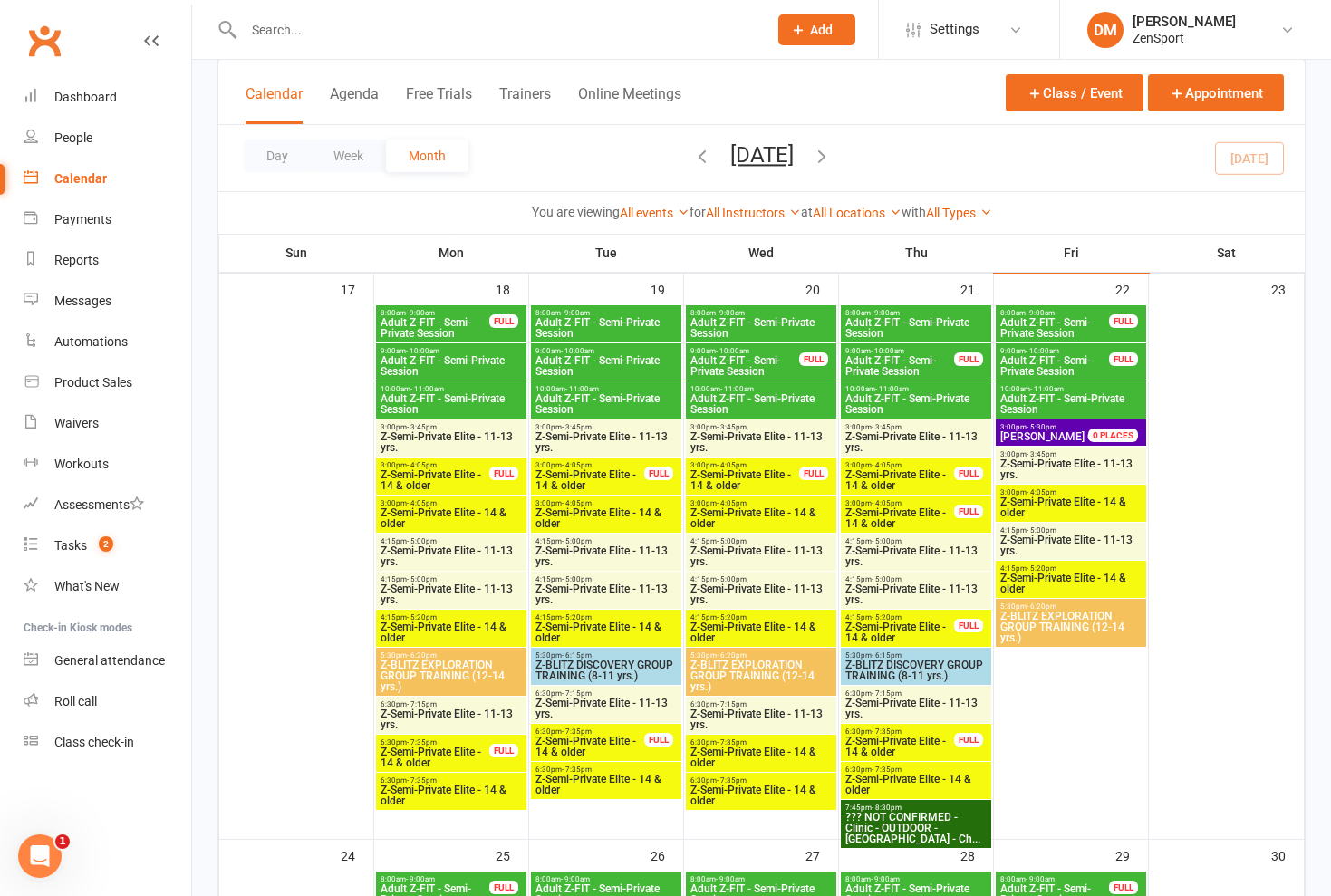
click at [1042, 569] on span "- 5:20pm" at bounding box center [1042, 568] width 30 height 9
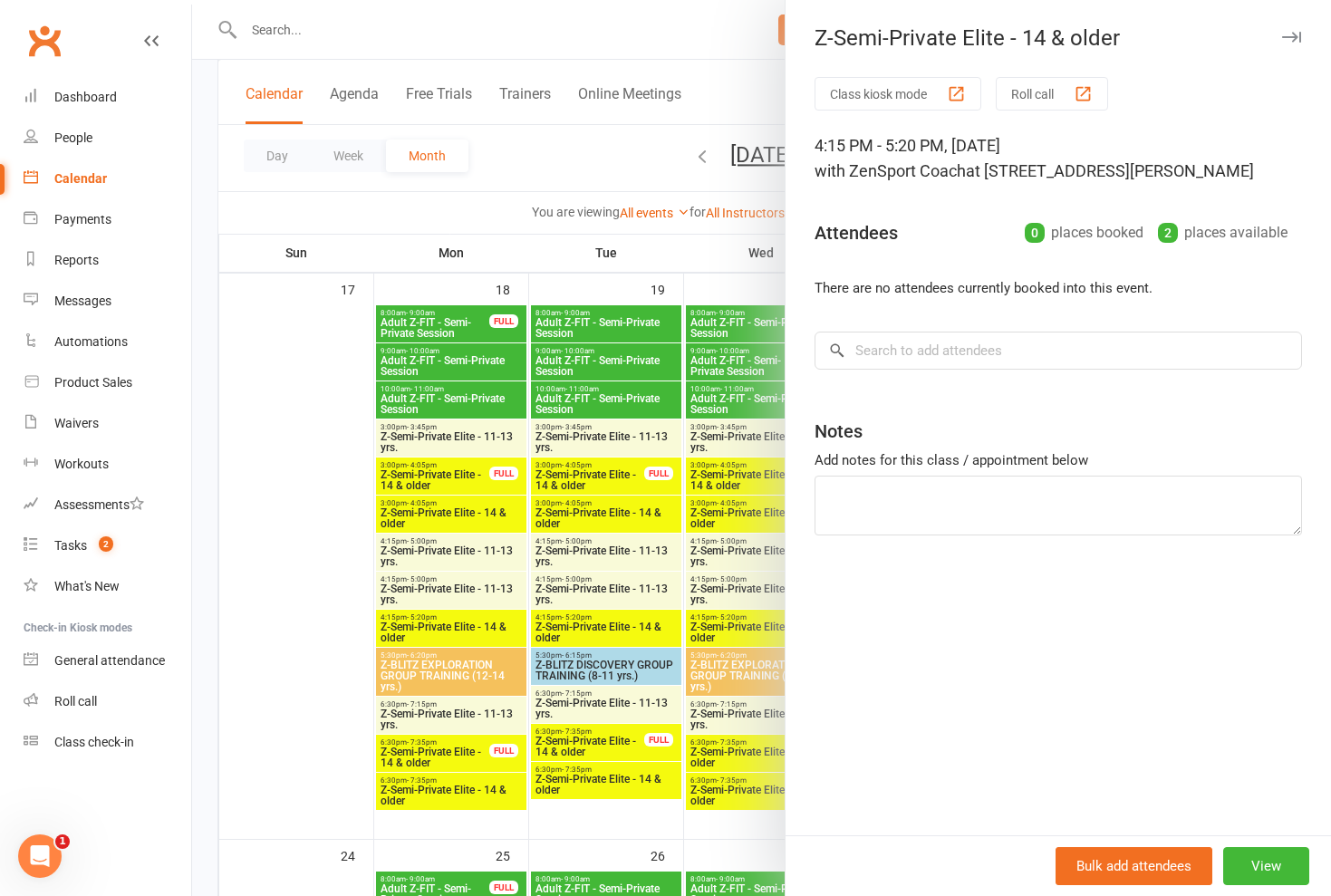
click at [762, 572] on div at bounding box center [762, 448] width 1140 height 896
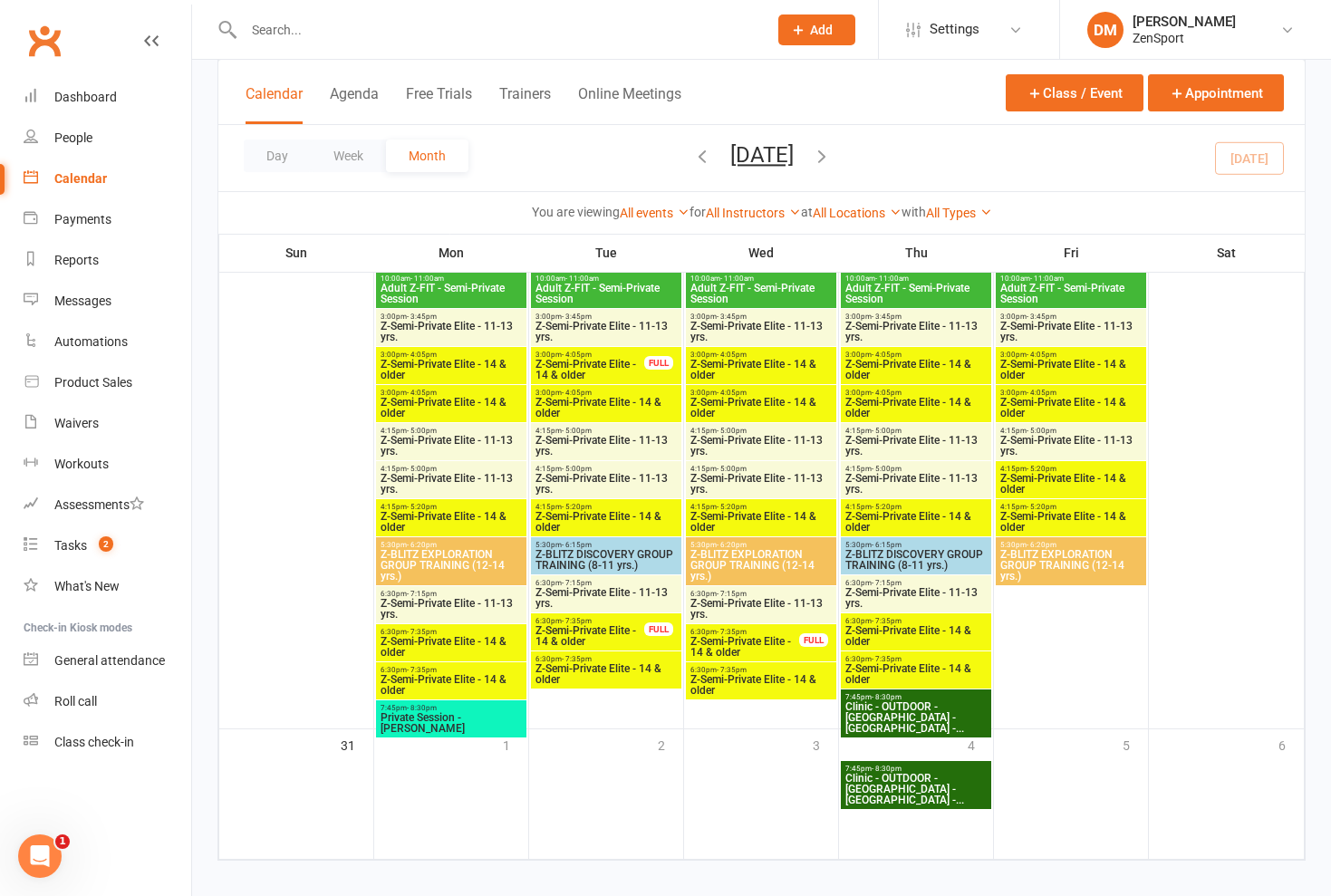
scroll to position [2618, 0]
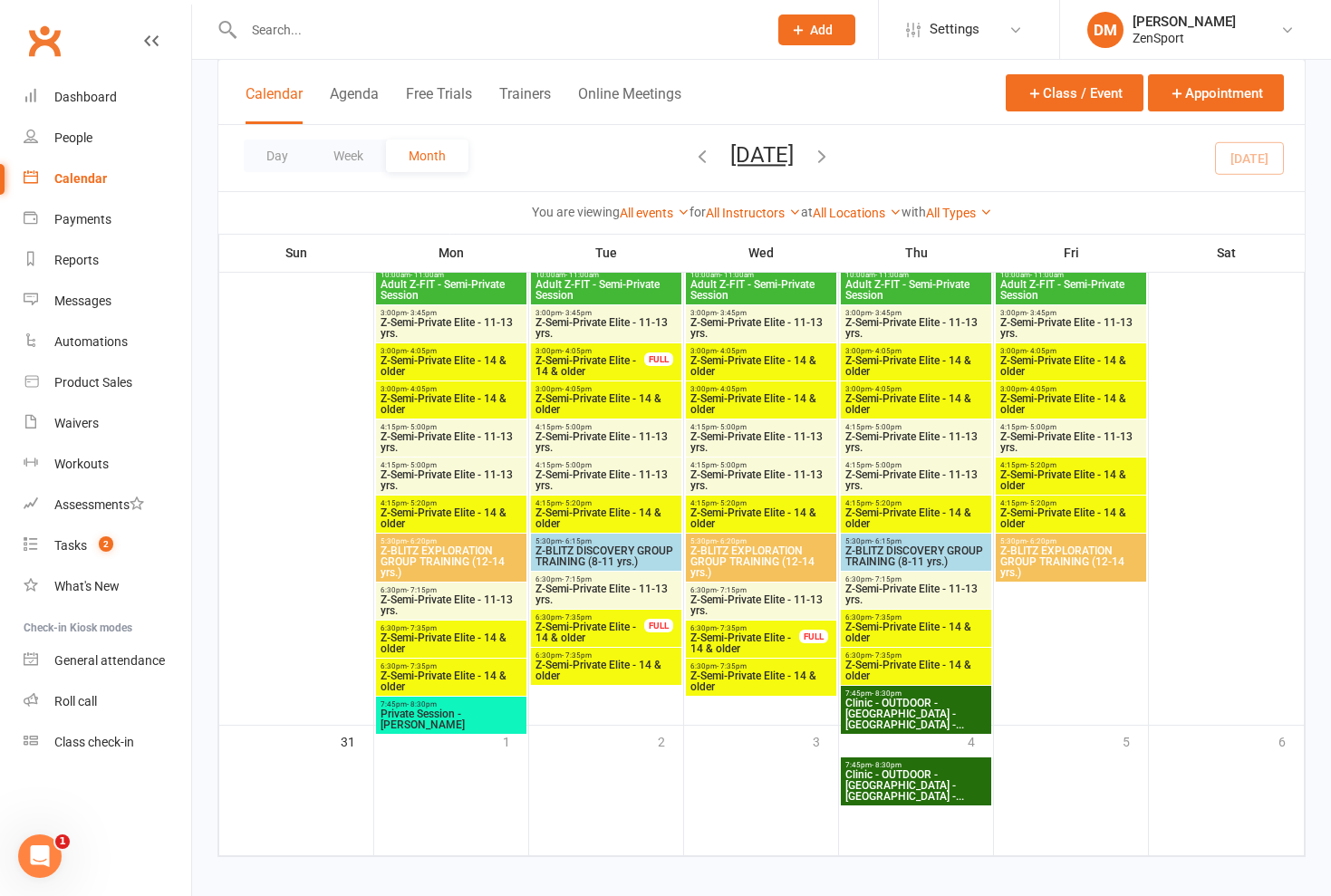
click at [450, 634] on span "Z-Semi-Private Elite - 14 & older" at bounding box center [451, 643] width 143 height 22
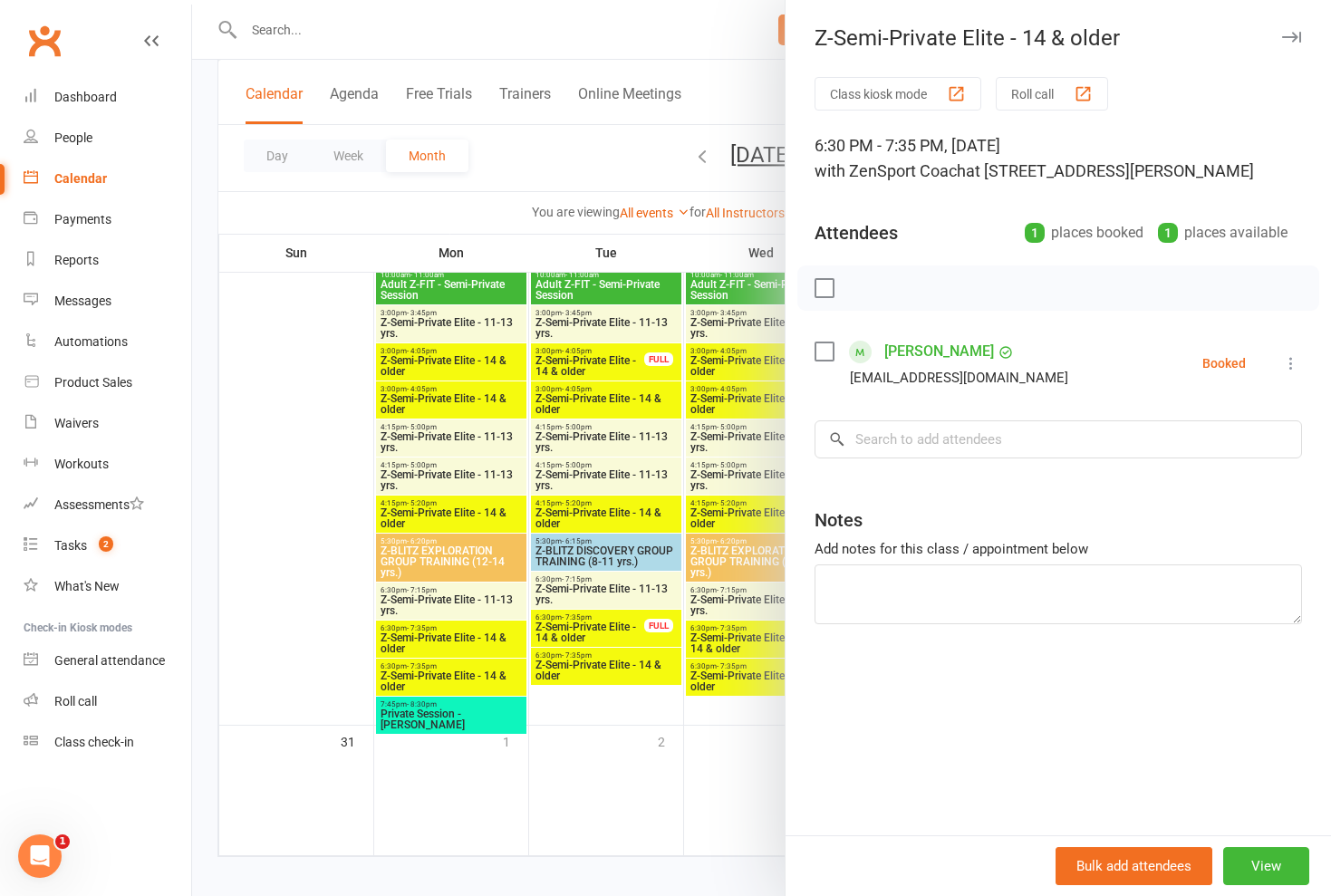
click at [450, 634] on div at bounding box center [762, 448] width 1140 height 896
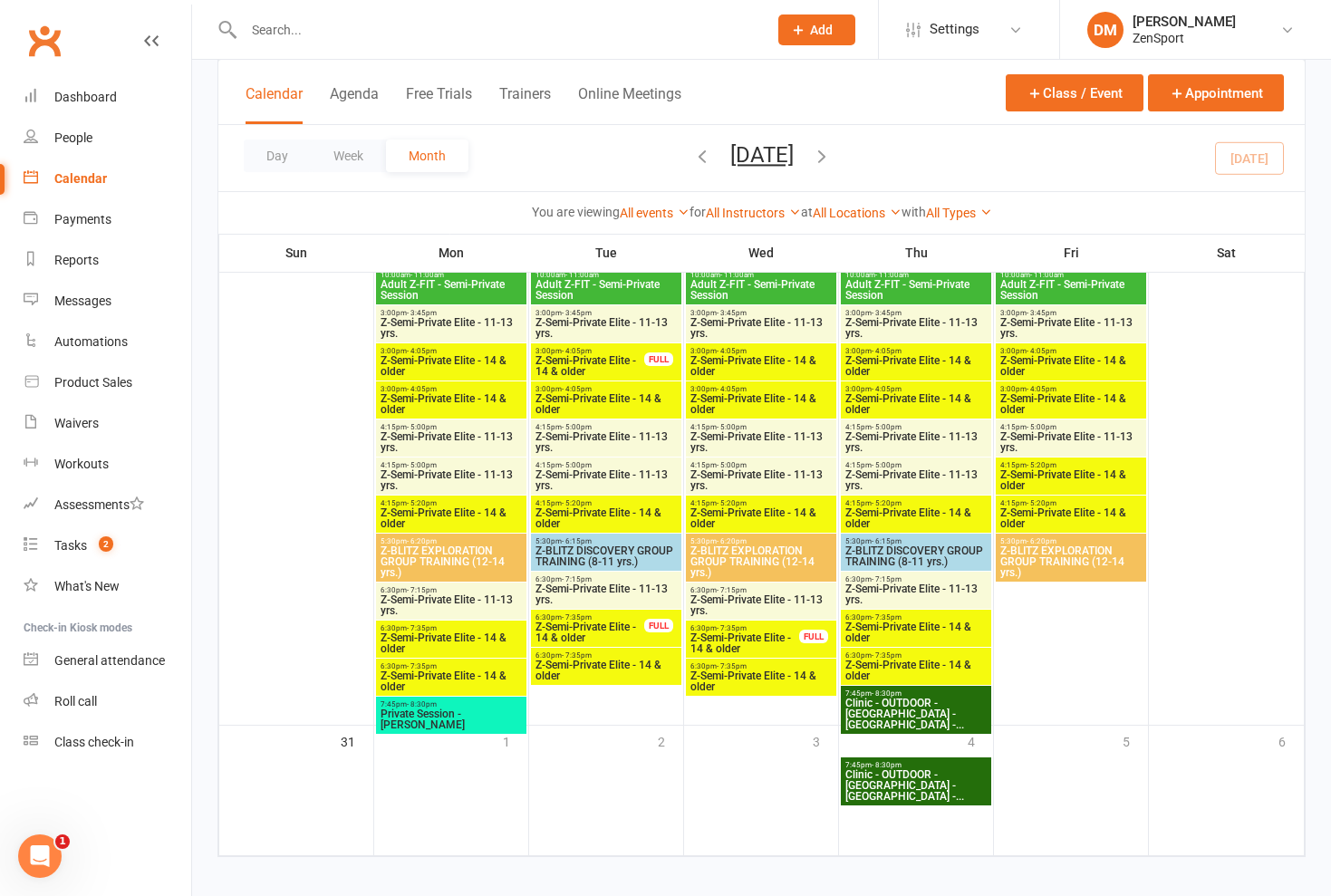
click at [438, 683] on span "Z-Semi-Private Elite - 14 & older" at bounding box center [451, 681] width 143 height 22
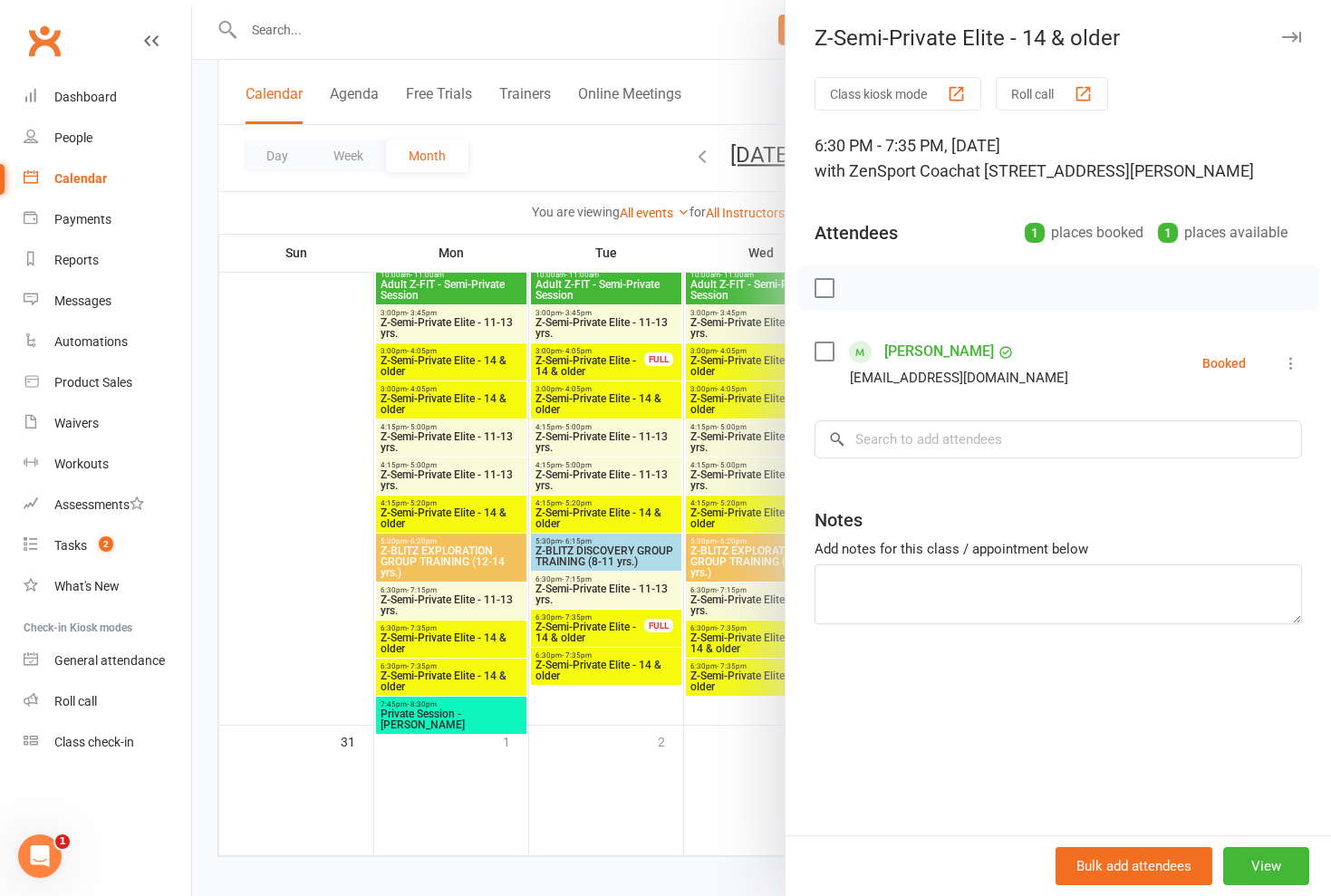
click at [438, 683] on div at bounding box center [762, 448] width 1140 height 896
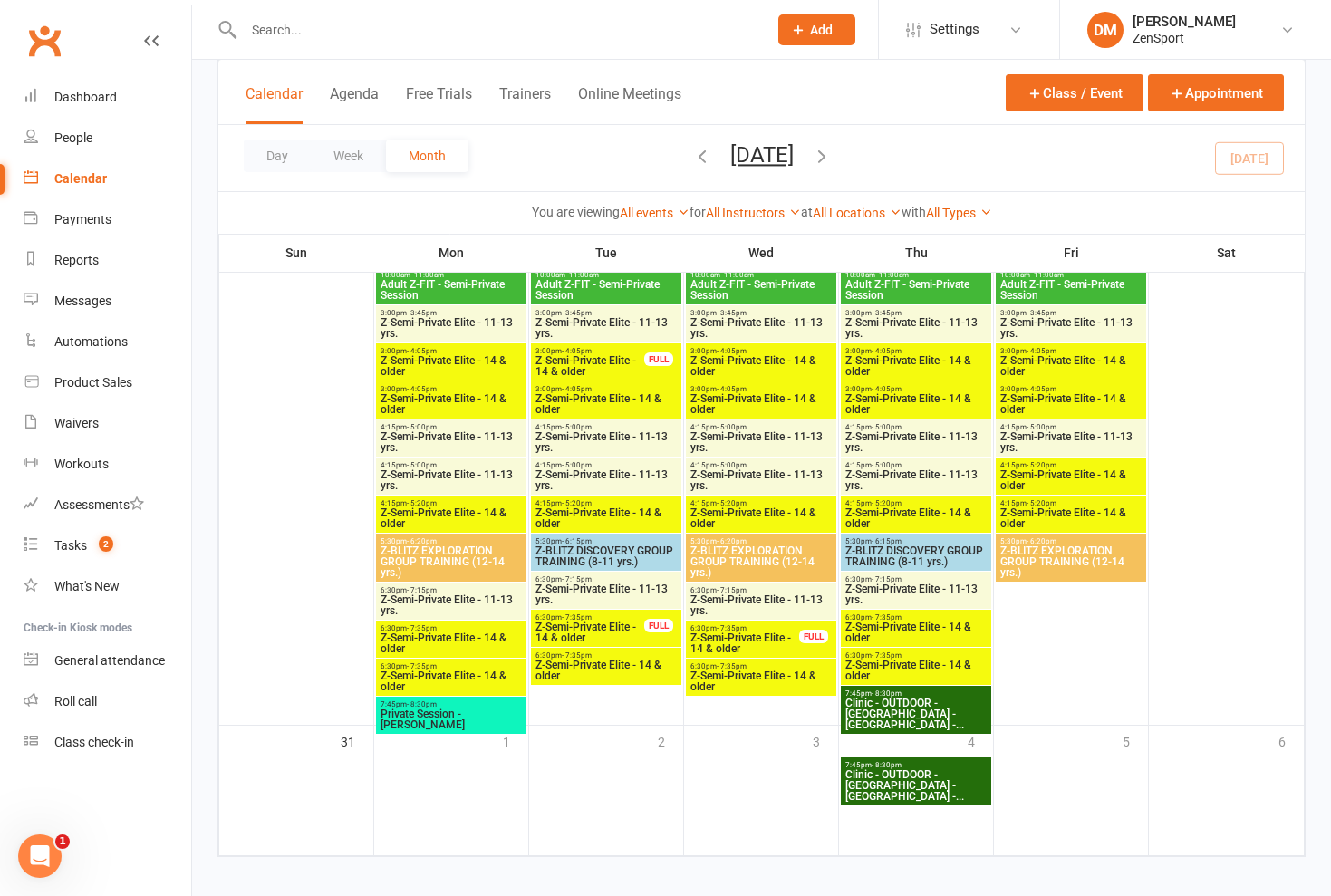
click at [455, 598] on span "Z-Semi-Private Elite - 11-13 yrs." at bounding box center [451, 605] width 143 height 22
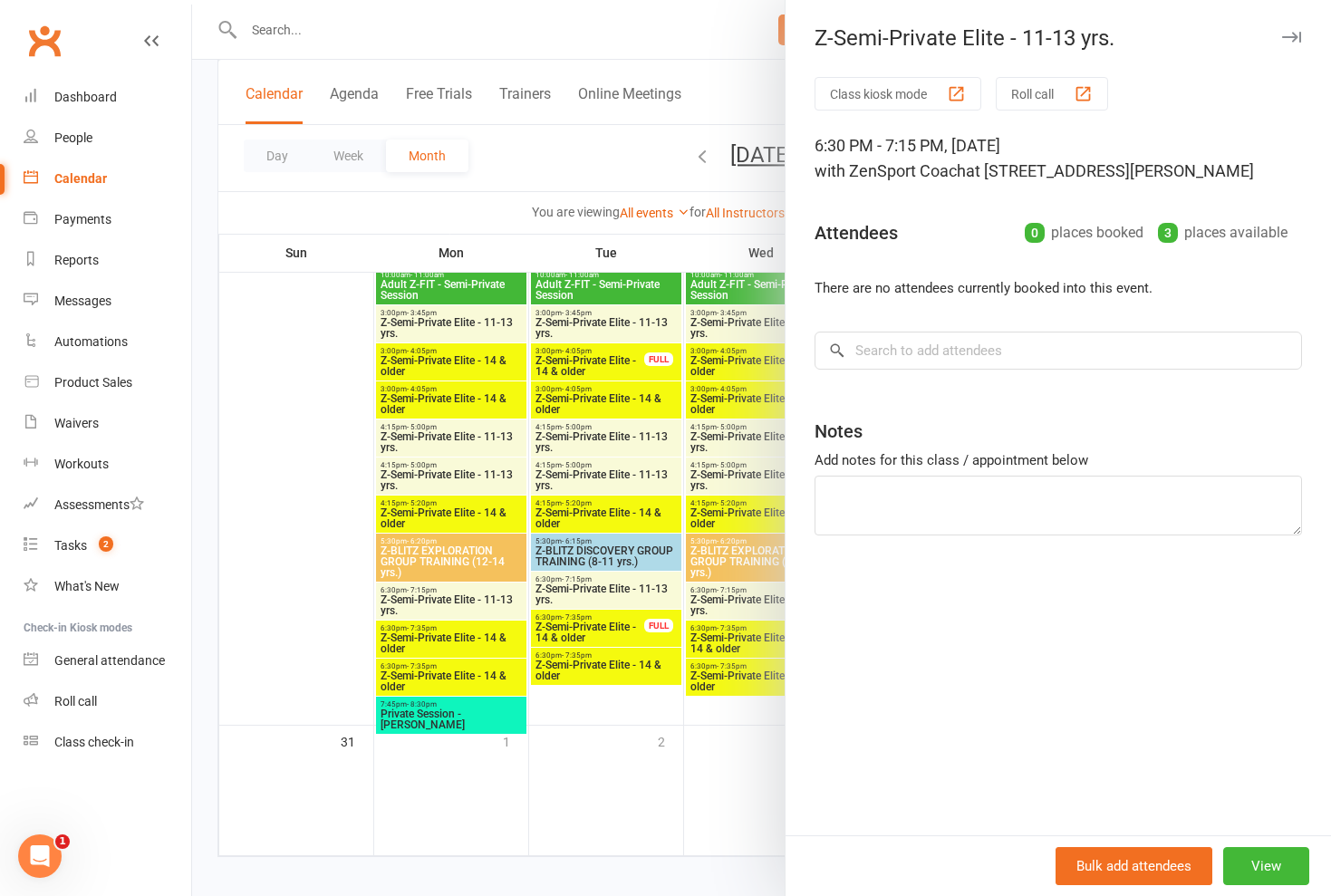
click at [454, 599] on div at bounding box center [762, 448] width 1140 height 896
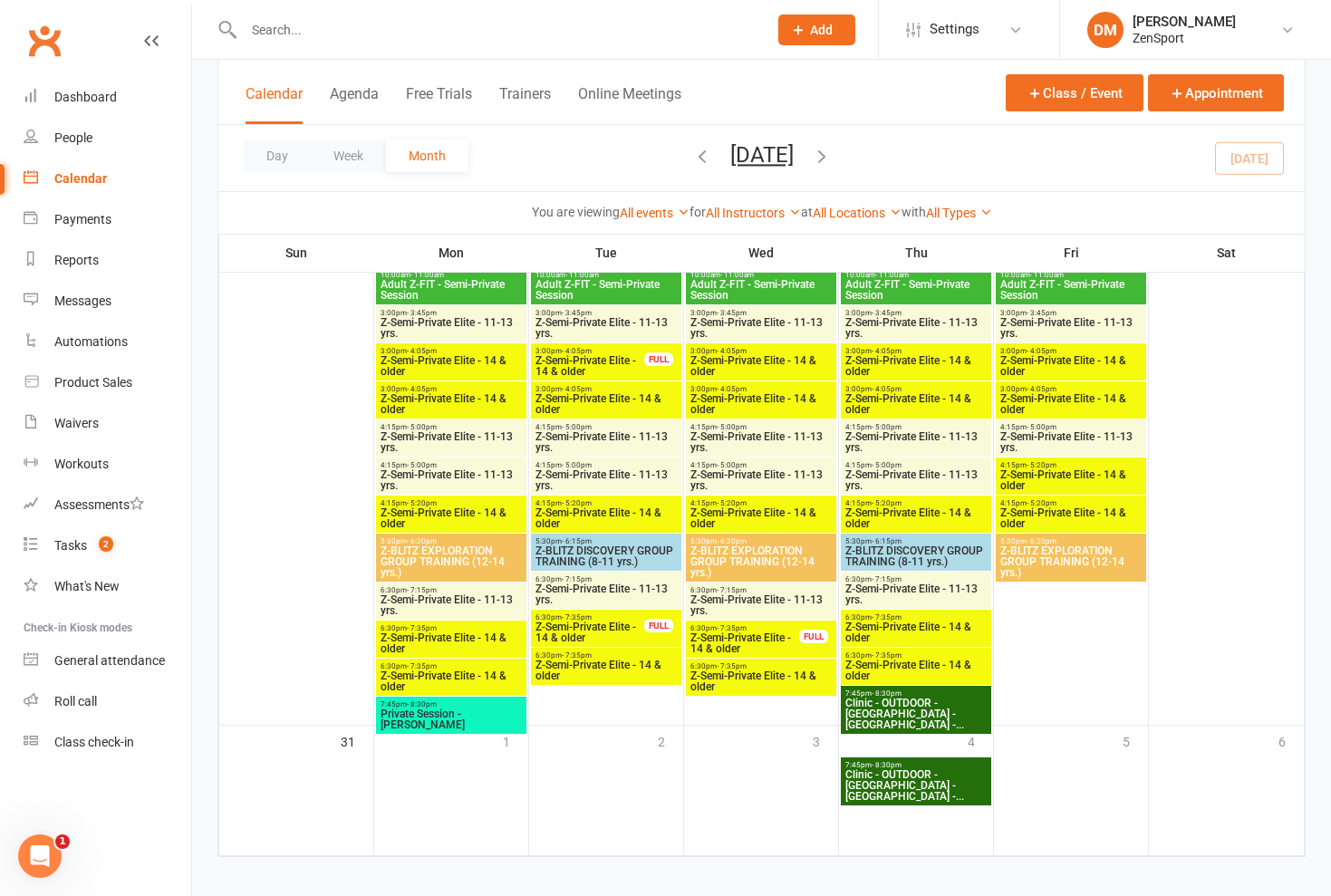
click at [591, 588] on span "Z-Semi-Private Elite - 11-13 yrs." at bounding box center [606, 594] width 143 height 22
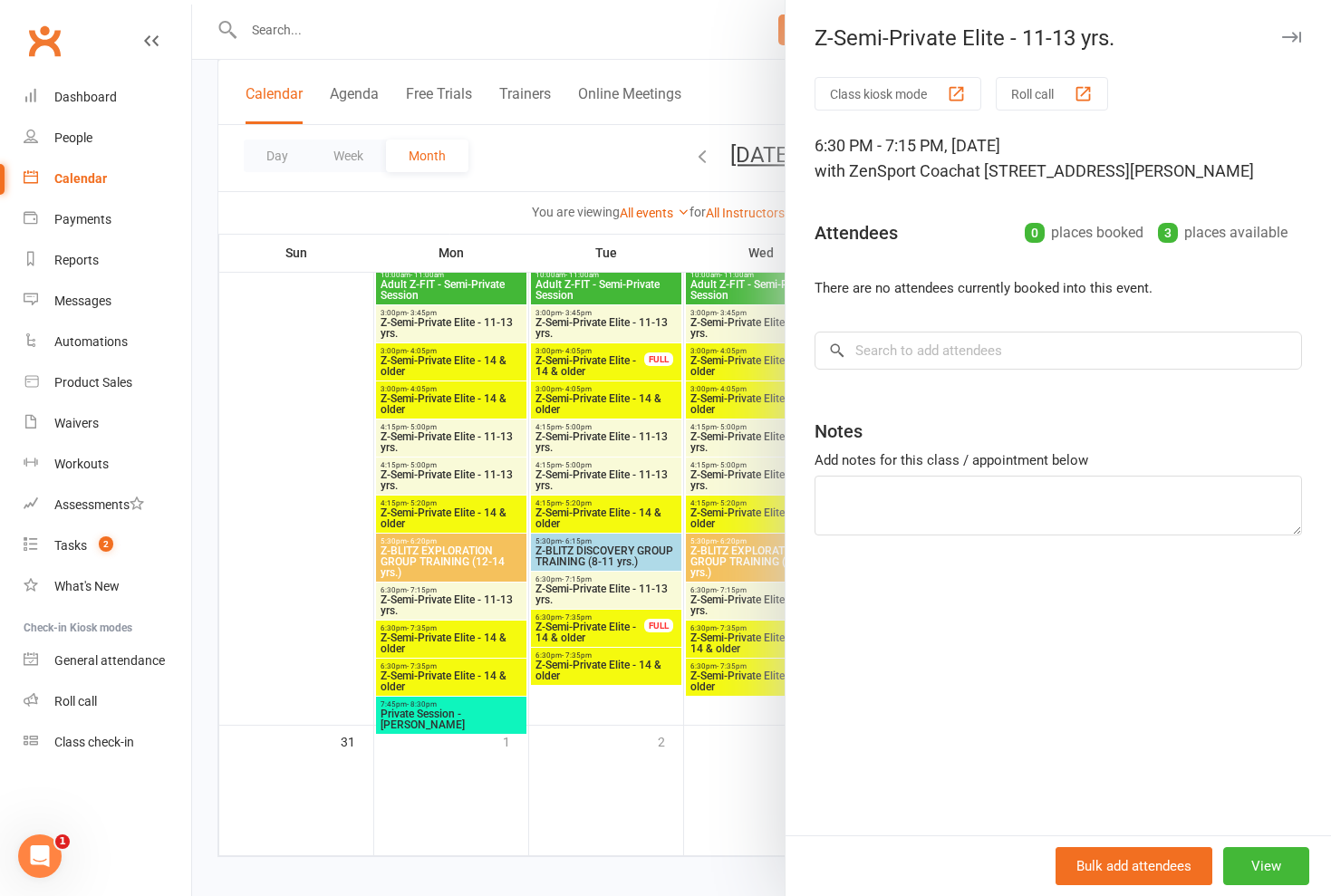
click at [591, 588] on div at bounding box center [762, 448] width 1140 height 896
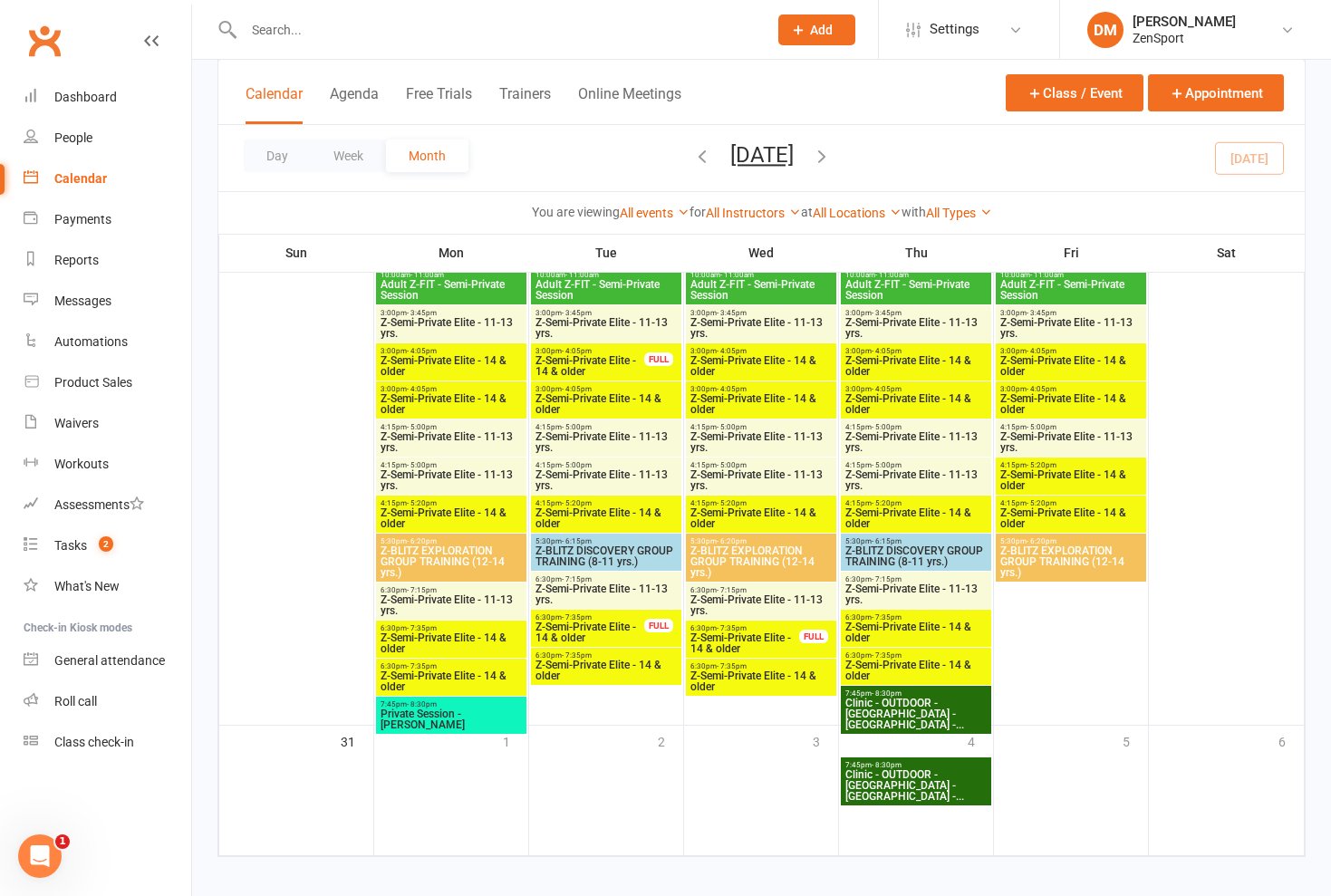
click at [590, 627] on span "Z-Semi-Private Elite - 14 & older" at bounding box center [590, 632] width 110 height 22
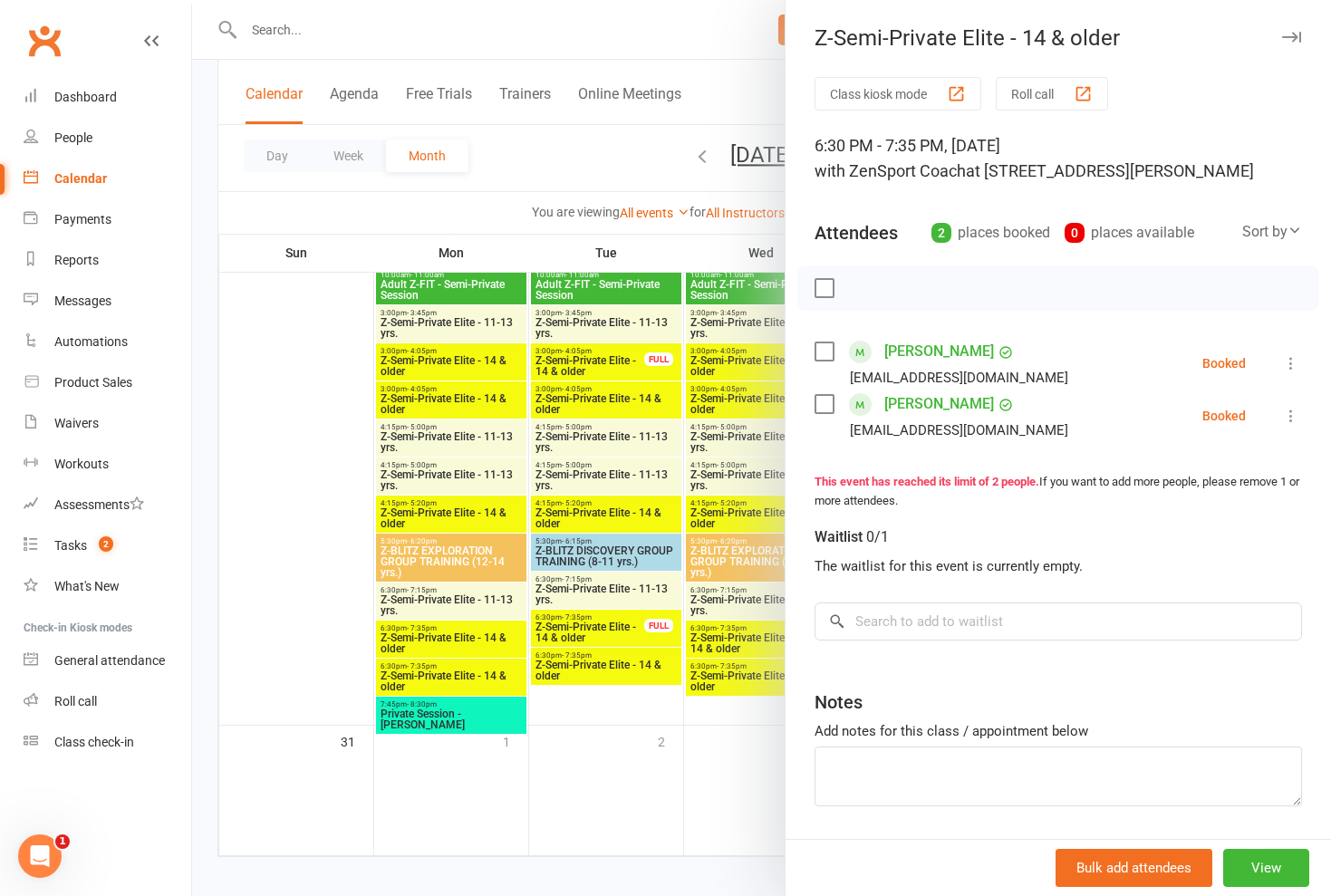
click at [590, 627] on div at bounding box center [762, 448] width 1140 height 896
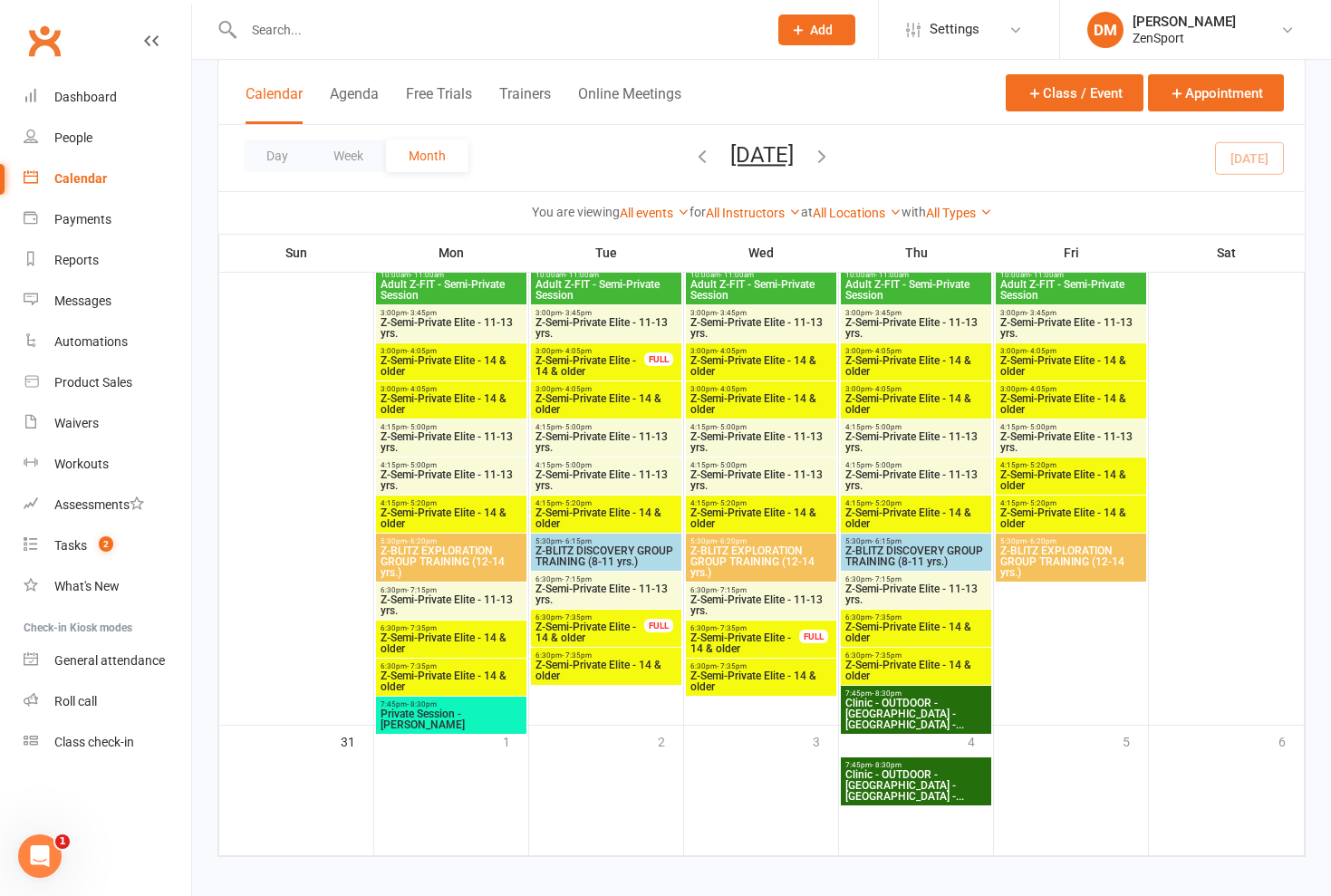
click at [590, 665] on span "Z-Semi-Private Elite - 14 & older" at bounding box center [606, 670] width 143 height 22
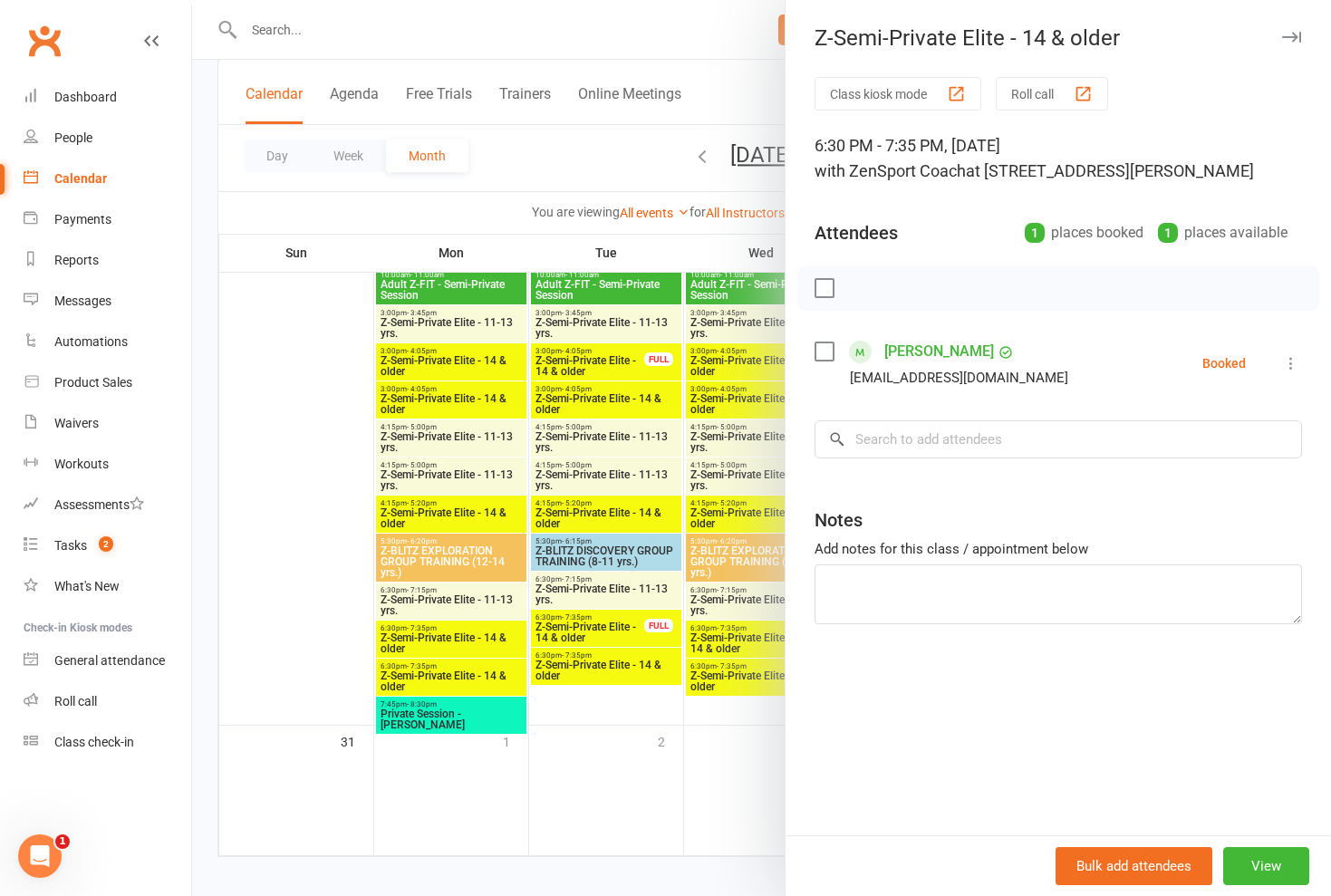
click at [590, 665] on div at bounding box center [762, 448] width 1140 height 896
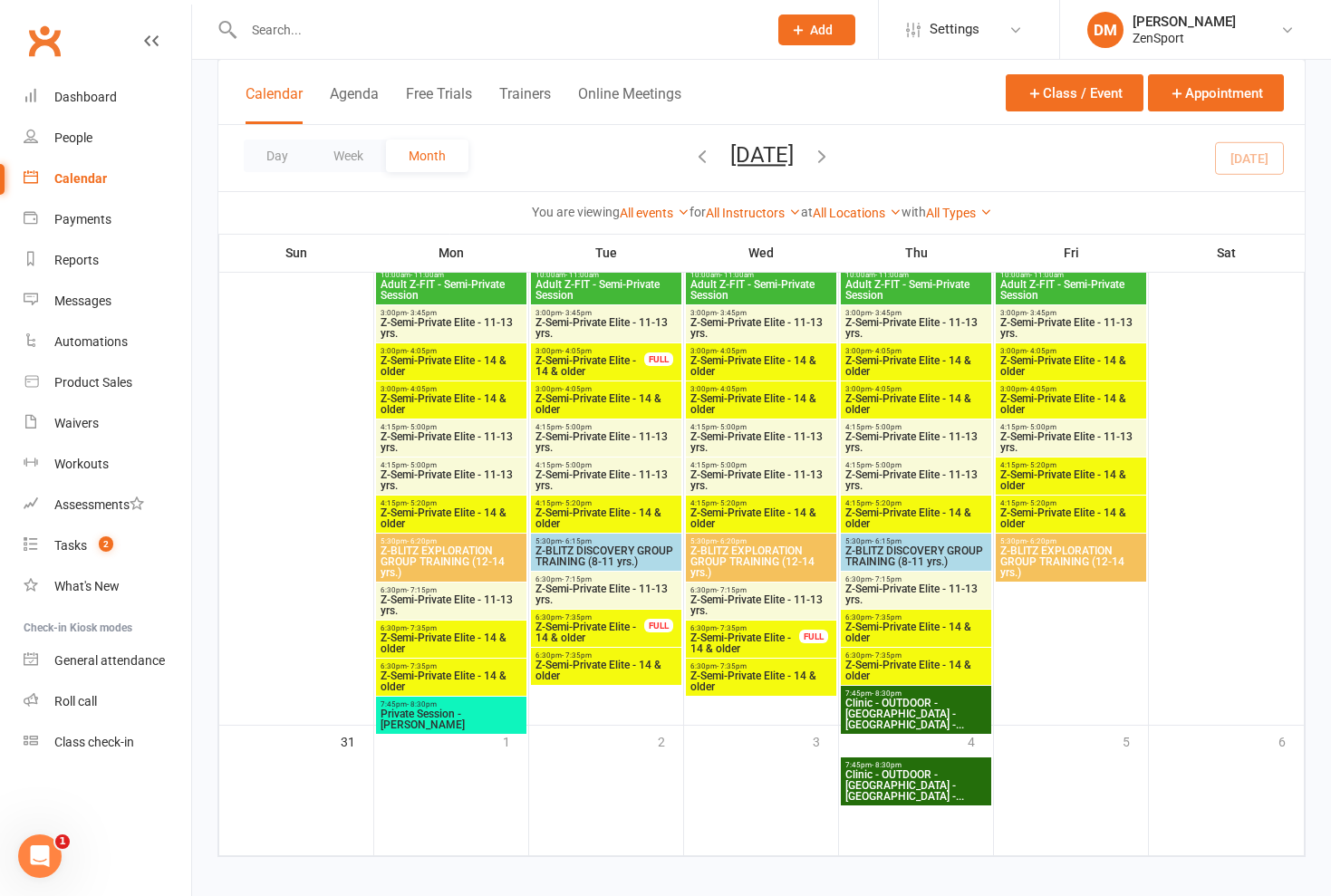
click at [603, 599] on span "Z-Semi-Private Elite - 11-13 yrs." at bounding box center [606, 594] width 143 height 22
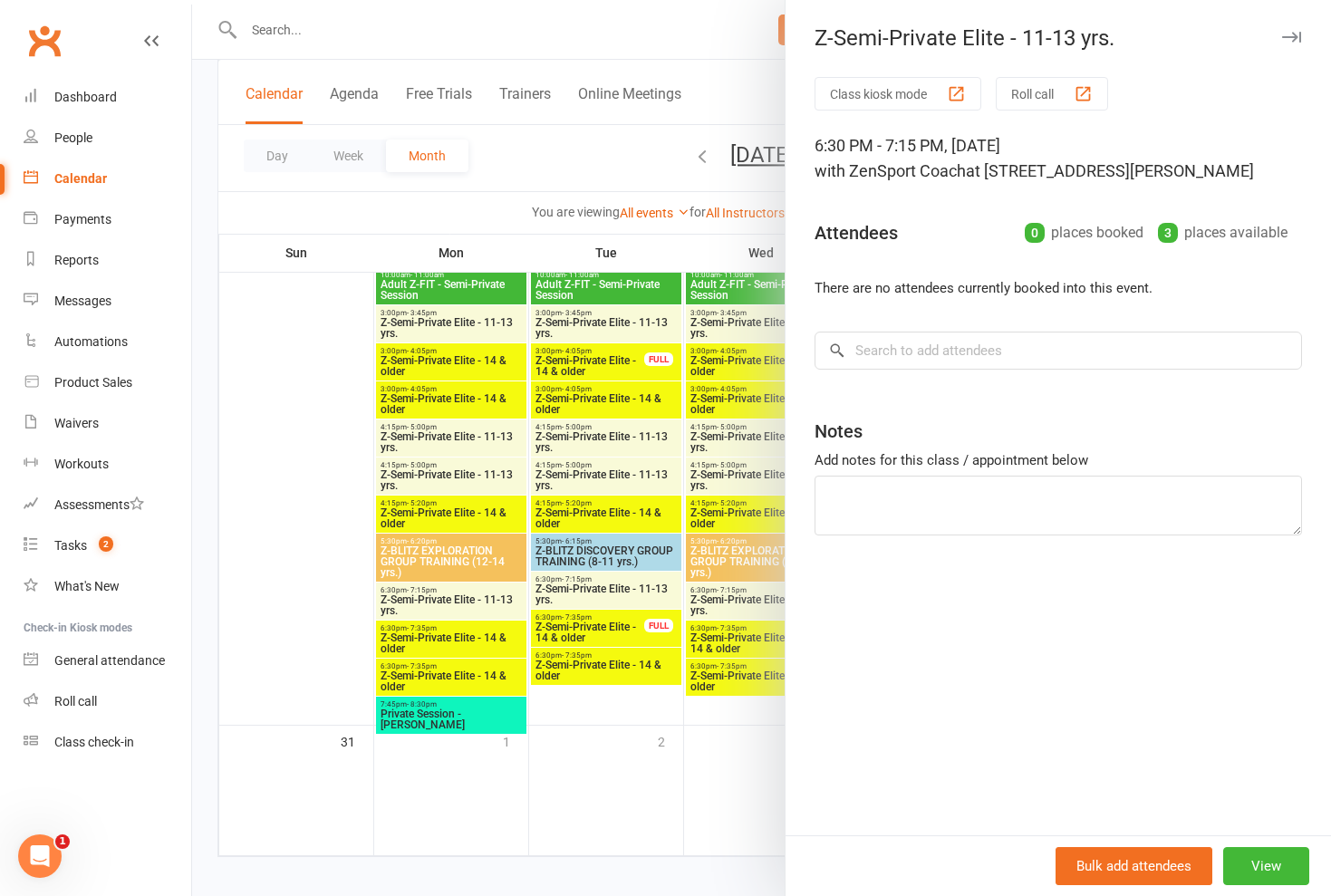
click at [603, 599] on div at bounding box center [762, 448] width 1140 height 896
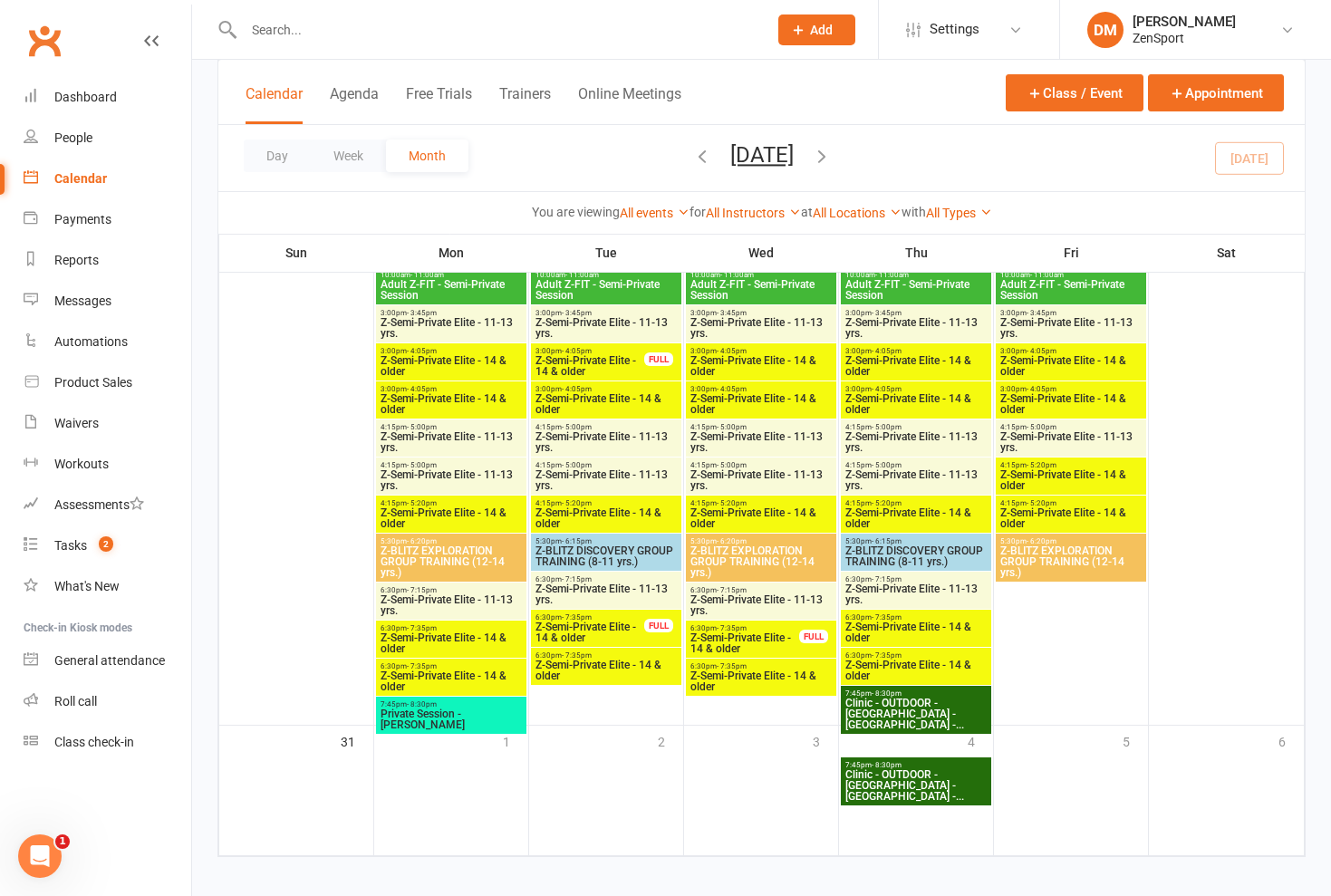
click at [731, 604] on span "Z-Semi-Private Elite - 11-13 yrs." at bounding box center [761, 605] width 143 height 22
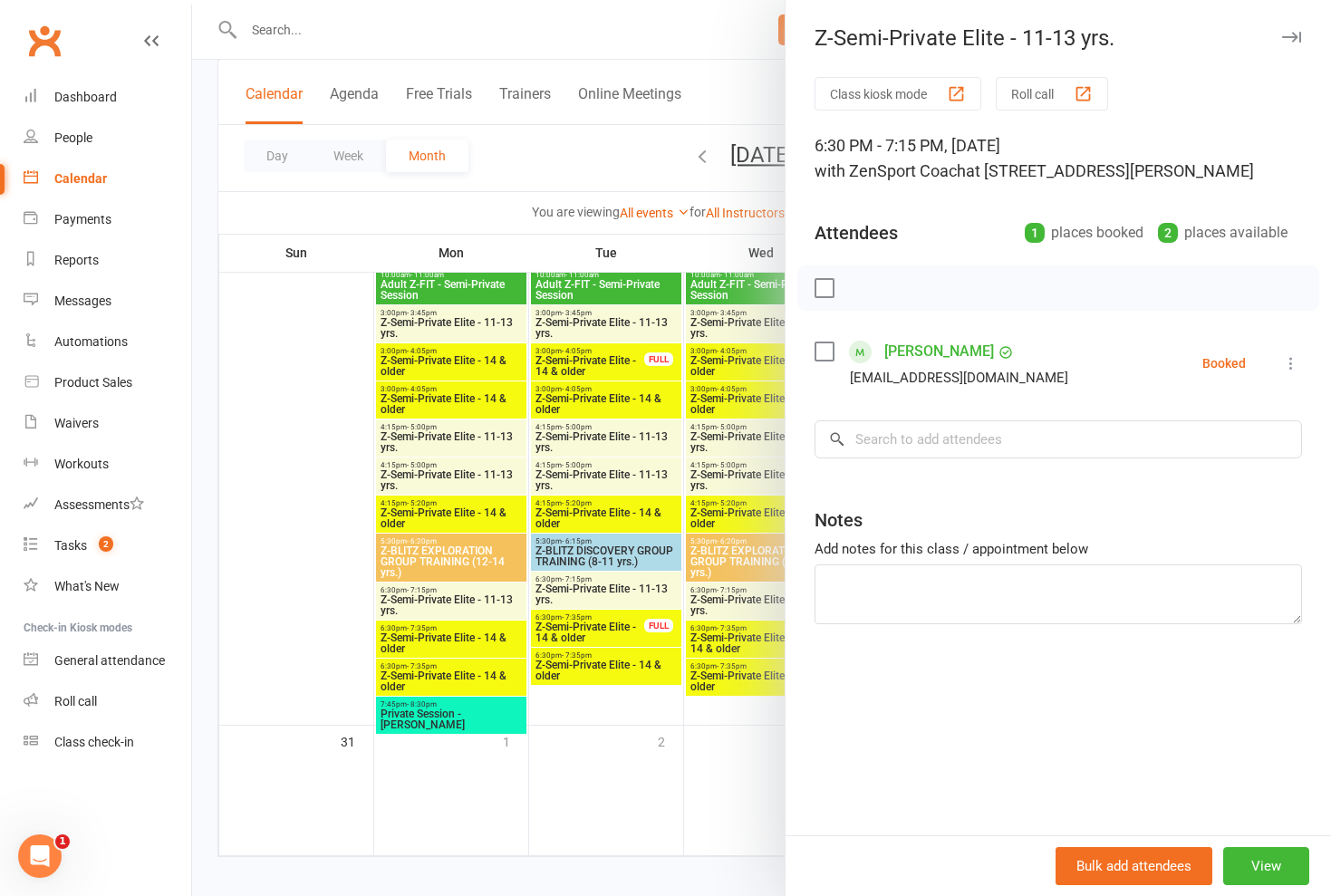
click at [731, 604] on div at bounding box center [762, 448] width 1140 height 896
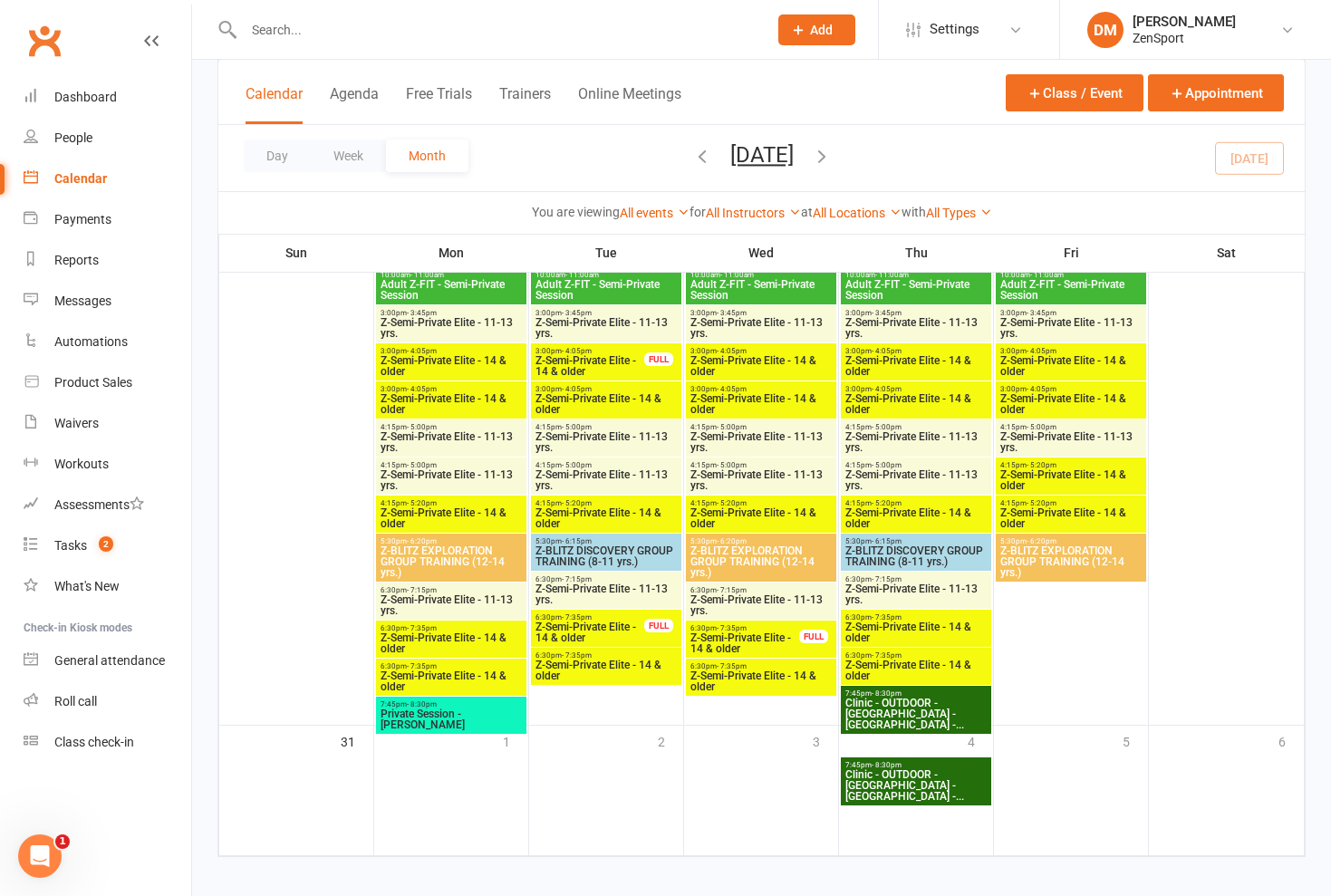
click at [736, 643] on span "Z-Semi-Private Elite - 14 & older" at bounding box center [745, 643] width 110 height 22
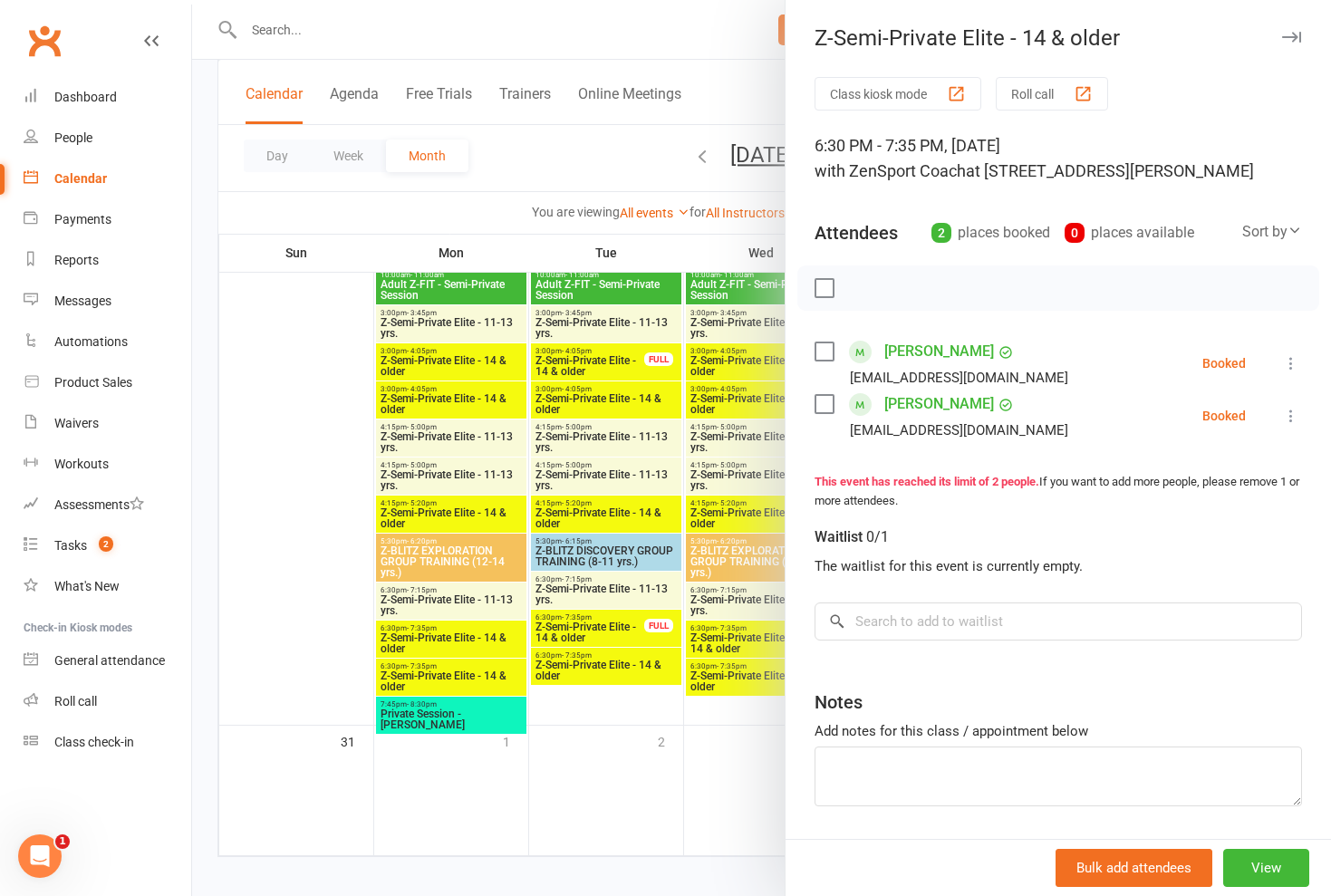
click at [736, 643] on div at bounding box center [762, 448] width 1140 height 896
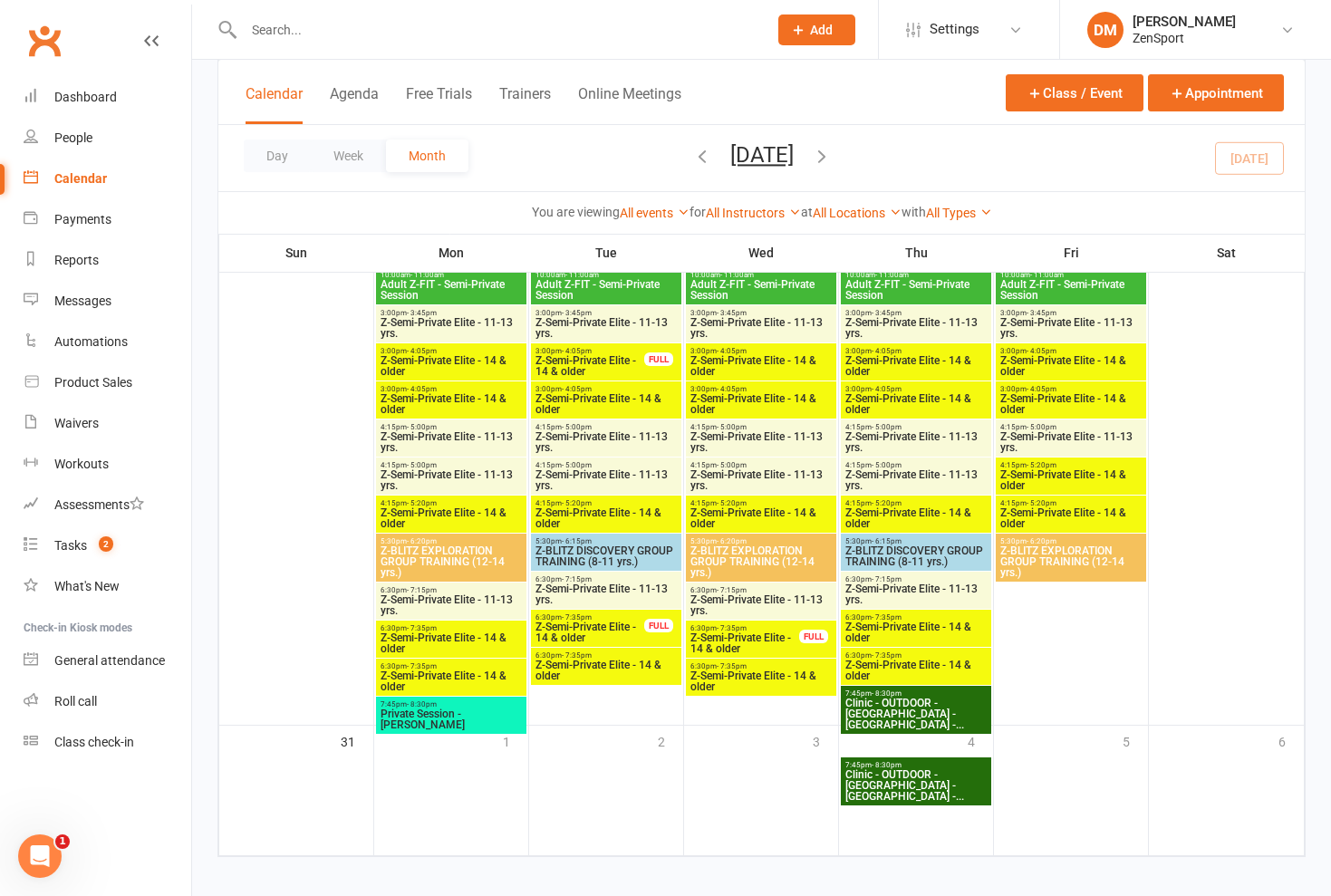
click at [737, 679] on span "Z-Semi-Private Elite - 14 & older" at bounding box center [761, 681] width 143 height 22
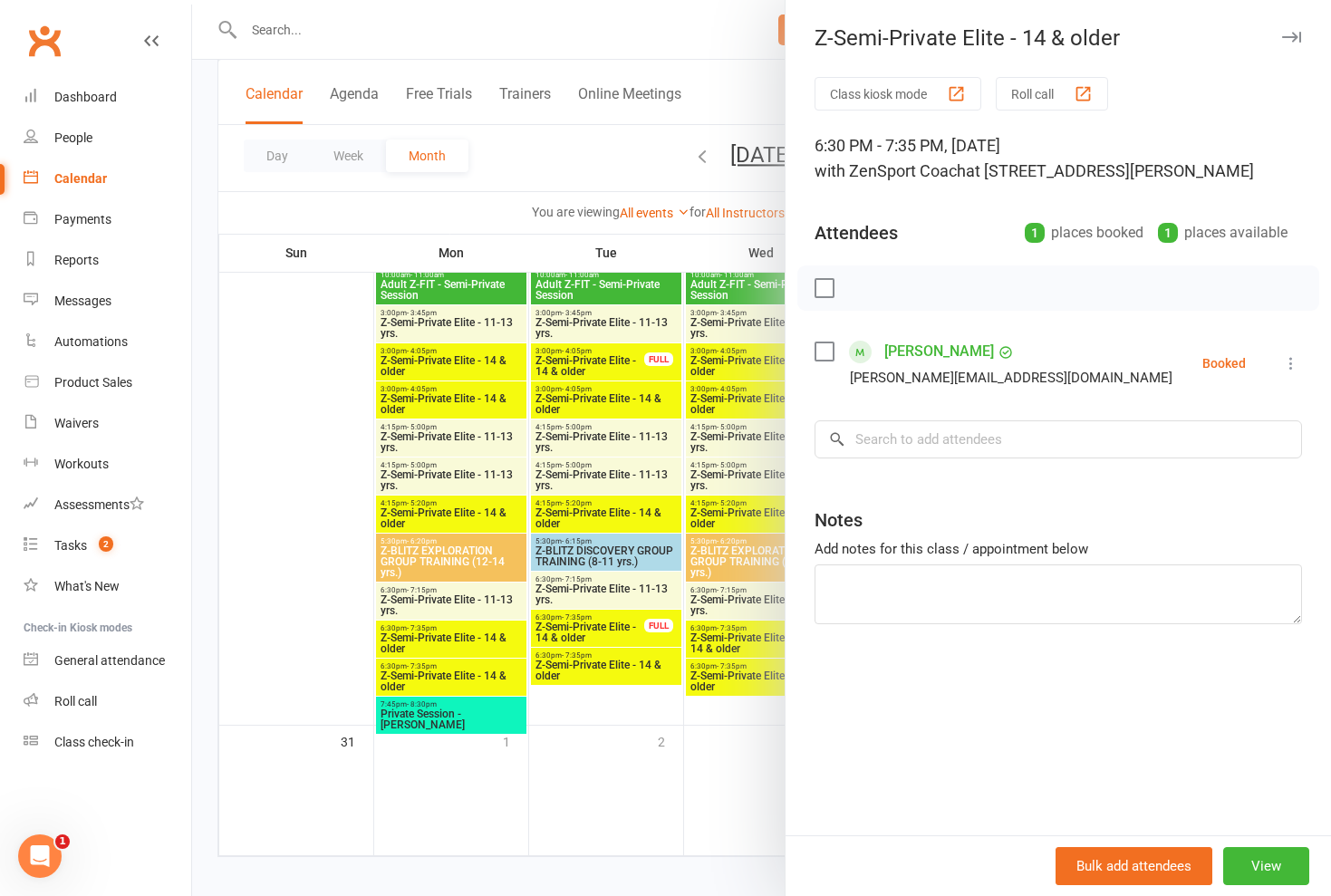
click at [737, 679] on div at bounding box center [762, 448] width 1140 height 896
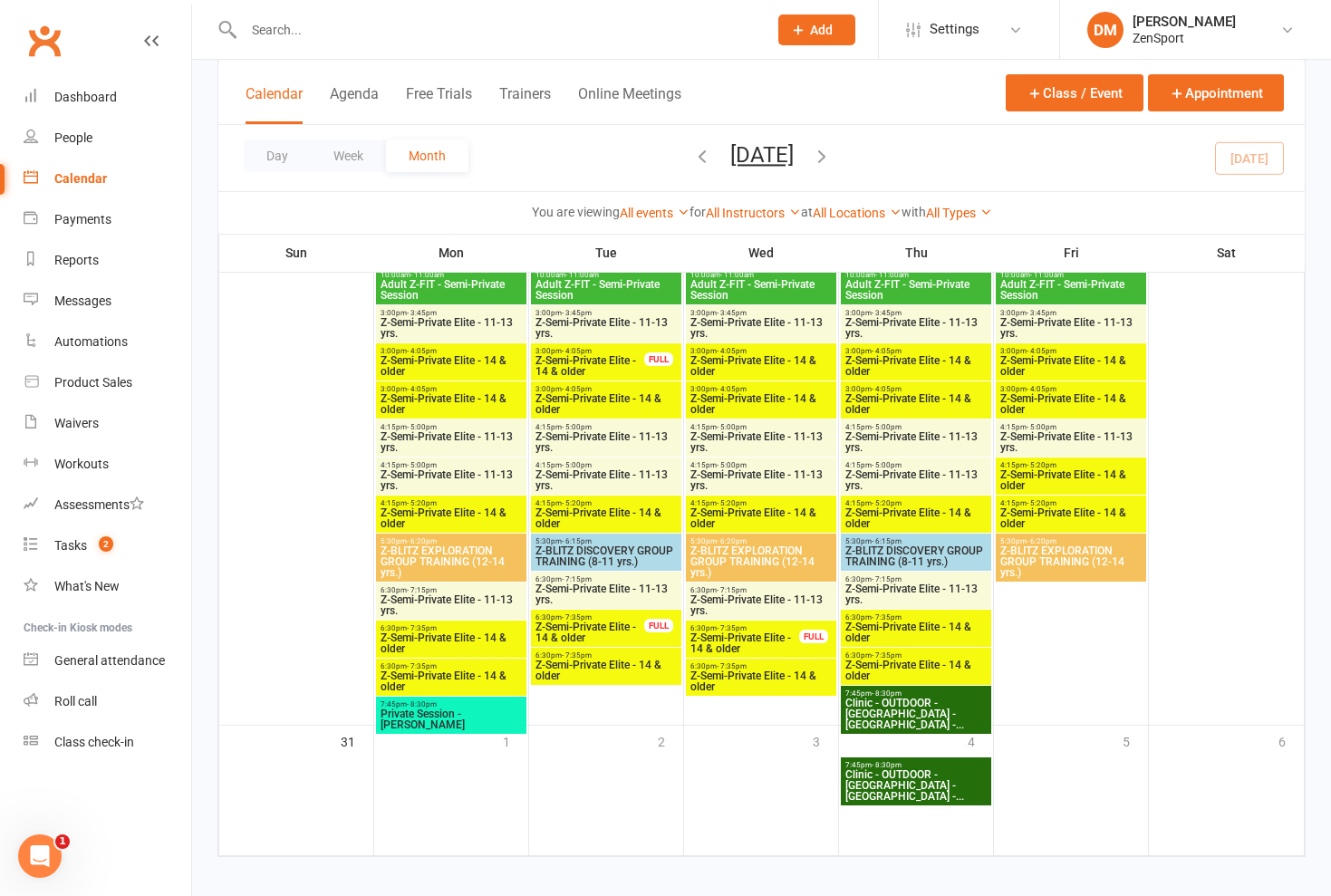
click at [742, 596] on span "Z-Semi-Private Elite - 11-13 yrs." at bounding box center [761, 605] width 143 height 22
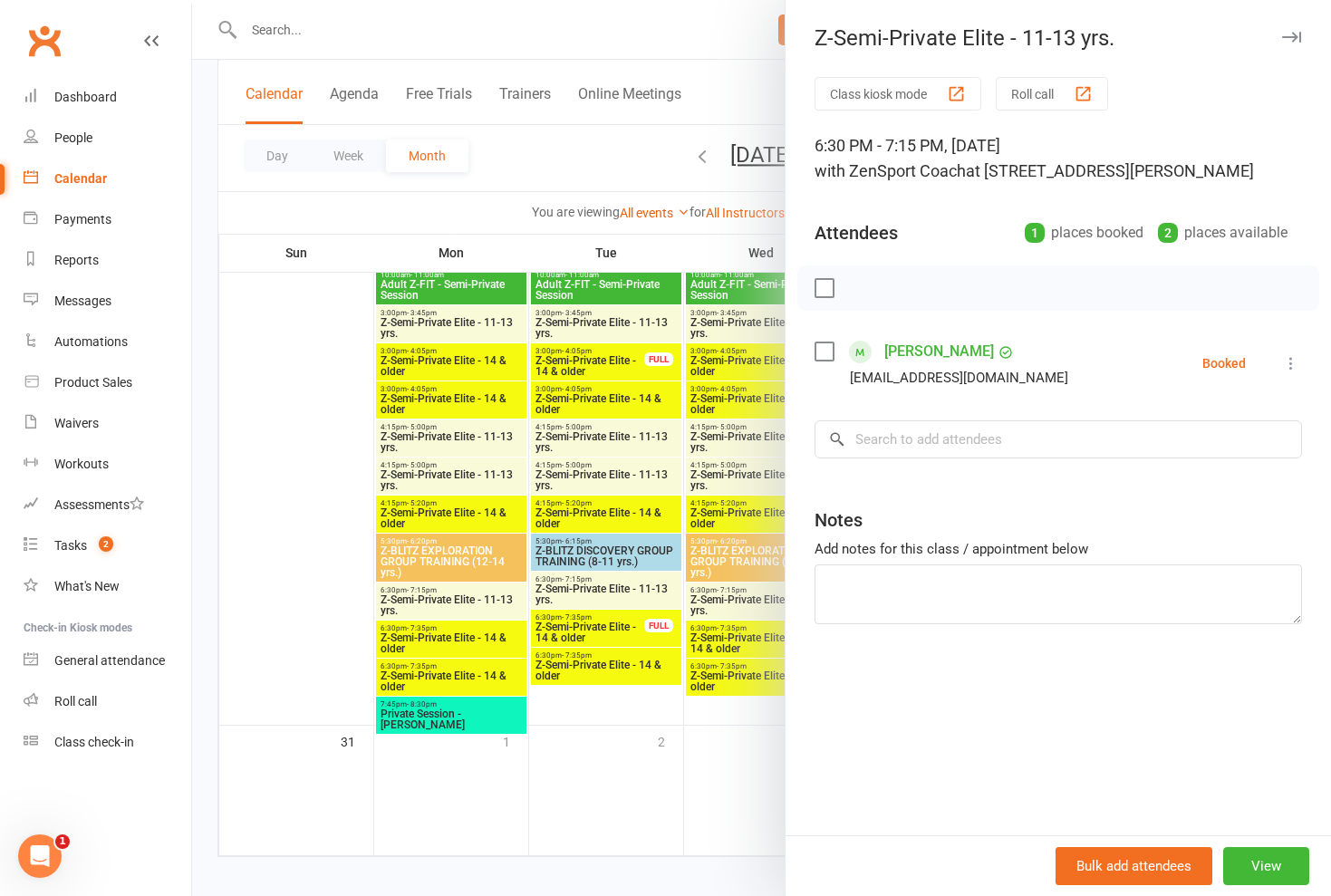
click at [742, 596] on div at bounding box center [762, 448] width 1140 height 896
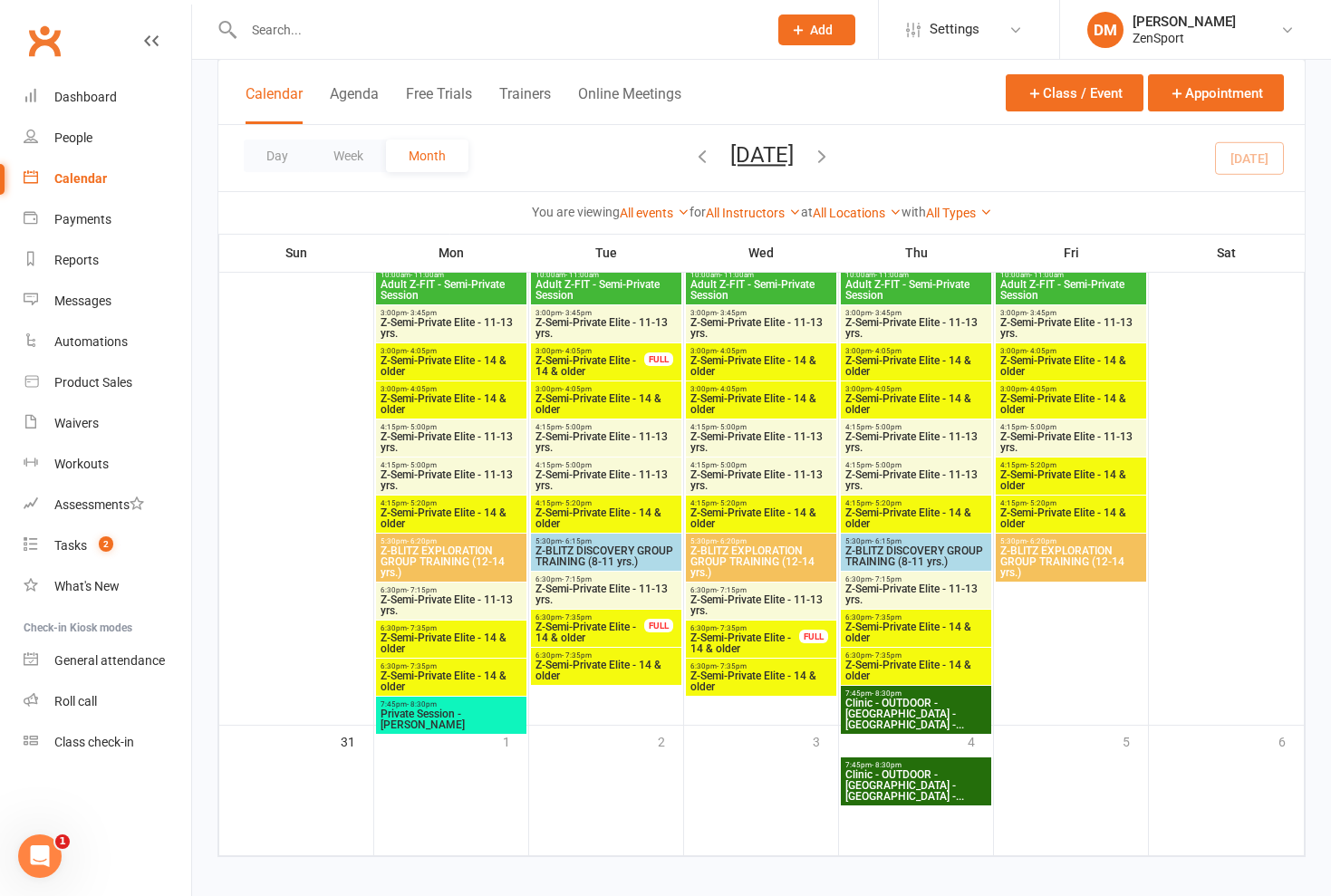
click at [746, 632] on span "Z-Semi-Private Elite - 14 & older" at bounding box center [745, 643] width 110 height 22
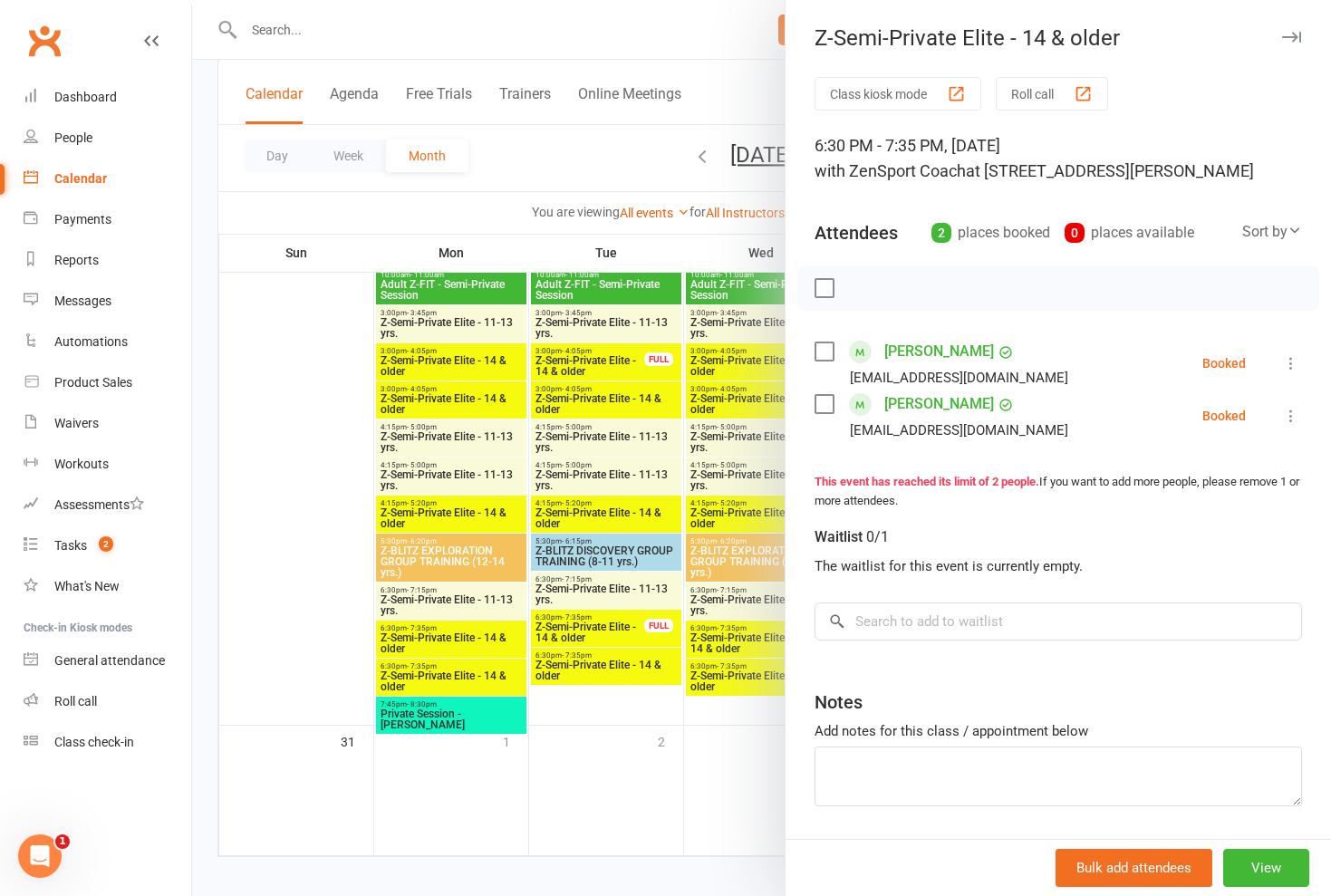
click at [746, 631] on div at bounding box center [762, 448] width 1140 height 896
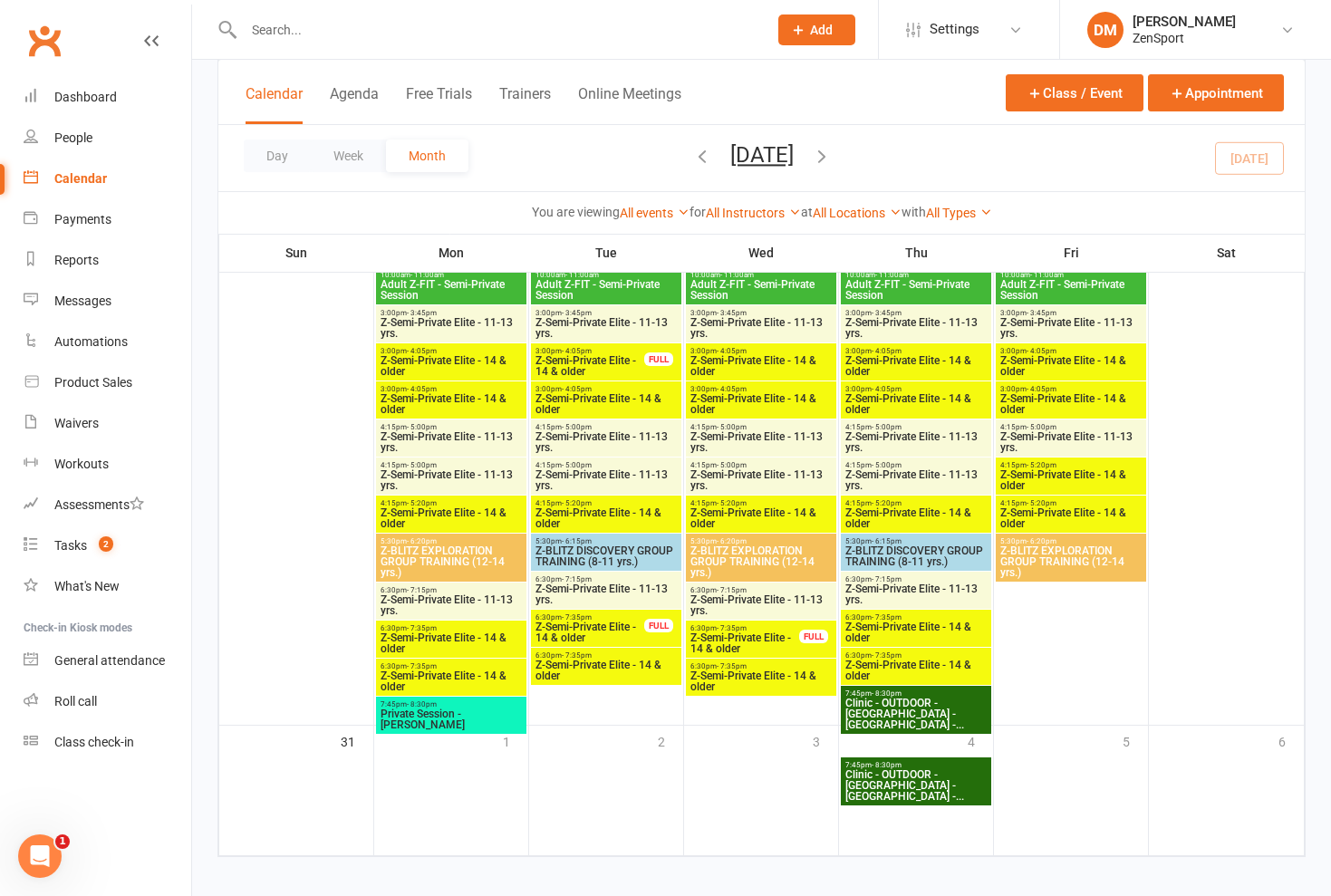
click at [745, 674] on span "Z-Semi-Private Elite - 14 & older" at bounding box center [761, 681] width 143 height 22
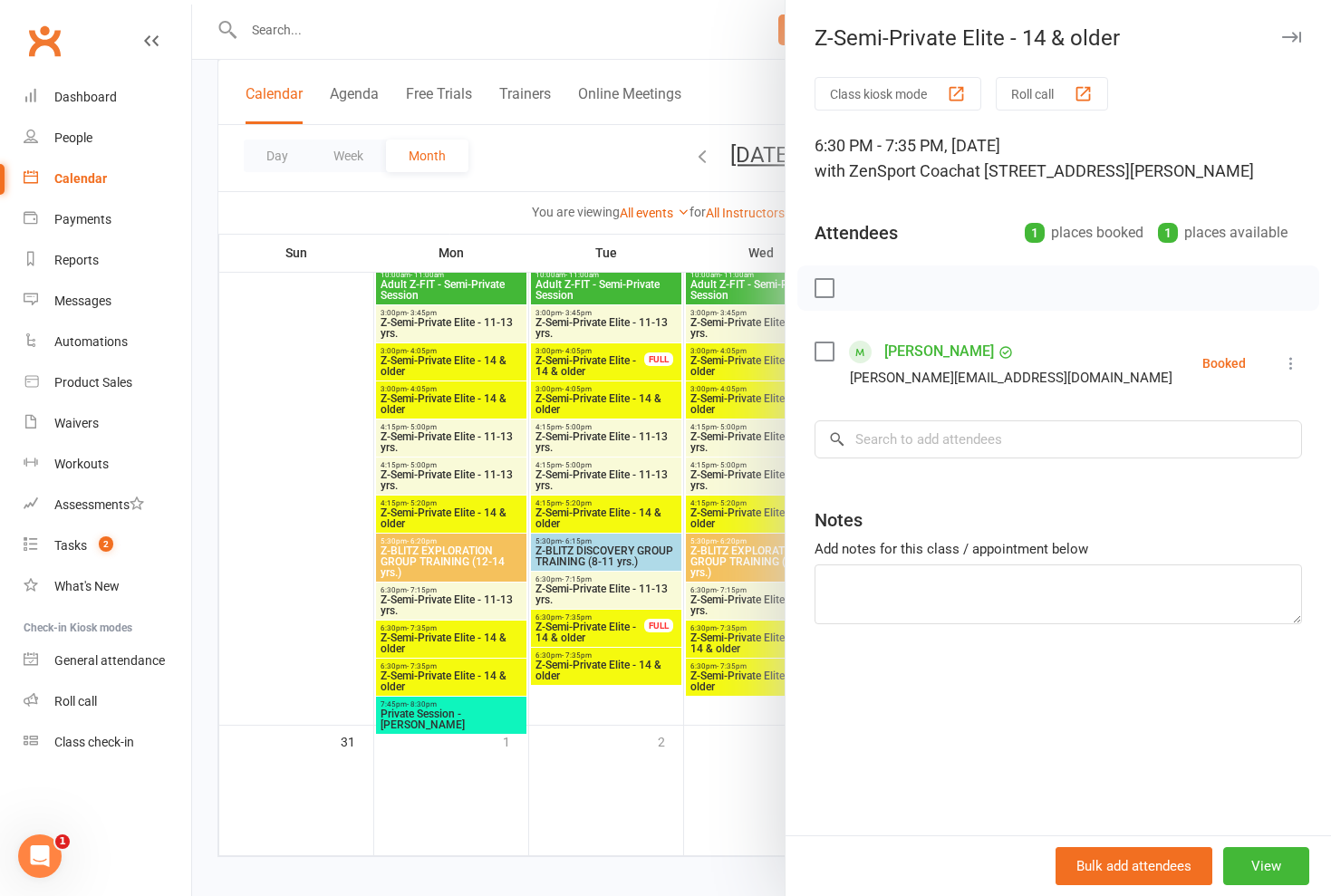
click at [745, 671] on div at bounding box center [762, 448] width 1140 height 896
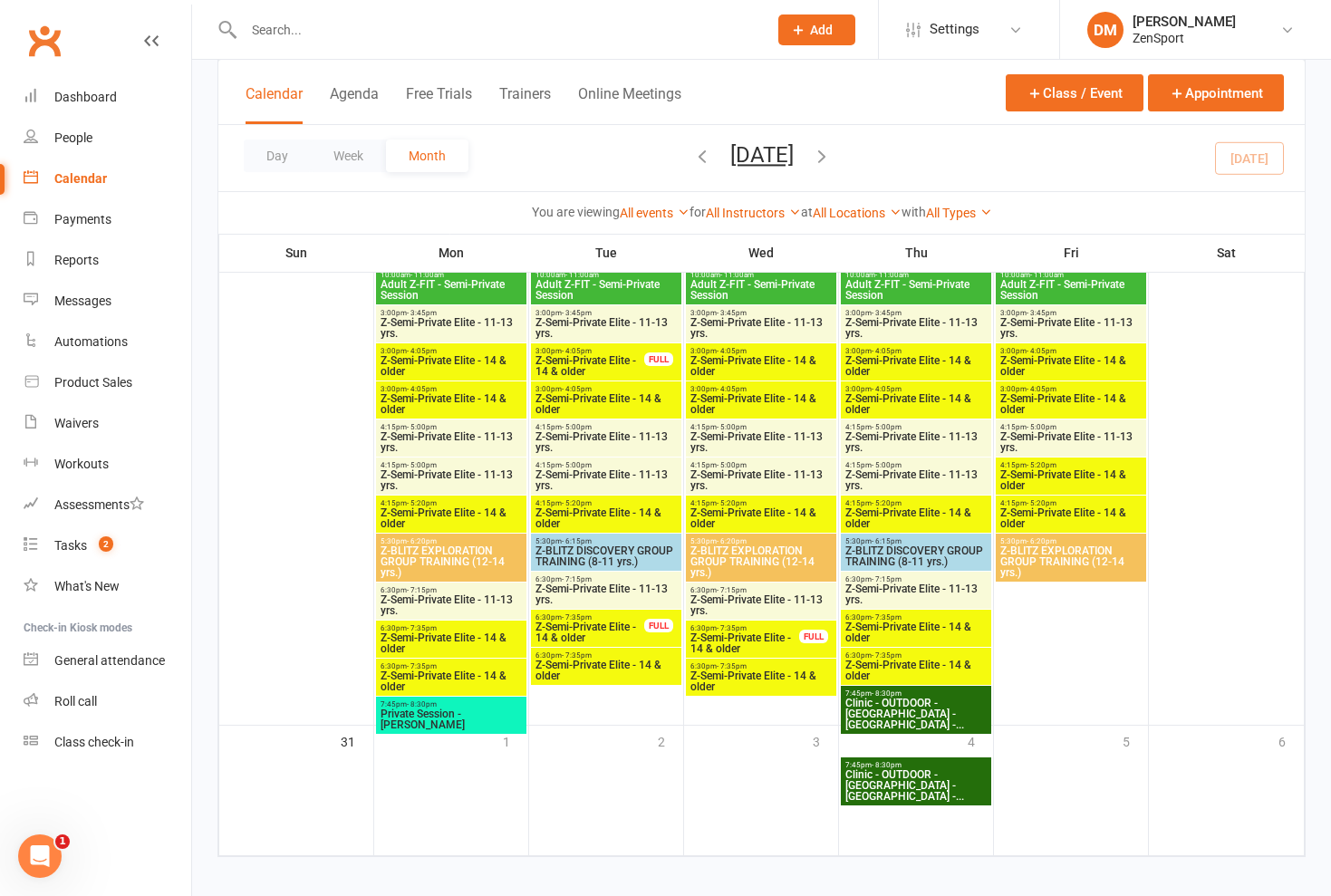
click at [754, 608] on span "Z-Semi-Private Elite - 11-13 yrs." at bounding box center [761, 605] width 143 height 22
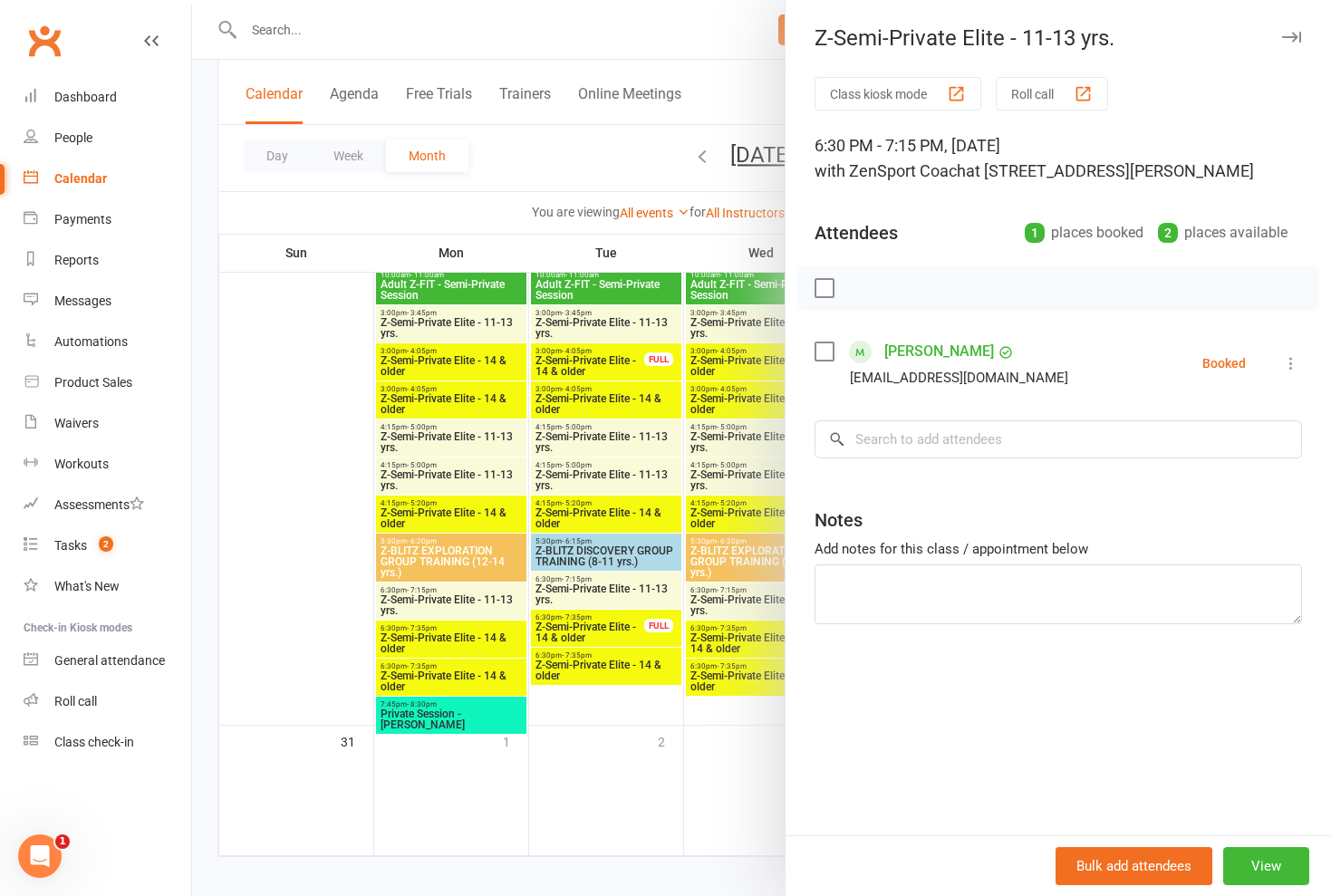
click at [754, 608] on div at bounding box center [762, 448] width 1140 height 896
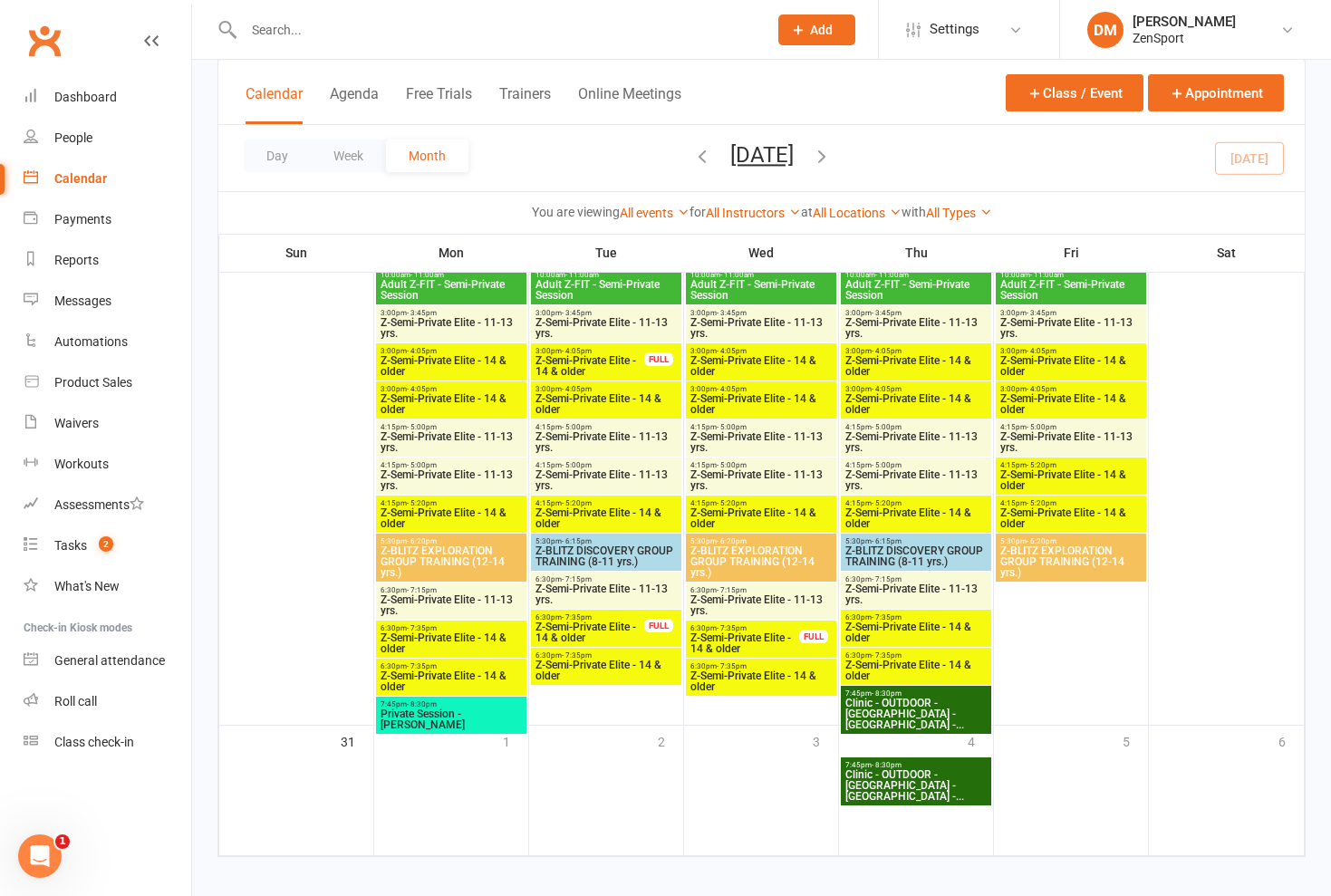
click at [754, 632] on span "Z-Semi-Private Elite - 14 & older" at bounding box center [745, 643] width 110 height 22
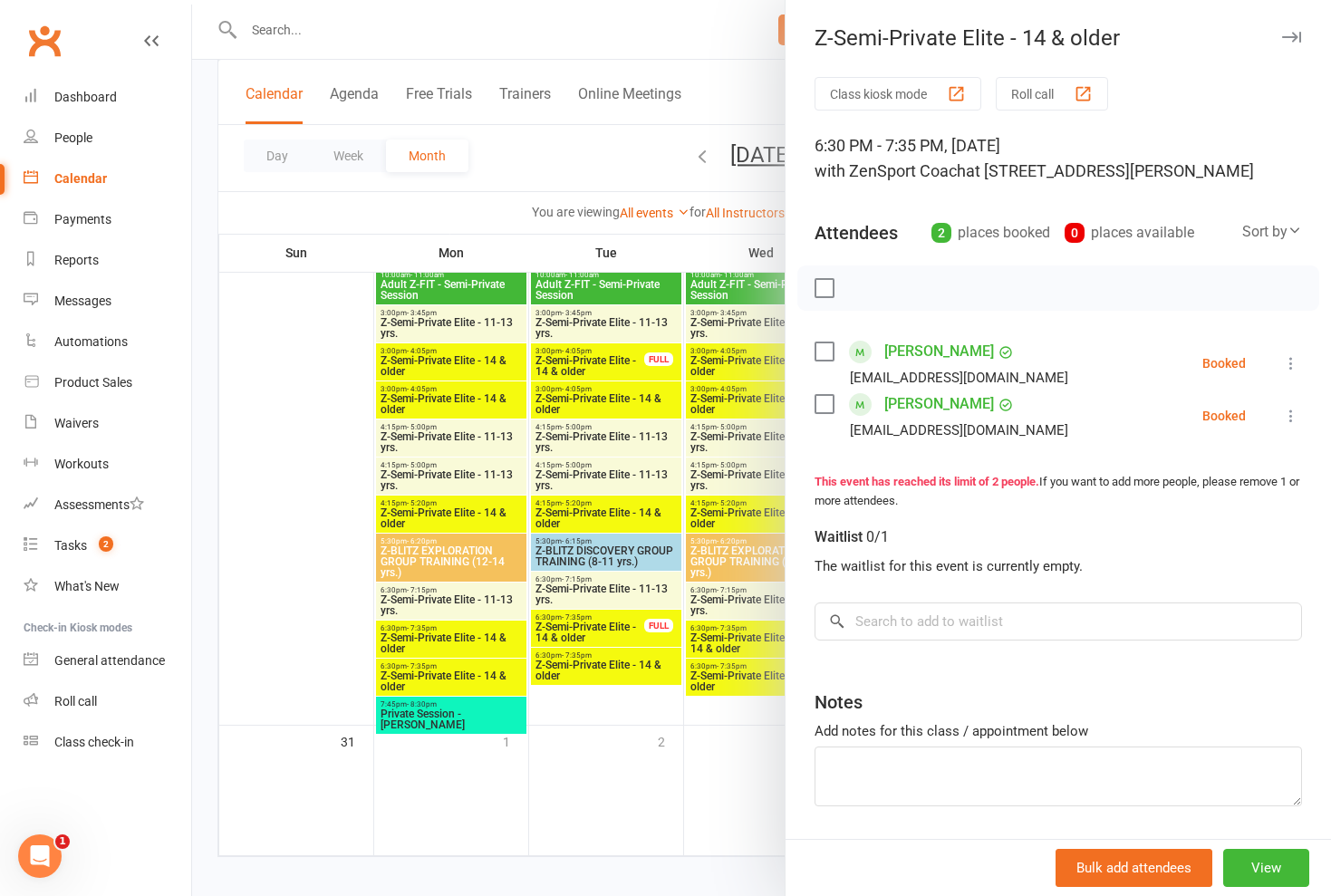
click at [754, 632] on div at bounding box center [762, 448] width 1140 height 896
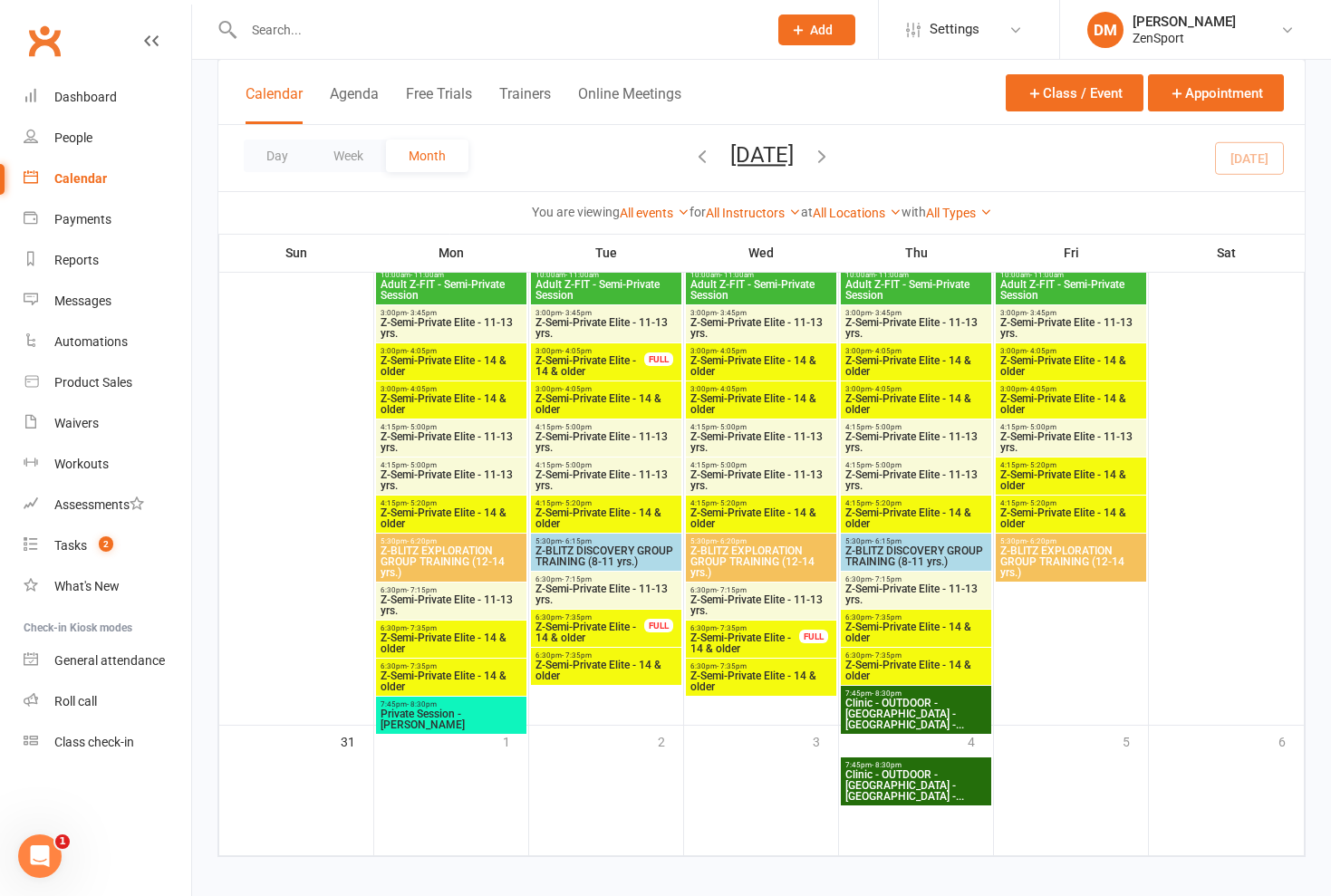
click at [755, 602] on span "Z-Semi-Private Elite - 11-13 yrs." at bounding box center [761, 605] width 143 height 22
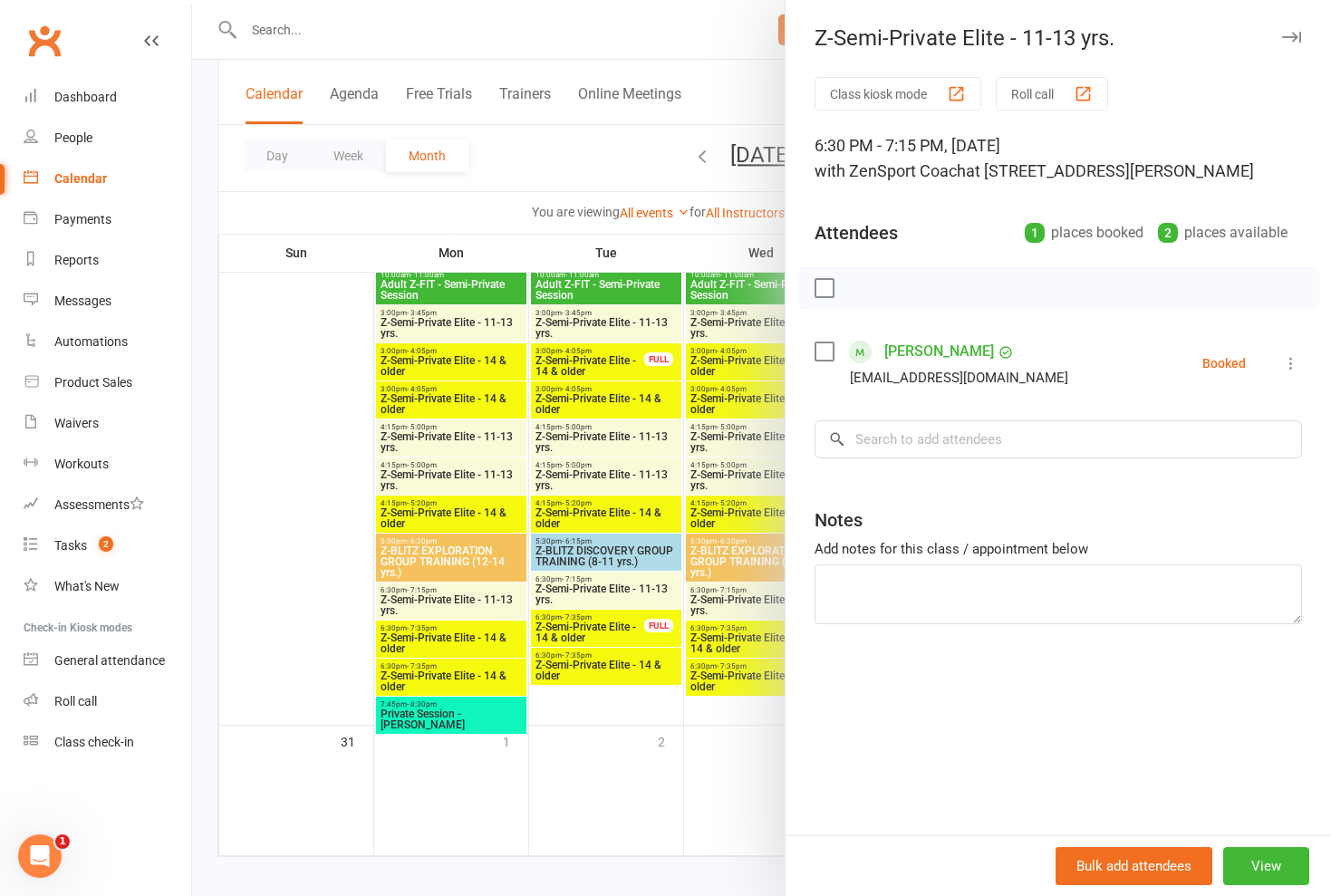
click at [755, 602] on div at bounding box center [762, 448] width 1140 height 896
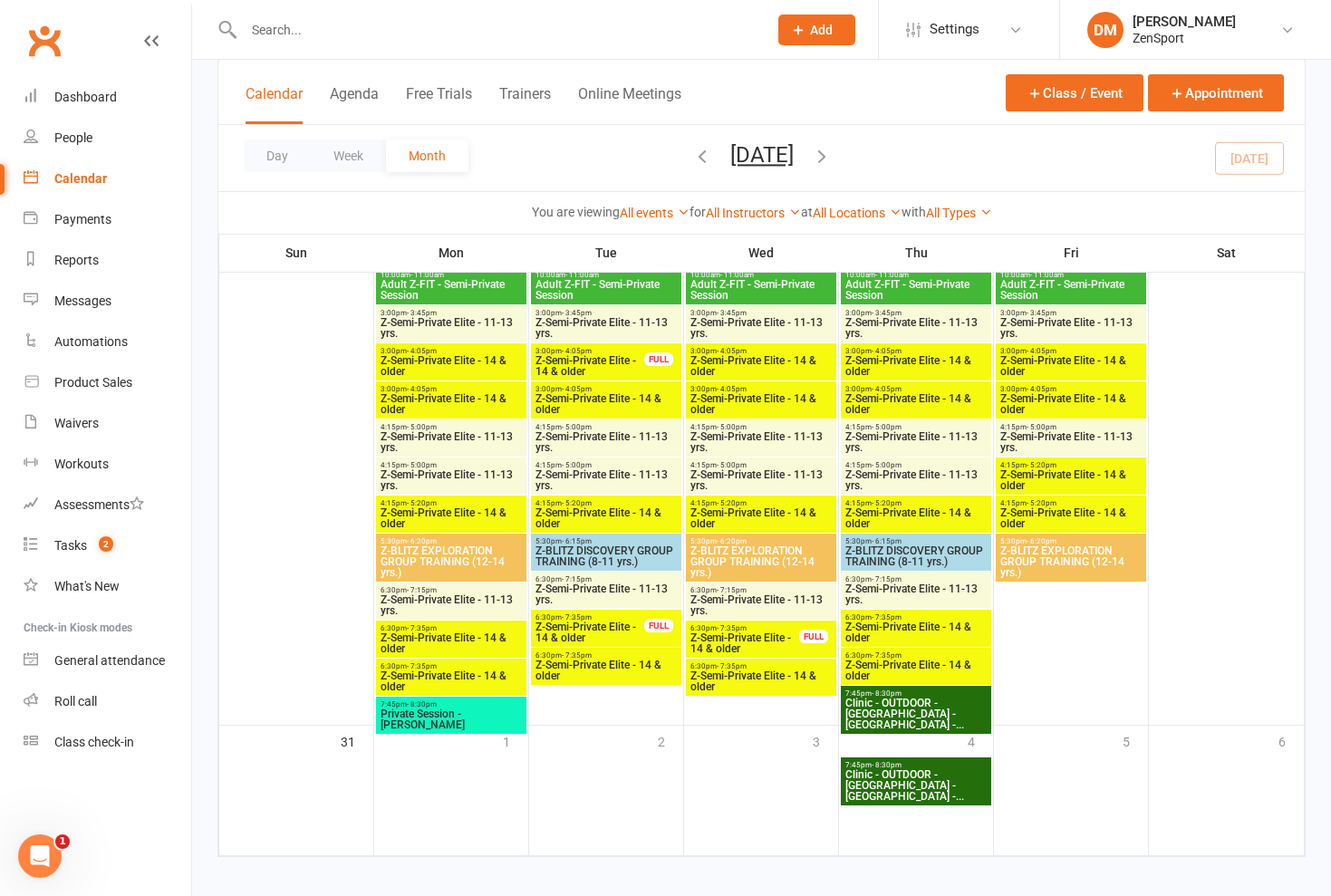
click at [903, 585] on span "Z-Semi-Private Elite - 11-13 yrs." at bounding box center [916, 594] width 143 height 22
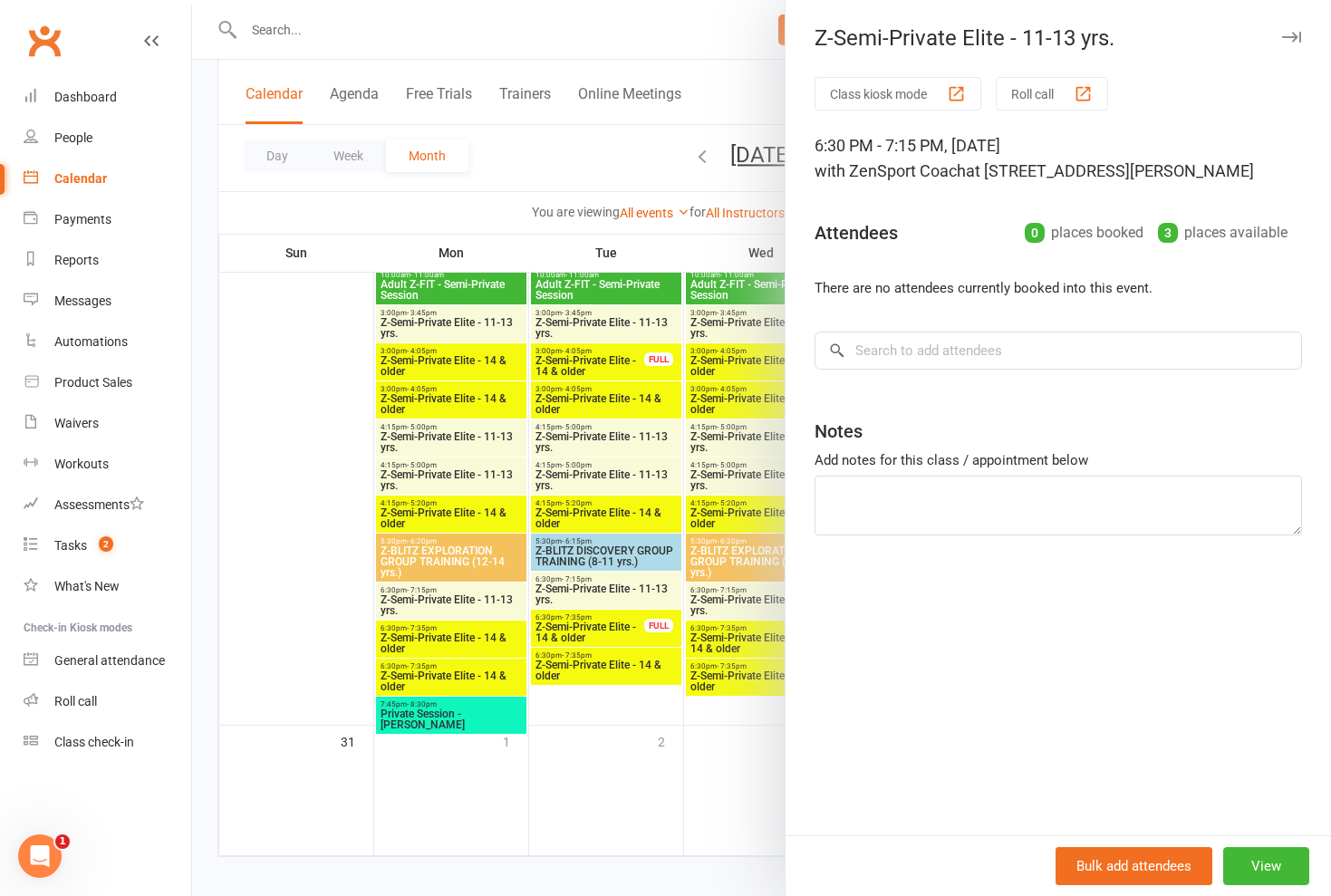
click at [707, 633] on div at bounding box center [762, 448] width 1140 height 896
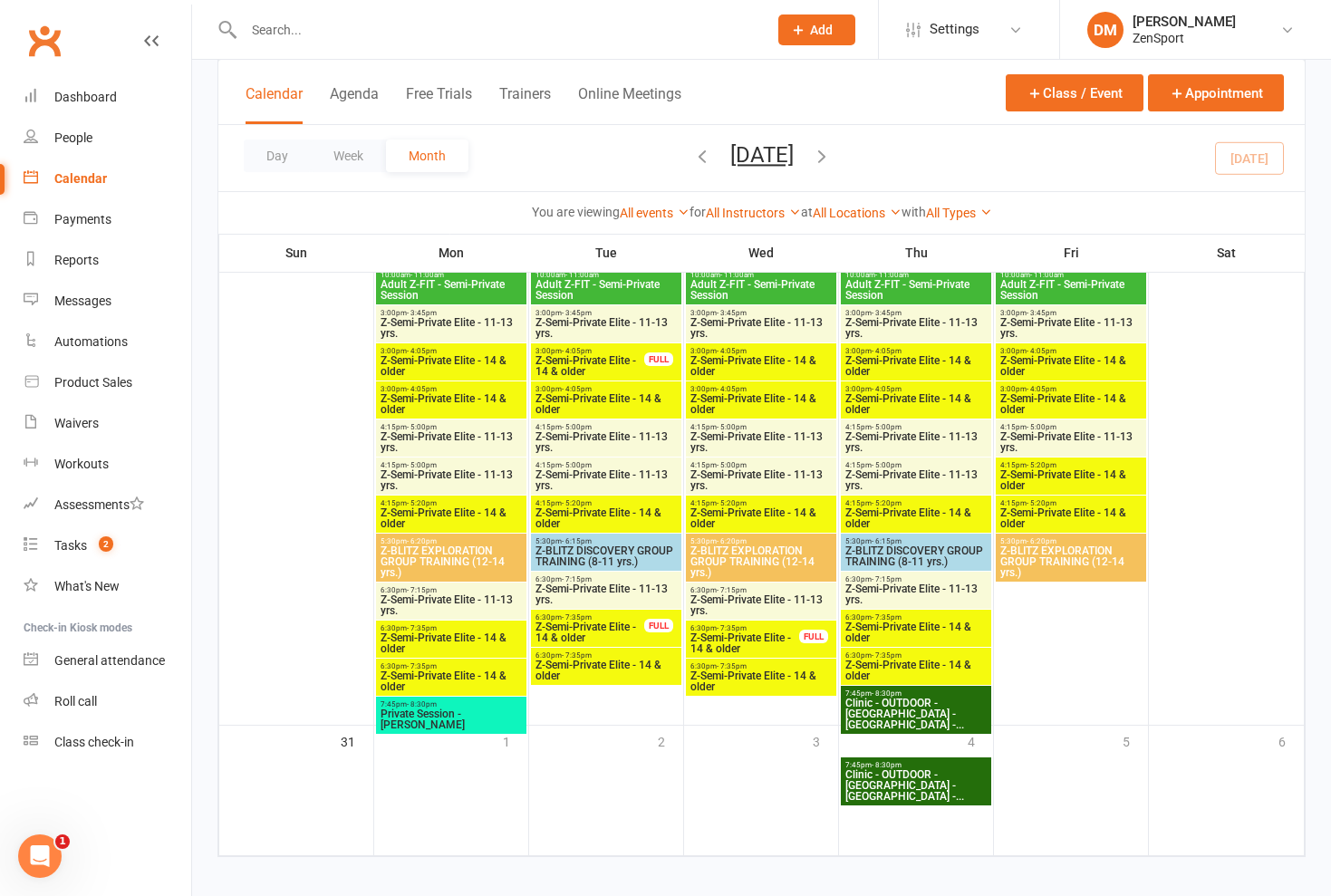
click at [888, 586] on span "Z-Semi-Private Elite - 11-13 yrs." at bounding box center [916, 594] width 143 height 22
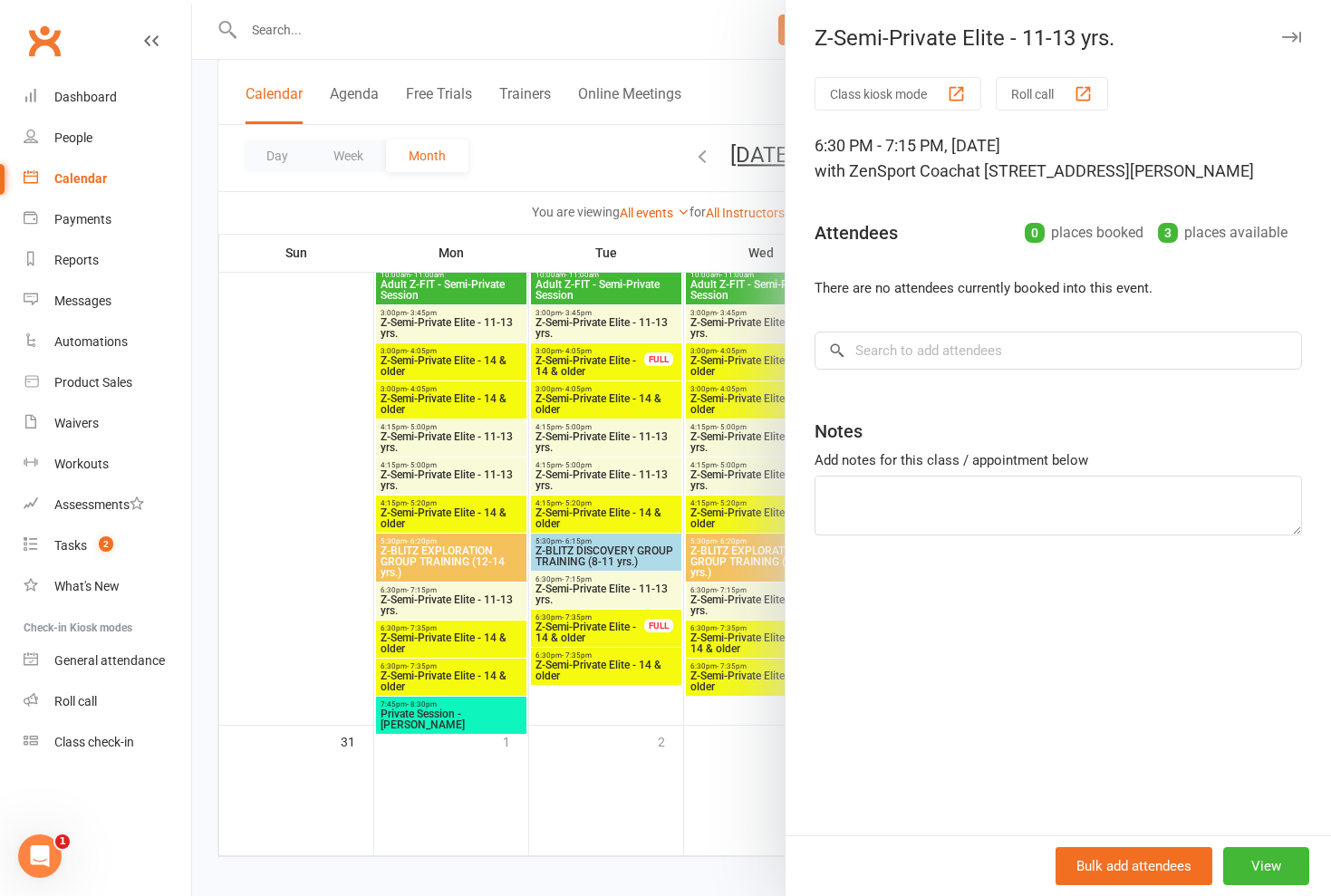
click at [671, 635] on div at bounding box center [762, 448] width 1140 height 896
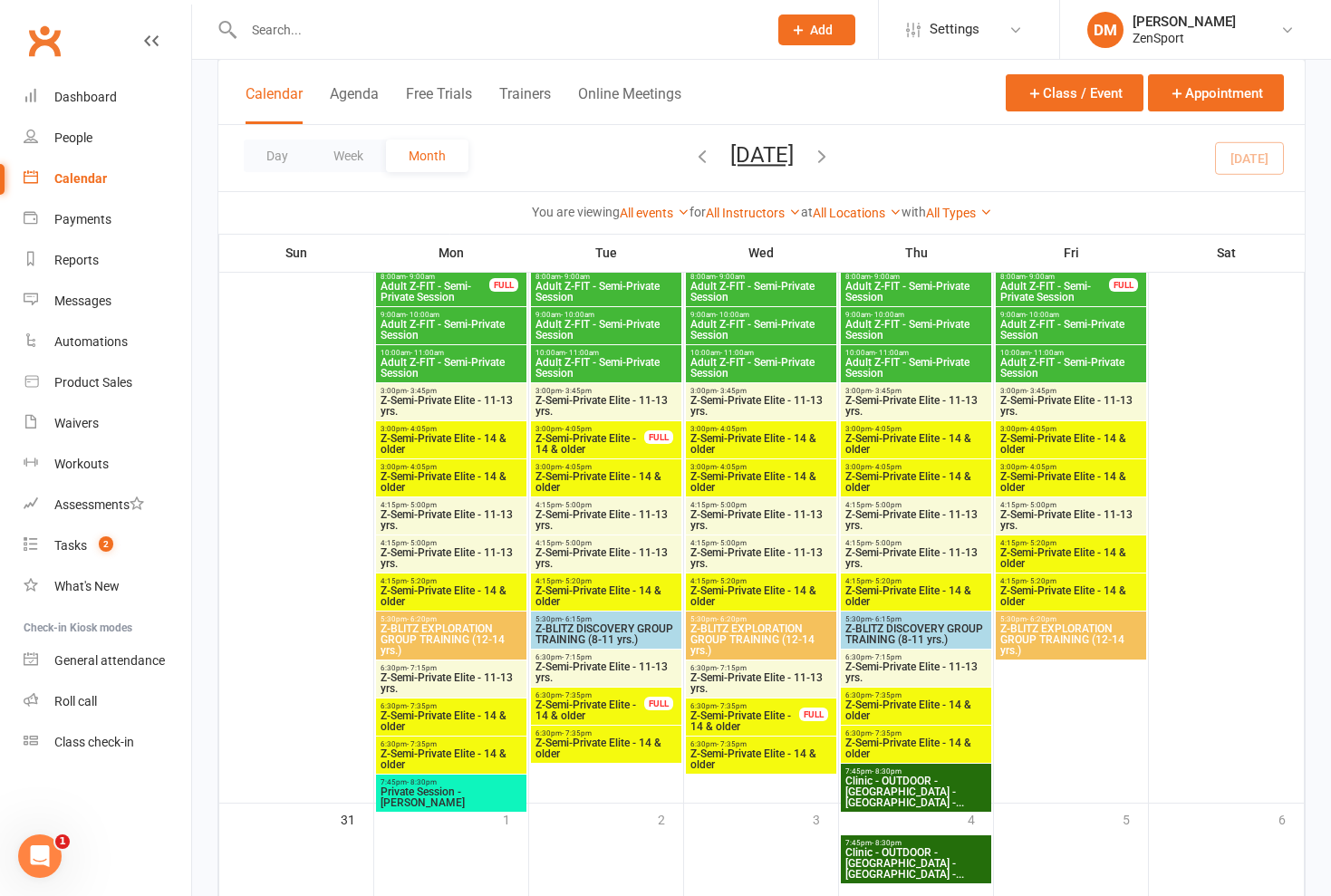
scroll to position [2569, 0]
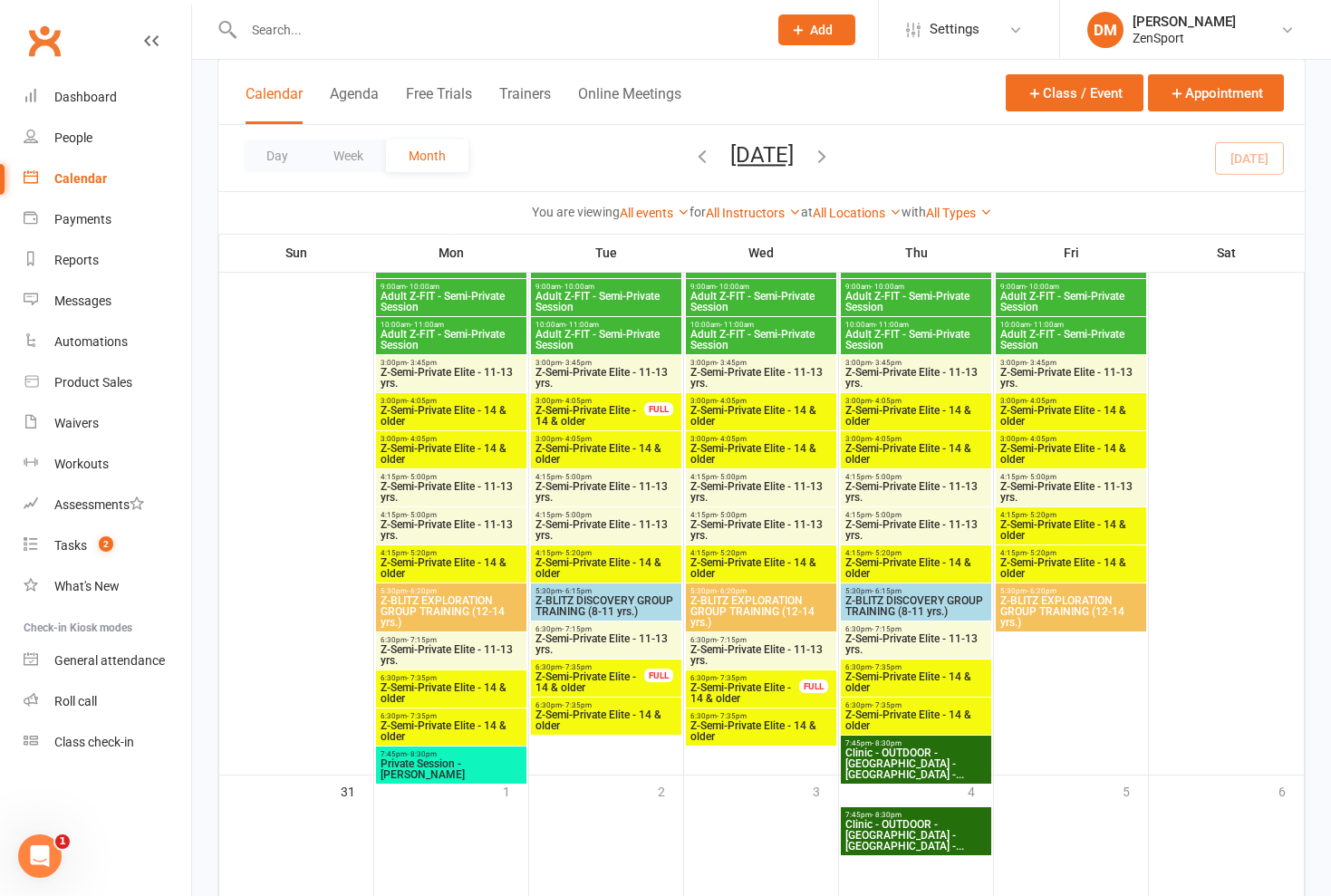
click at [901, 648] on span "Z-Semi-Private Elite - 11-13 yrs." at bounding box center [916, 644] width 143 height 22
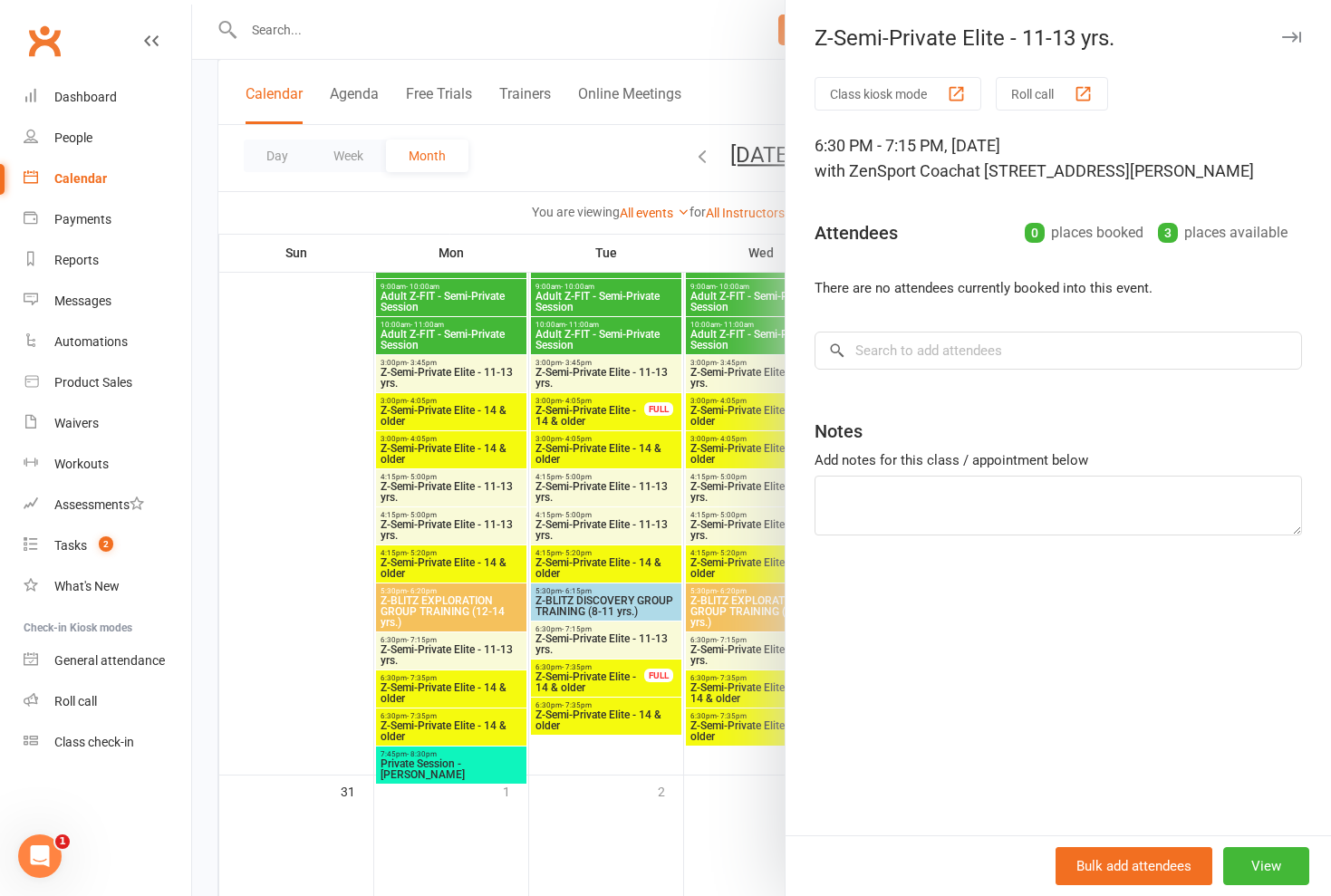
click at [726, 645] on div at bounding box center [762, 448] width 1140 height 896
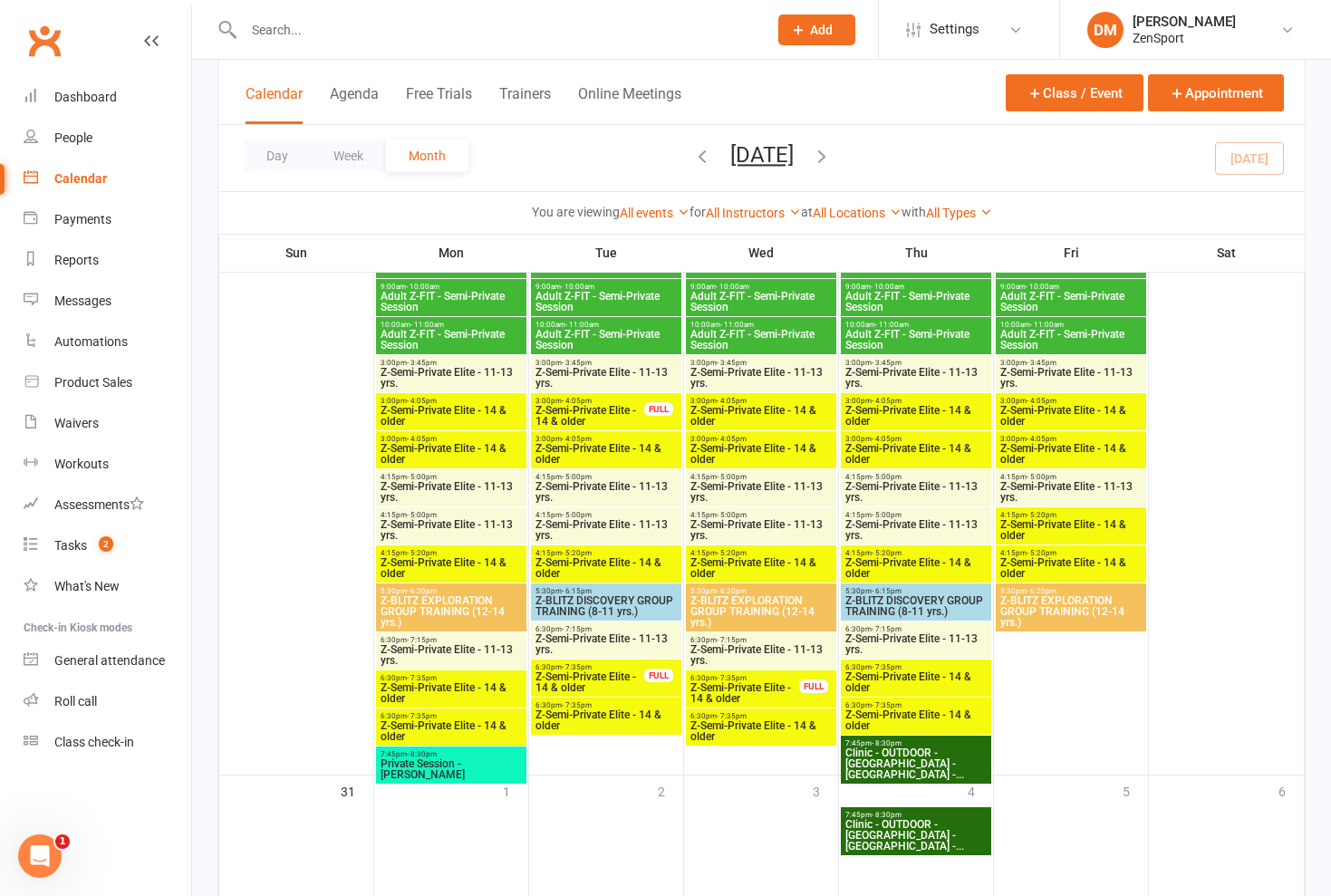
click at [879, 676] on span "Z-Semi-Private Elite - 14 & older" at bounding box center [916, 682] width 143 height 22
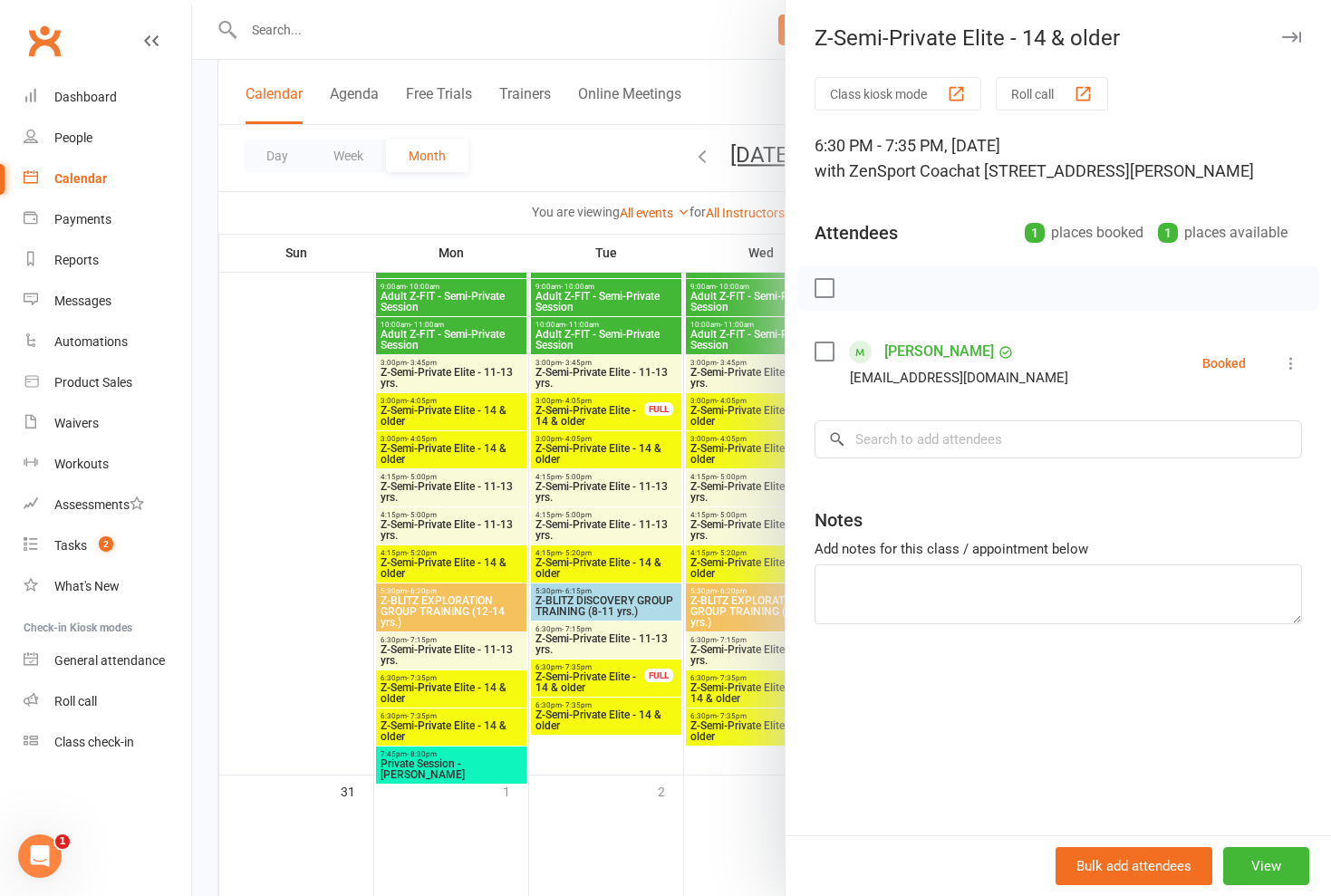
click at [709, 689] on div at bounding box center [762, 448] width 1140 height 896
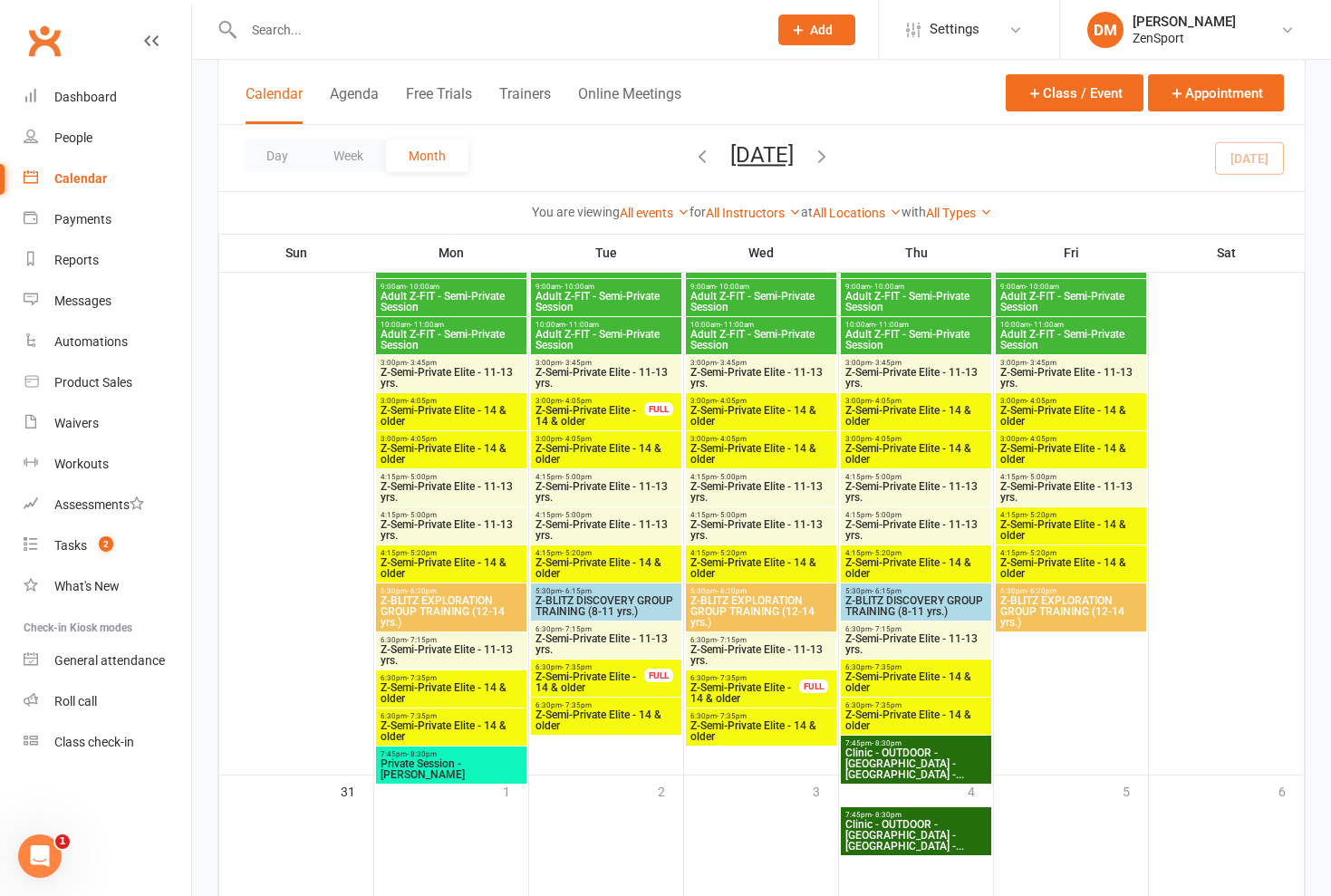
click at [859, 715] on span "Z-Semi-Private Elite - 14 & older" at bounding box center [916, 720] width 143 height 22
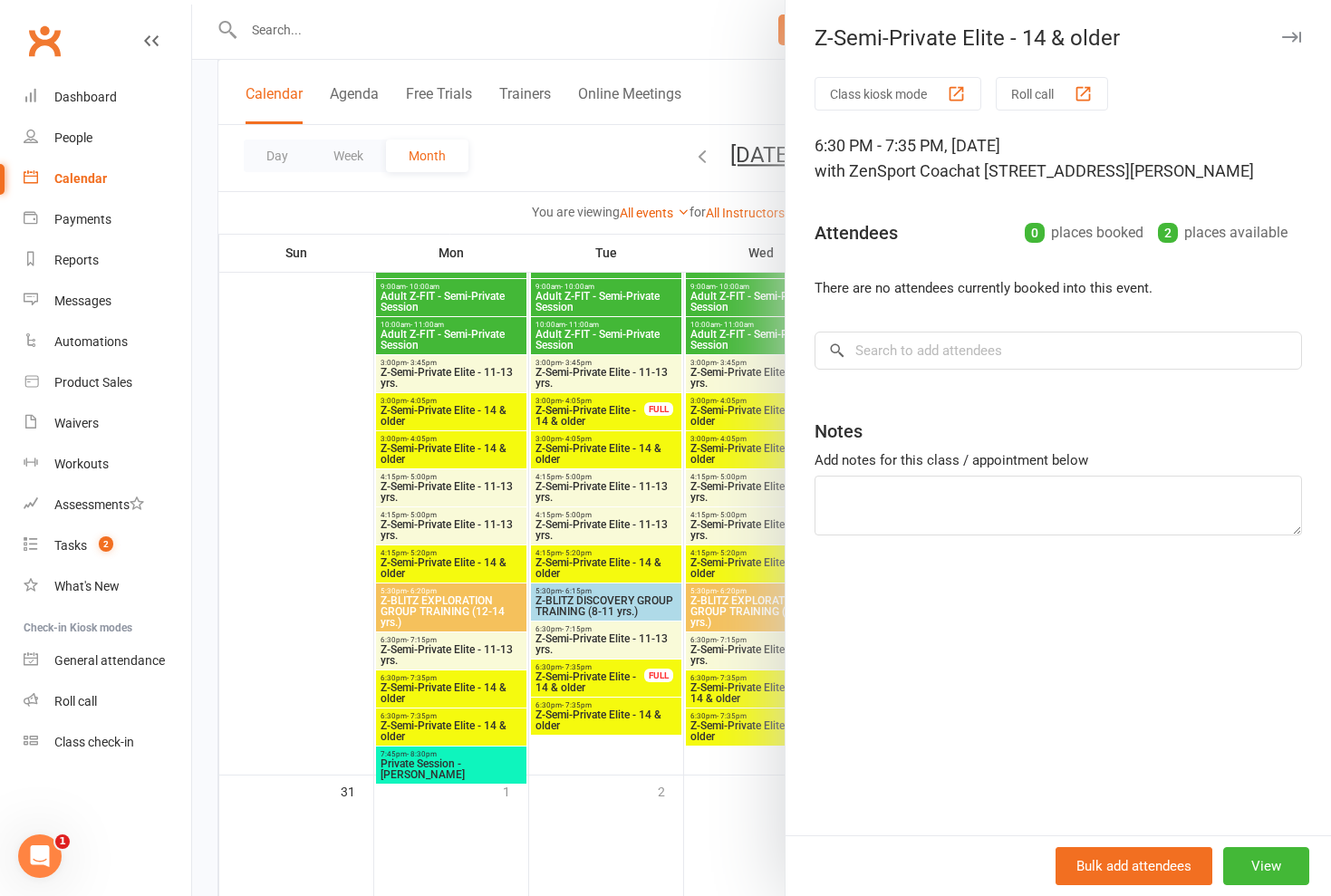
click at [647, 217] on div at bounding box center [762, 448] width 1140 height 896
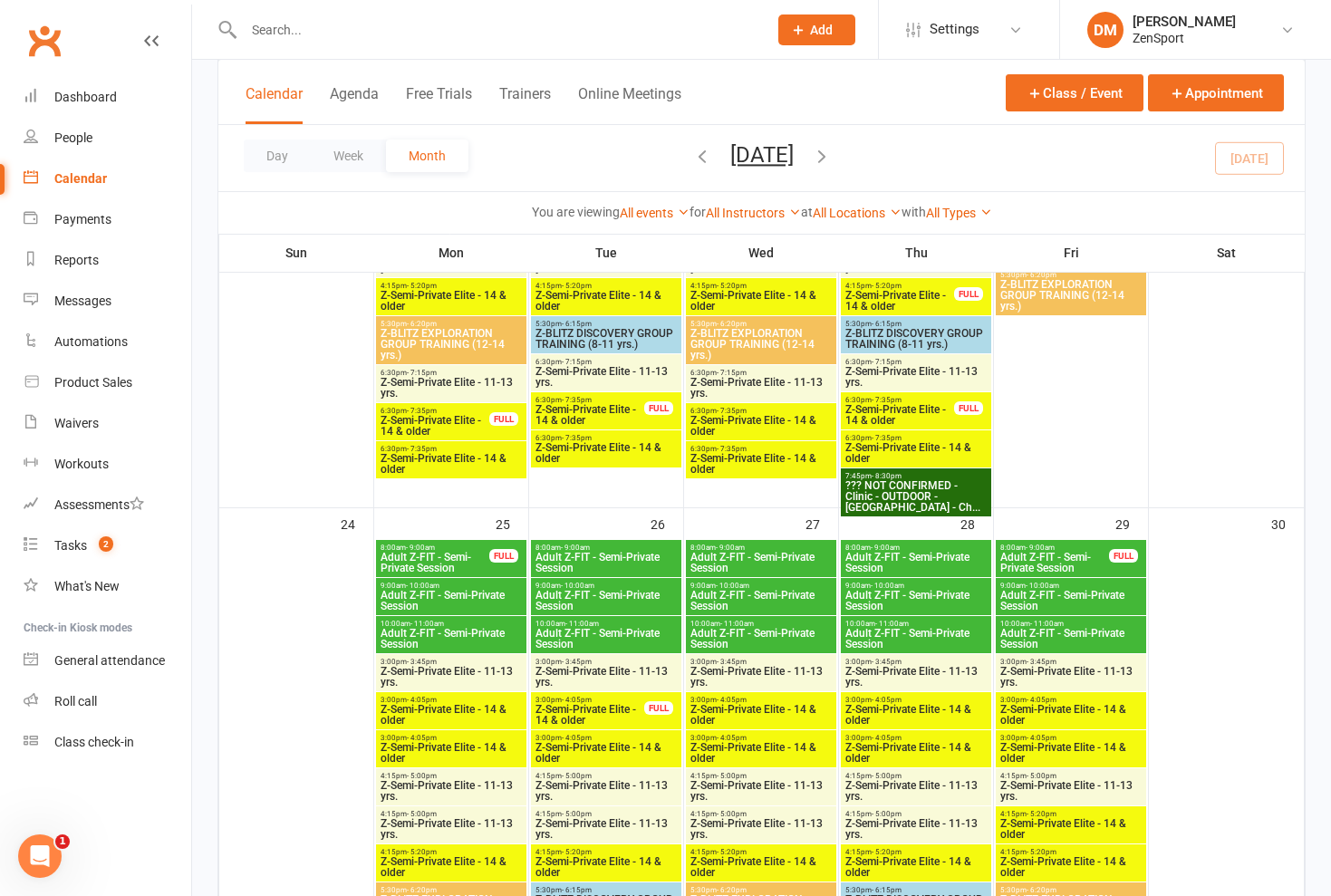
scroll to position [2290, 0]
